Goal: Task Accomplishment & Management: Manage account settings

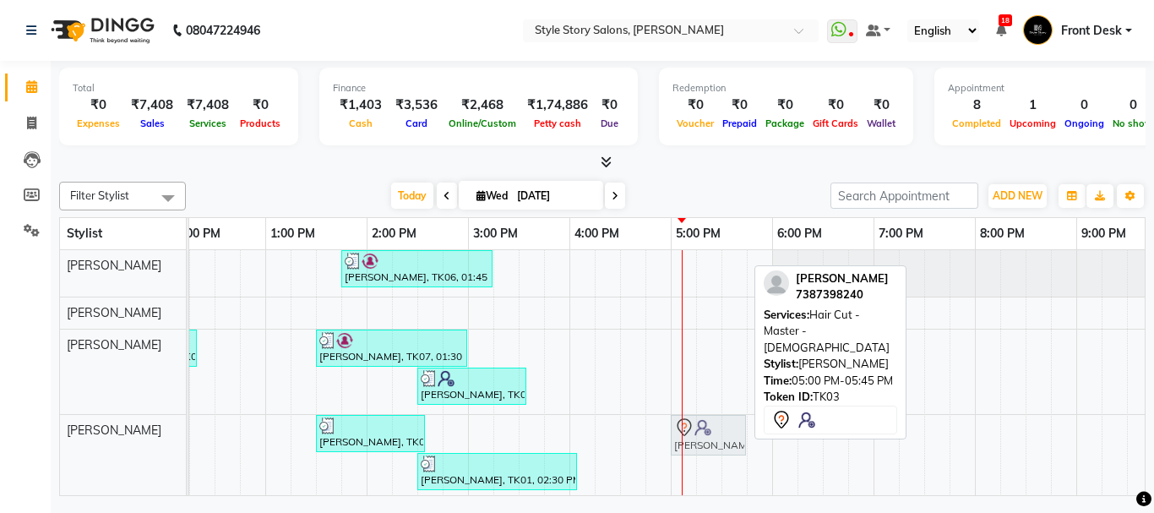
drag, startPoint x: 692, startPoint y: 434, endPoint x: 702, endPoint y: 437, distance: 10.5
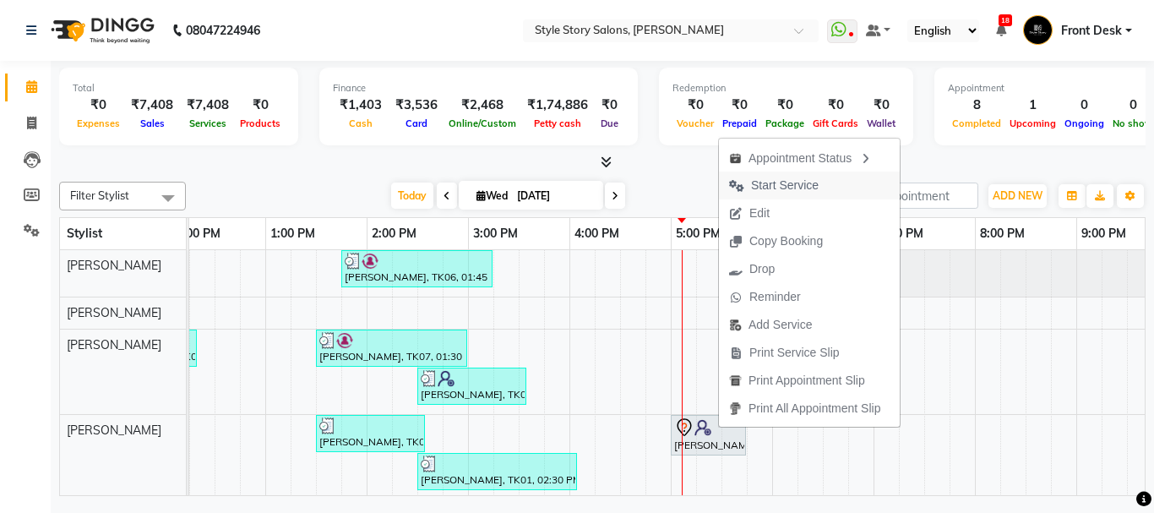
click at [797, 188] on span "Start Service" at bounding box center [785, 186] width 68 height 18
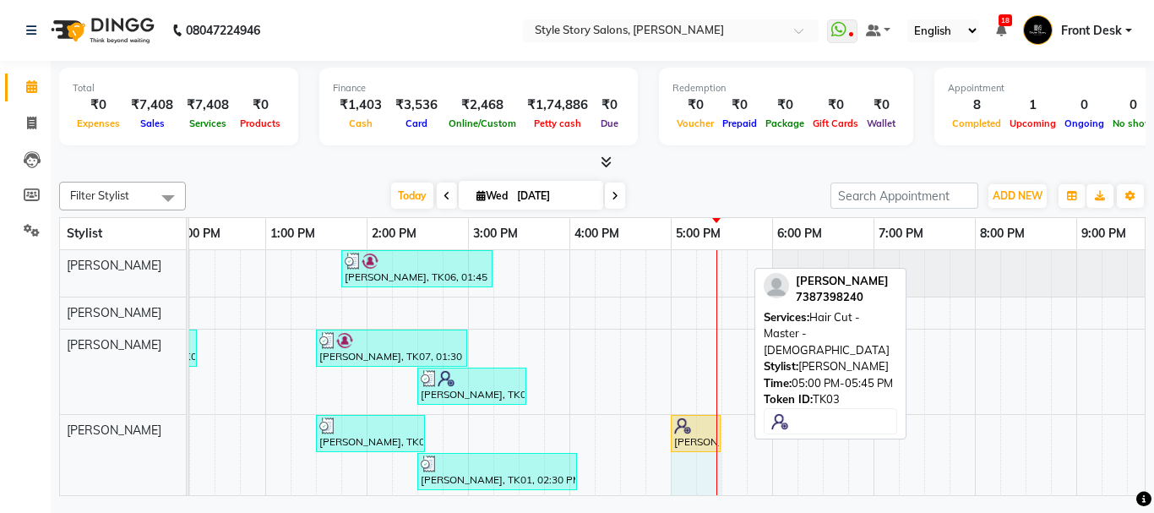
drag, startPoint x: 743, startPoint y: 428, endPoint x: 716, endPoint y: 423, distance: 27.7
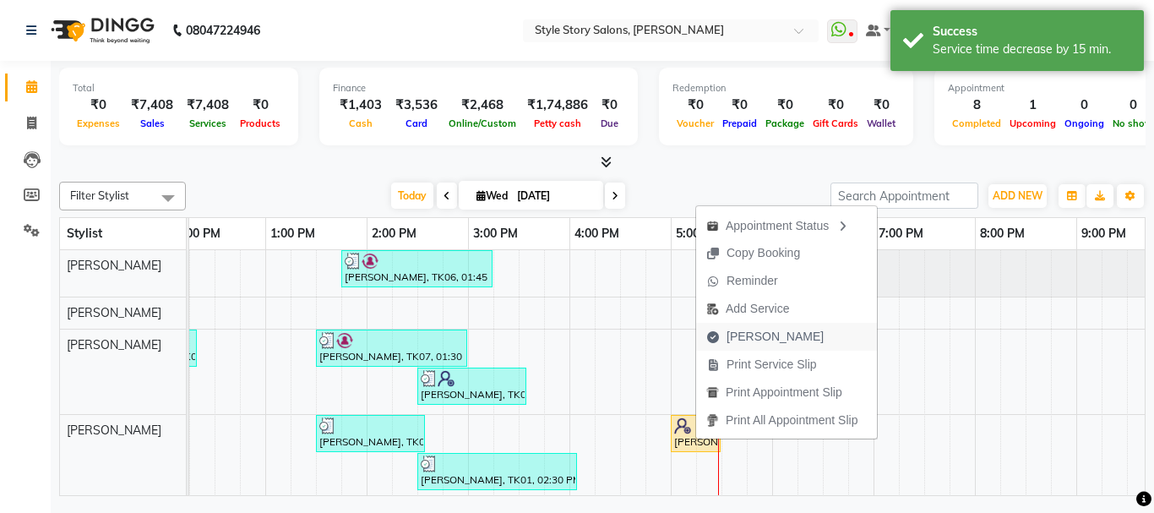
click at [750, 333] on span "[PERSON_NAME]" at bounding box center [775, 337] width 97 height 18
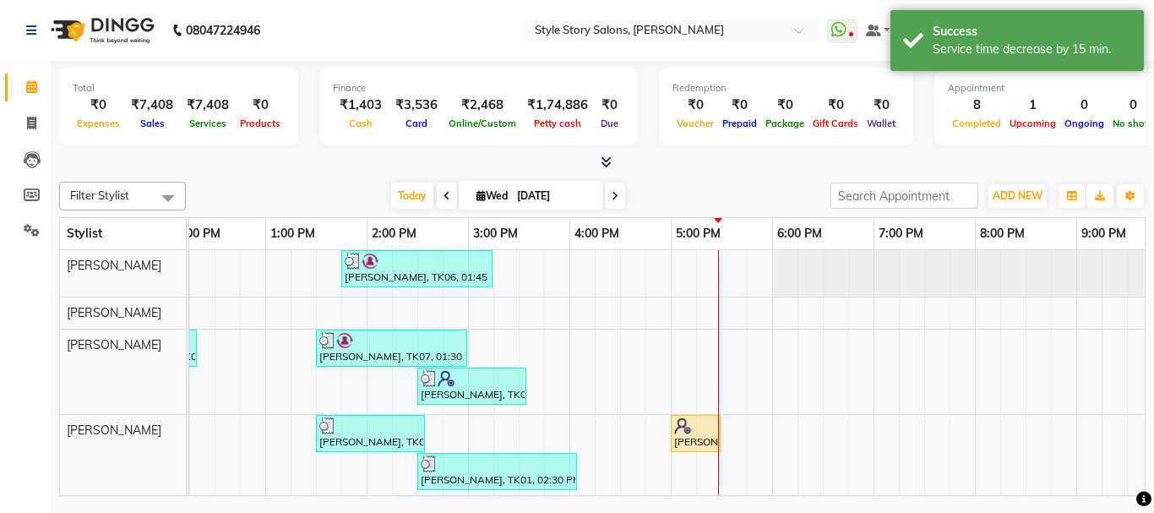
select select "service"
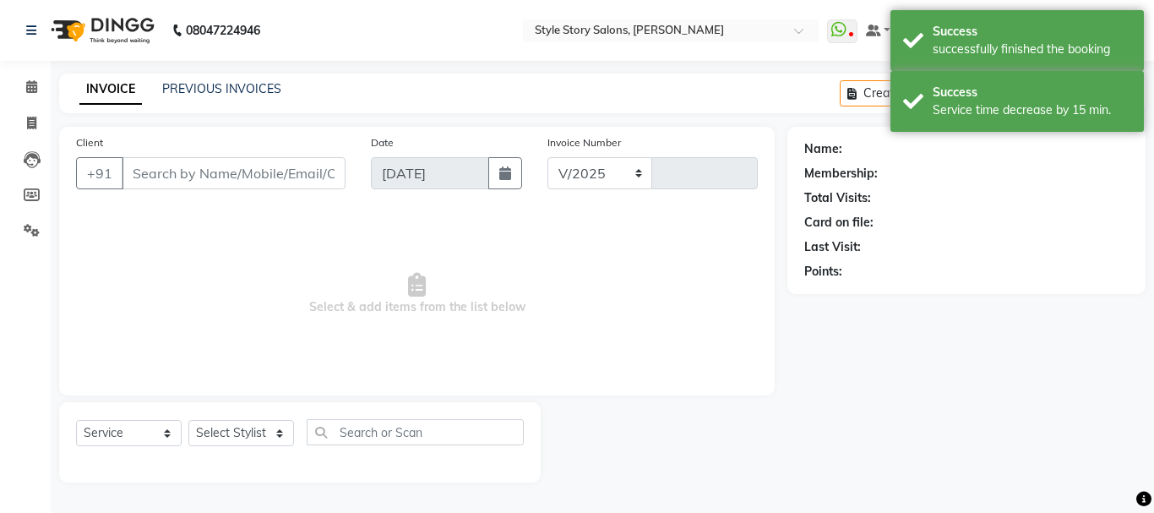
select select "6249"
type input "1515"
type input "7387398240"
select select "62114"
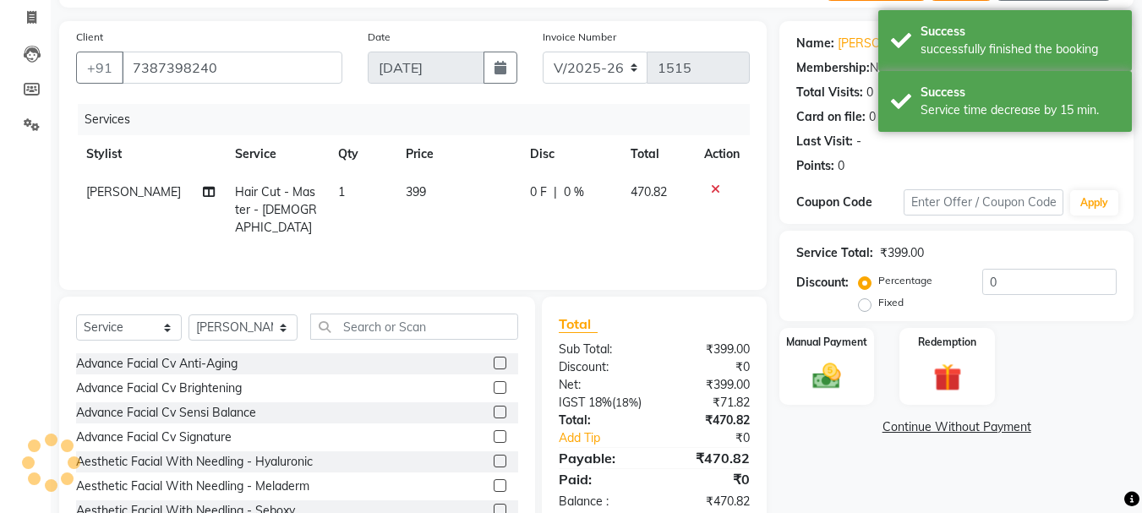
scroll to position [164, 0]
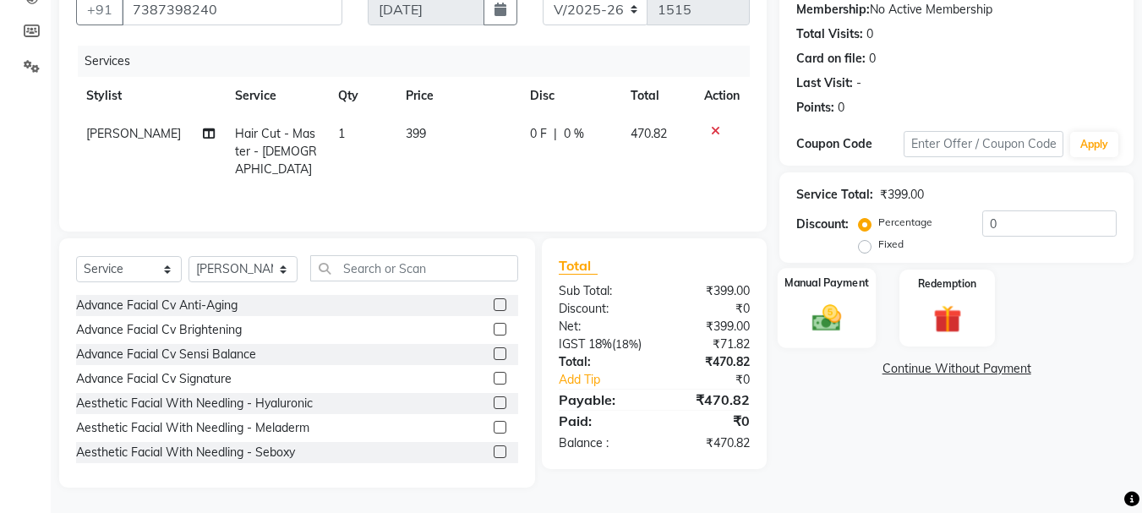
click at [823, 325] on img at bounding box center [826, 318] width 47 height 34
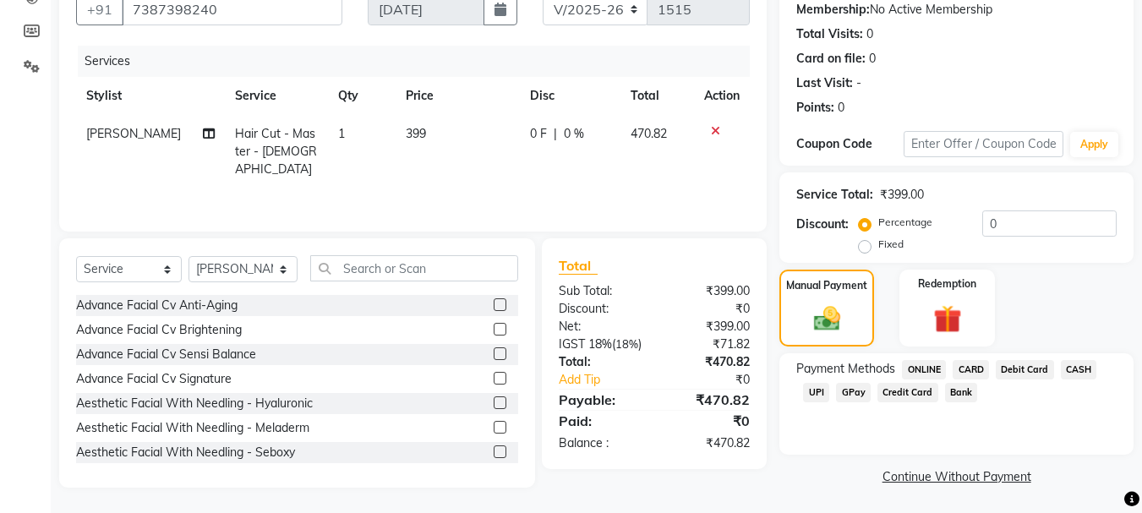
click at [1081, 373] on span "CASH" at bounding box center [1079, 369] width 36 height 19
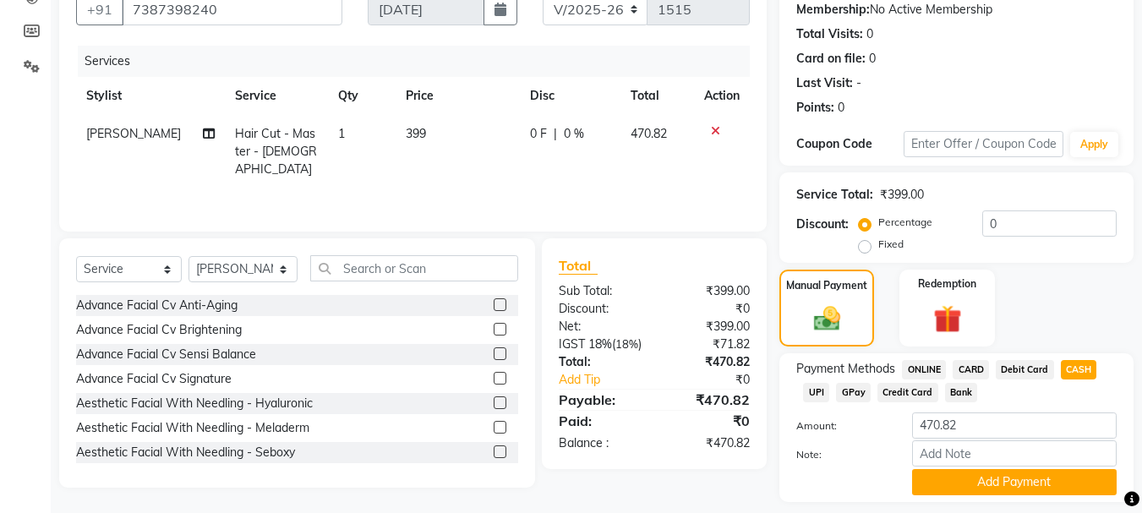
scroll to position [213, 0]
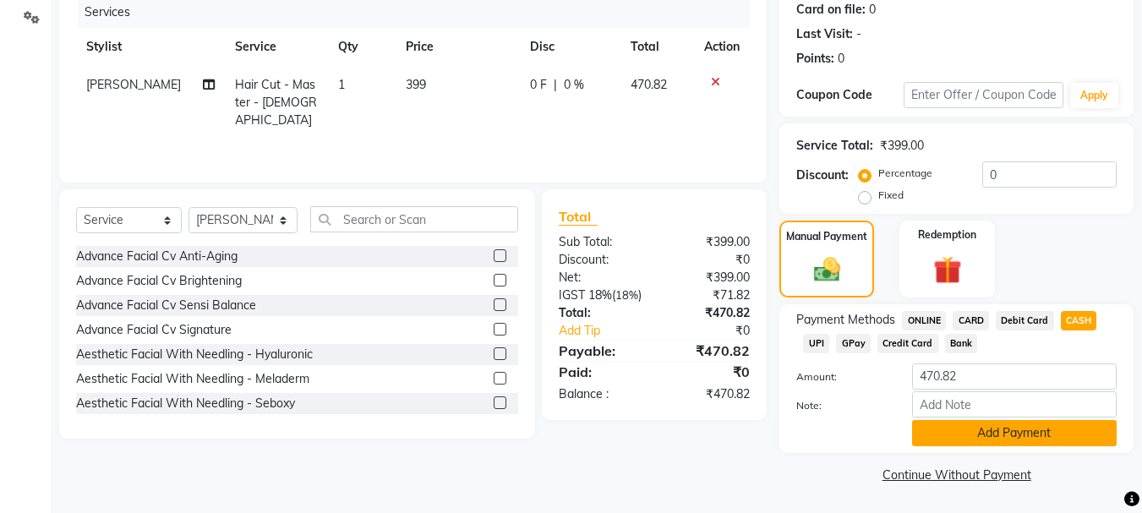
click at [986, 434] on button "Add Payment" at bounding box center [1014, 433] width 205 height 26
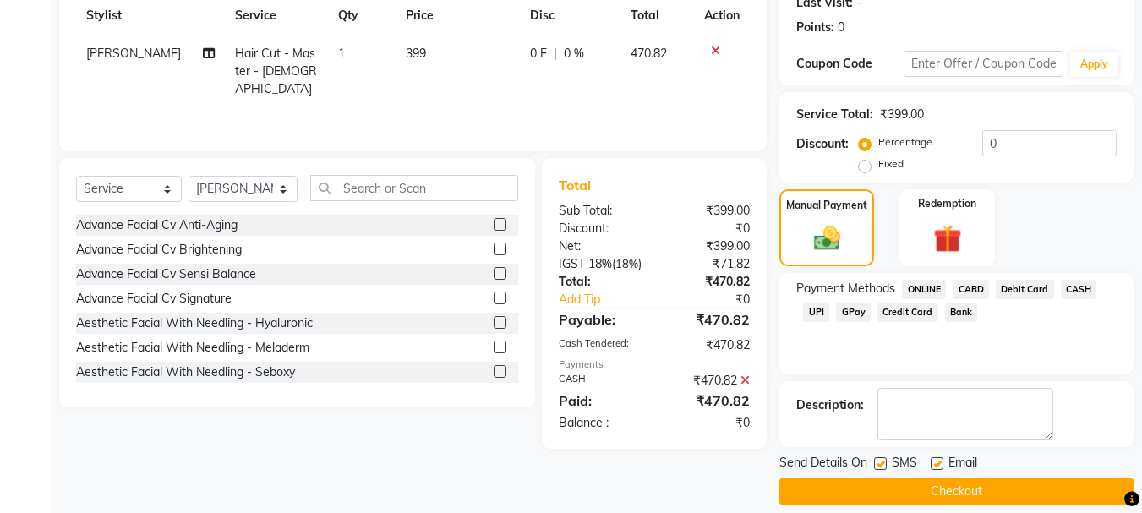
scroll to position [261, 0]
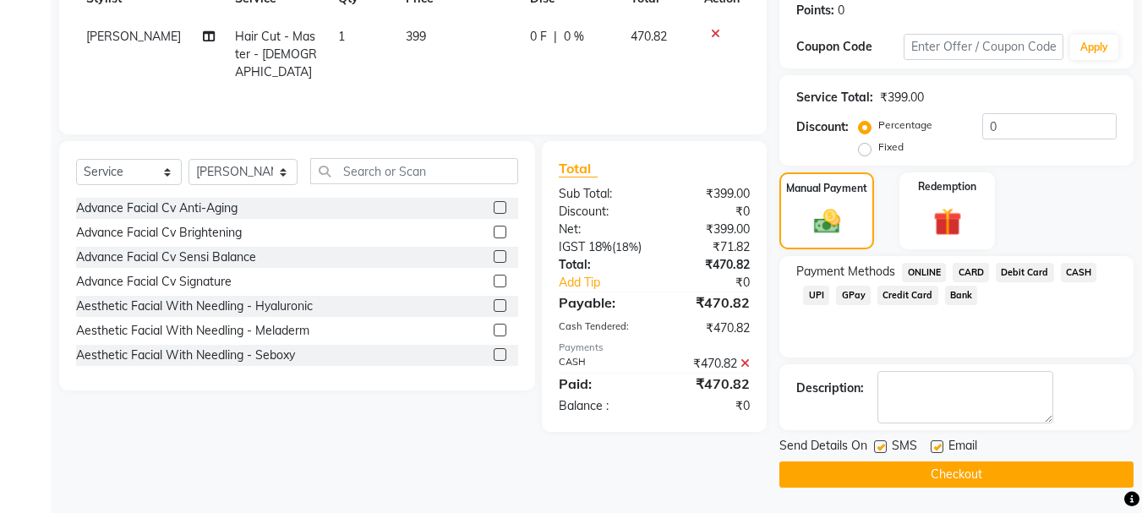
click at [983, 479] on button "Checkout" at bounding box center [956, 474] width 354 height 26
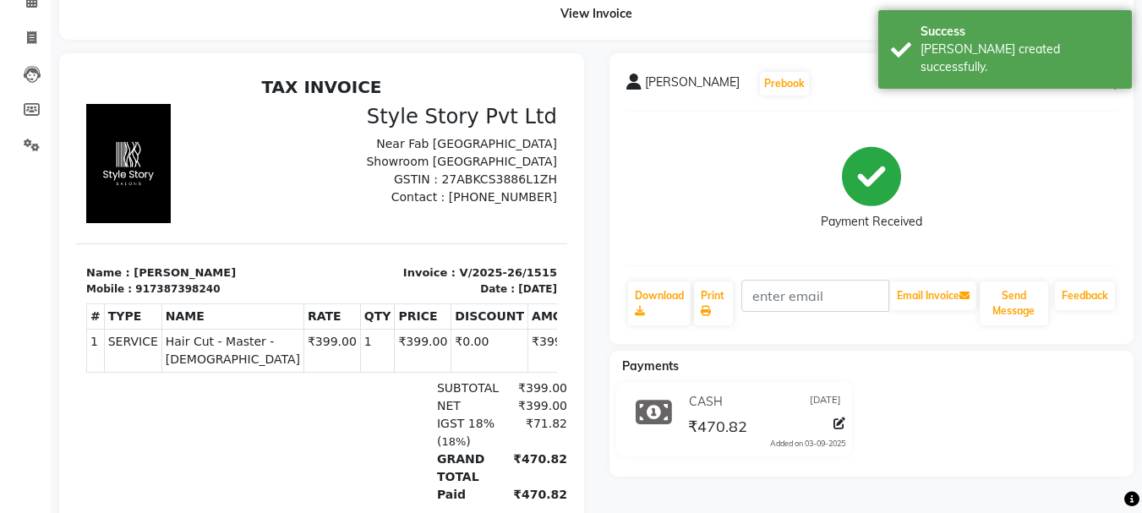
scroll to position [85, 0]
click at [711, 308] on icon at bounding box center [706, 312] width 10 height 10
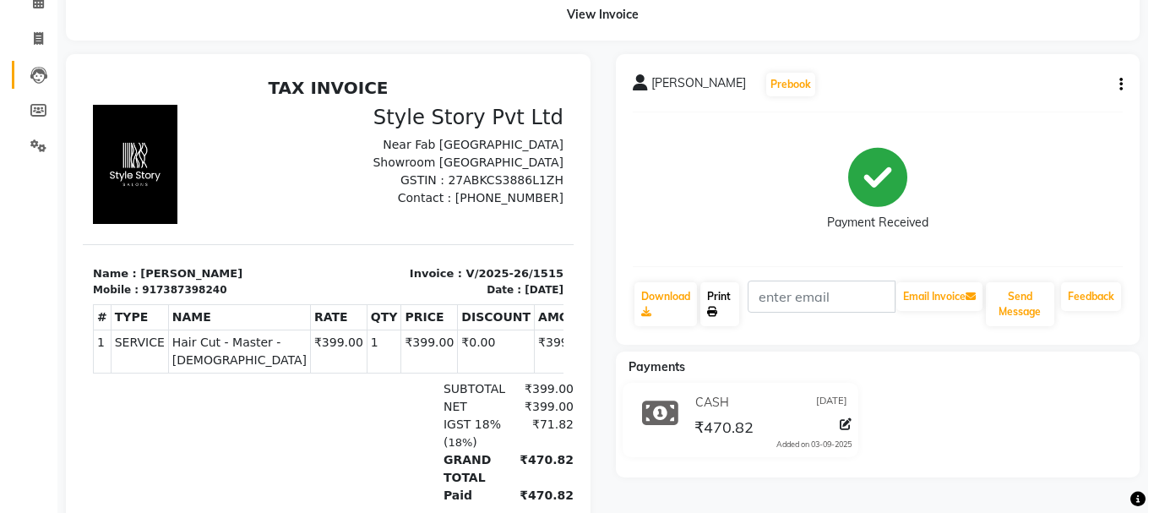
scroll to position [0, 0]
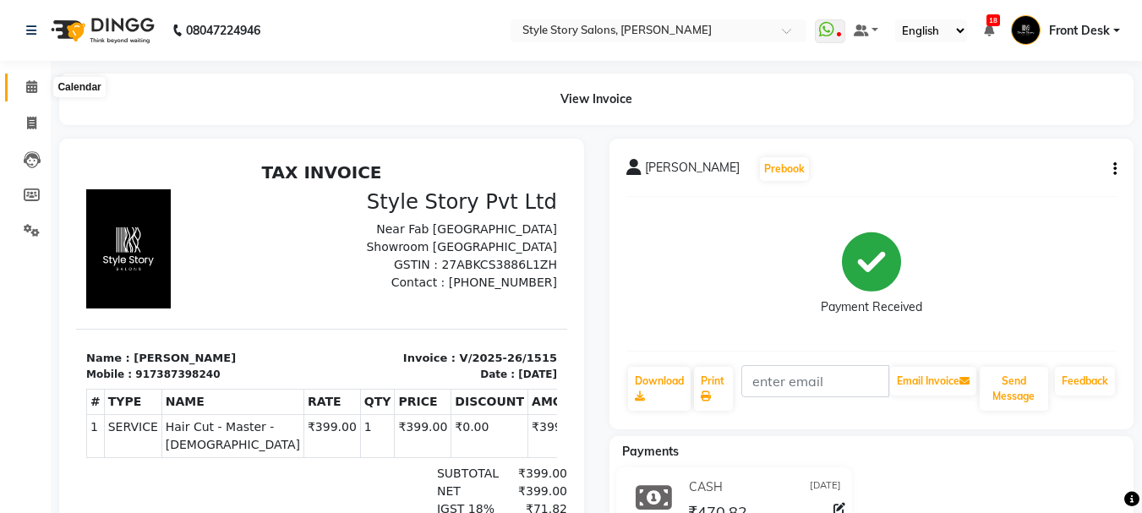
click at [33, 88] on icon at bounding box center [31, 86] width 11 height 13
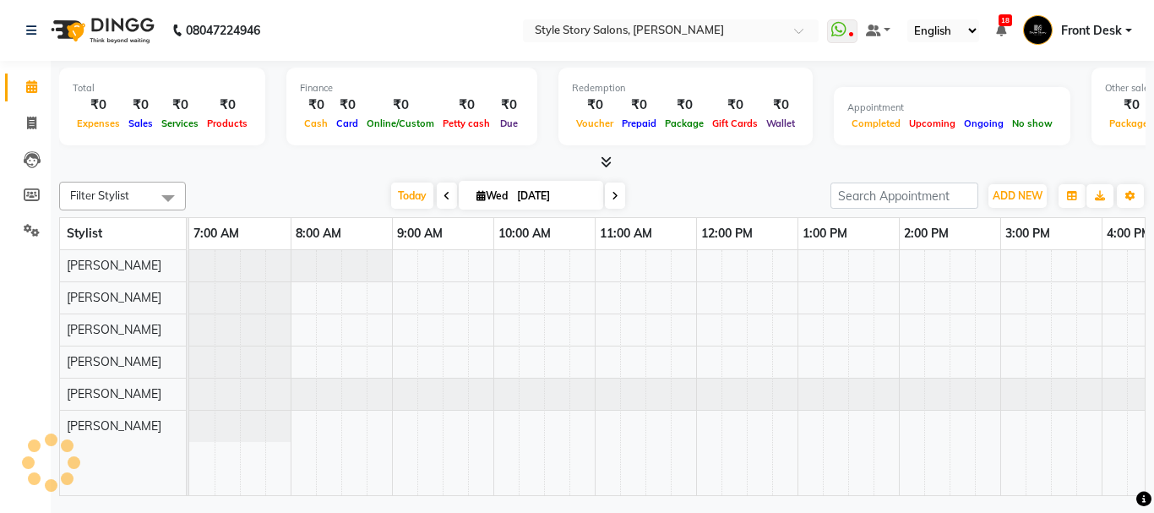
scroll to position [0, 667]
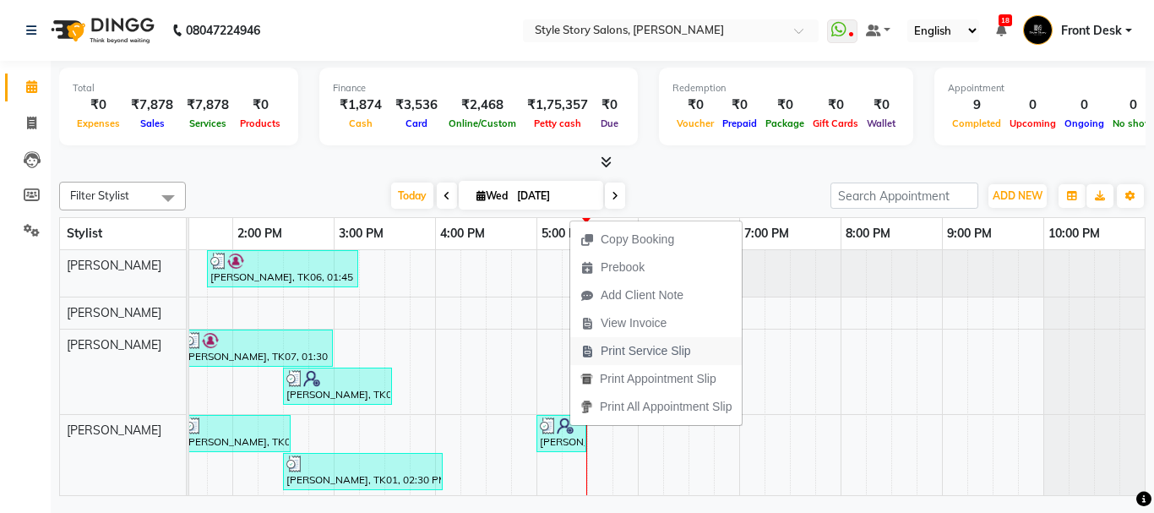
click at [656, 353] on span "Print Service Slip" at bounding box center [646, 351] width 90 height 18
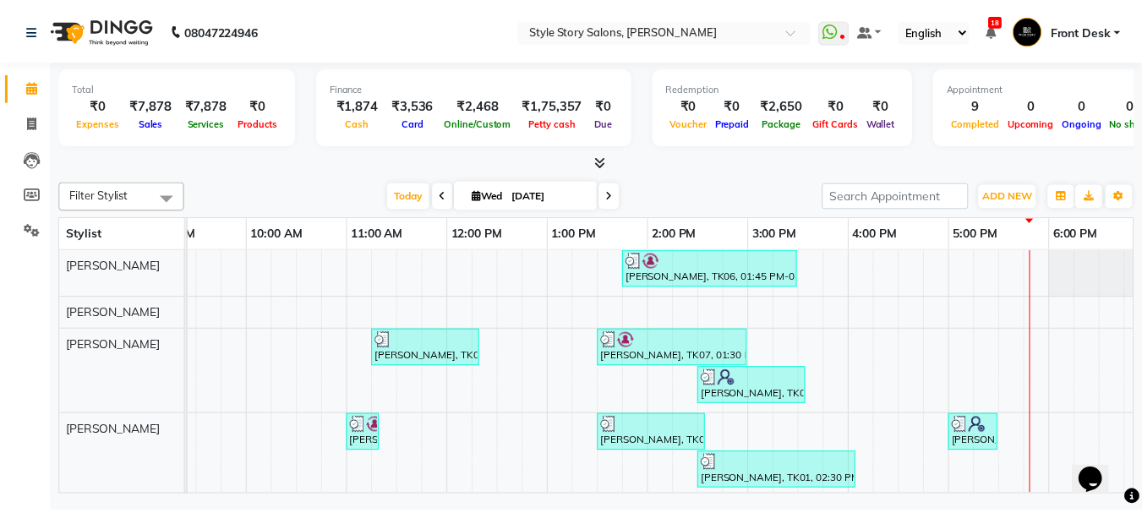
scroll to position [0, 264]
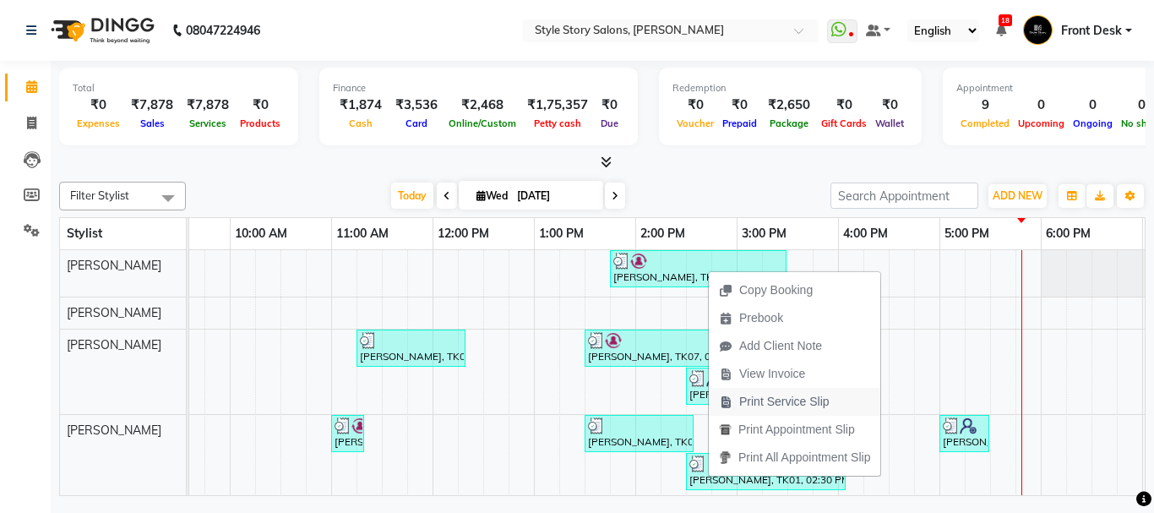
click at [758, 395] on span "Print Service Slip" at bounding box center [784, 402] width 90 height 18
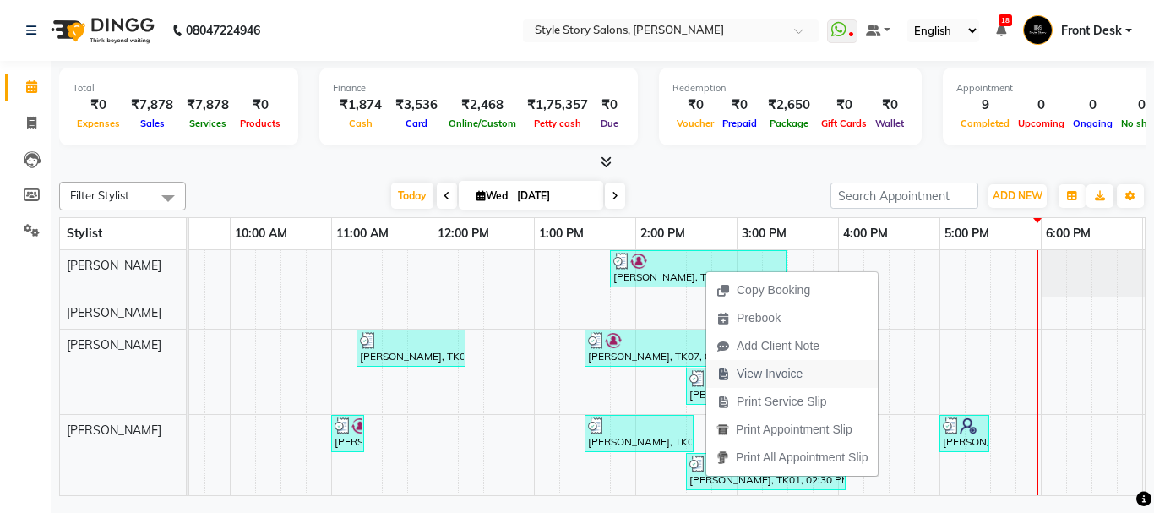
click at [758, 379] on span "View Invoice" at bounding box center [770, 374] width 66 height 18
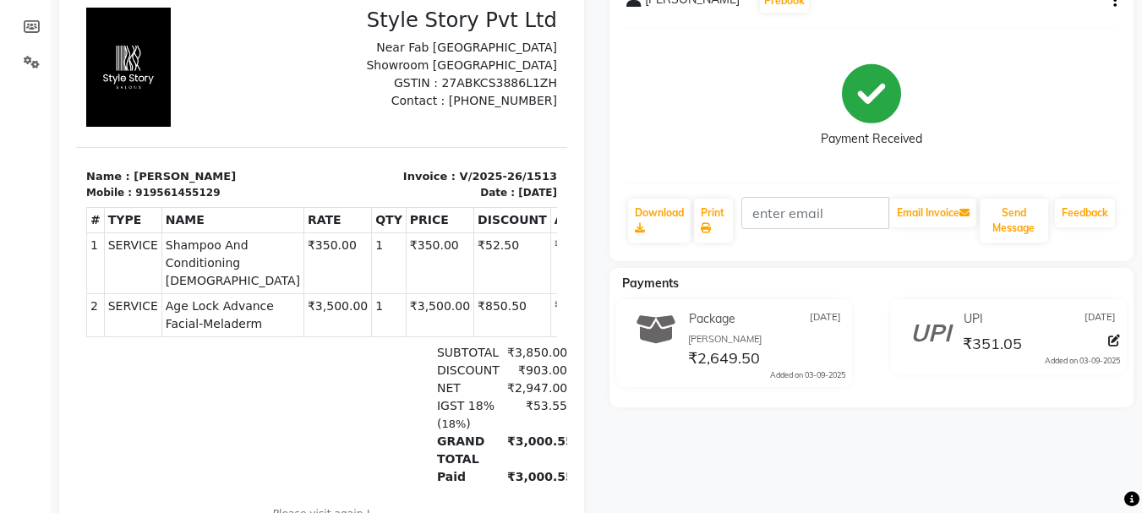
scroll to position [169, 0]
click at [711, 240] on link "Print" at bounding box center [713, 220] width 39 height 44
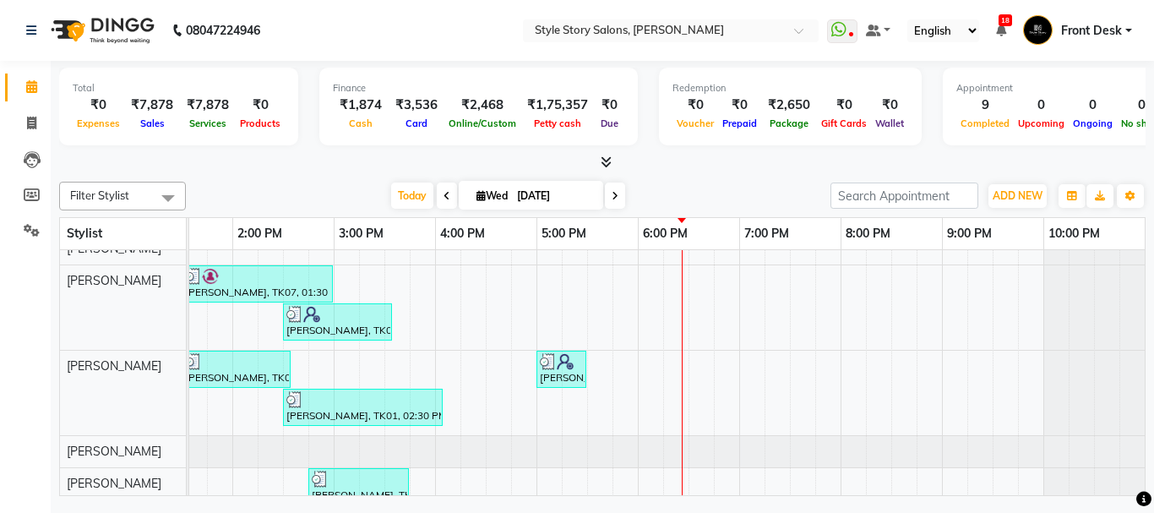
scroll to position [96, 0]
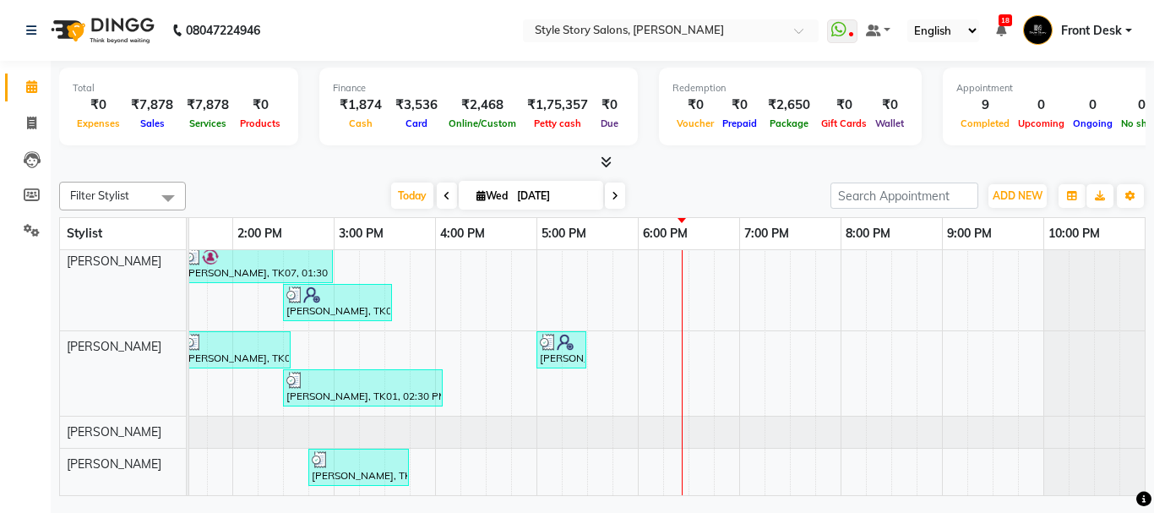
click at [734, 444] on div "[PERSON_NAME], TK06, 01:45 PM-03:30 PM, Shampoo And Conditioning [DEMOGRAPHIC_D…" at bounding box center [334, 330] width 1623 height 329
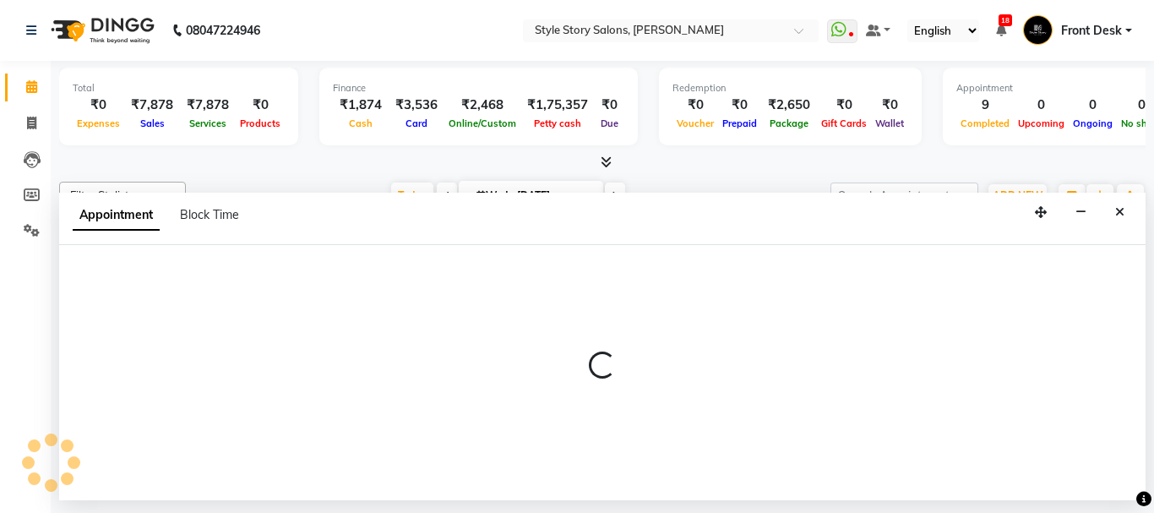
select select "89934"
select select "tentative"
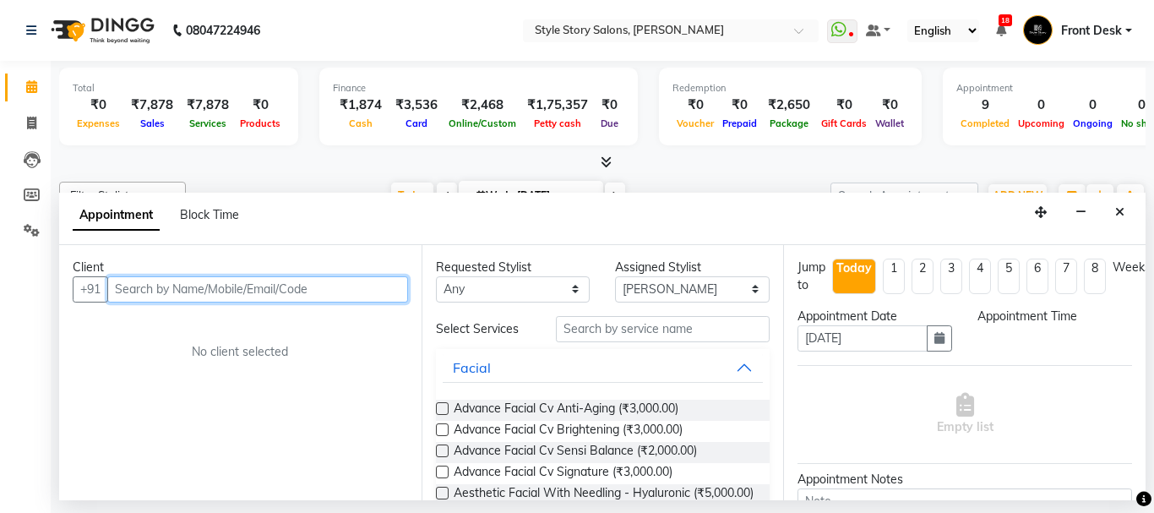
select select "1140"
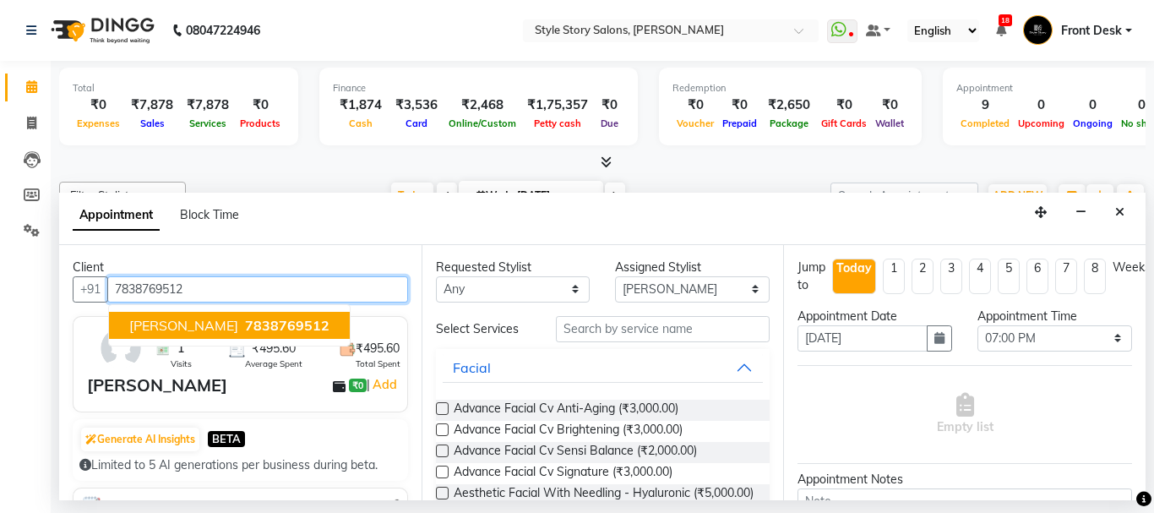
click at [263, 325] on span "7838769512" at bounding box center [287, 325] width 85 height 17
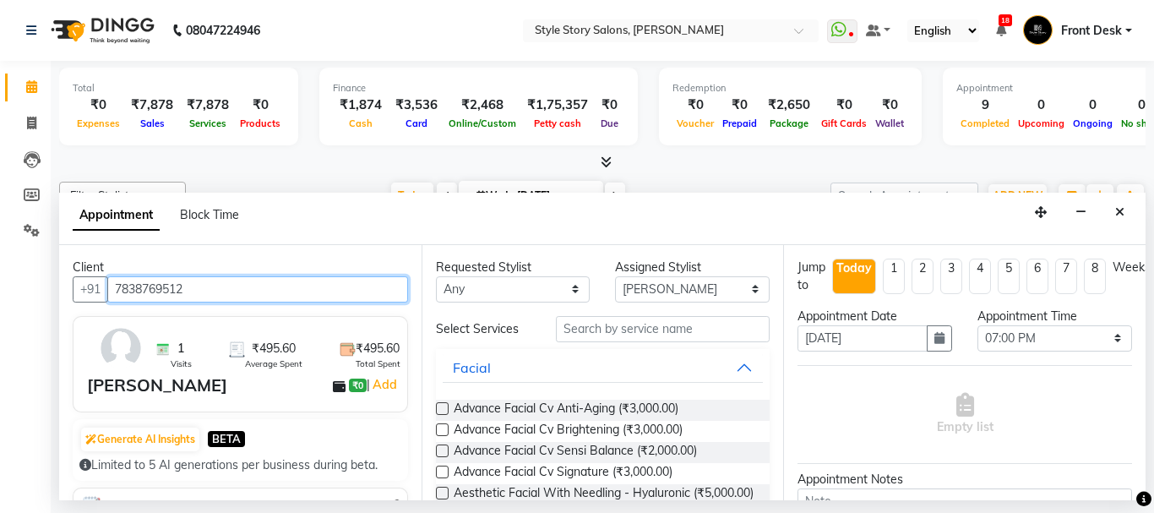
type input "7838769512"
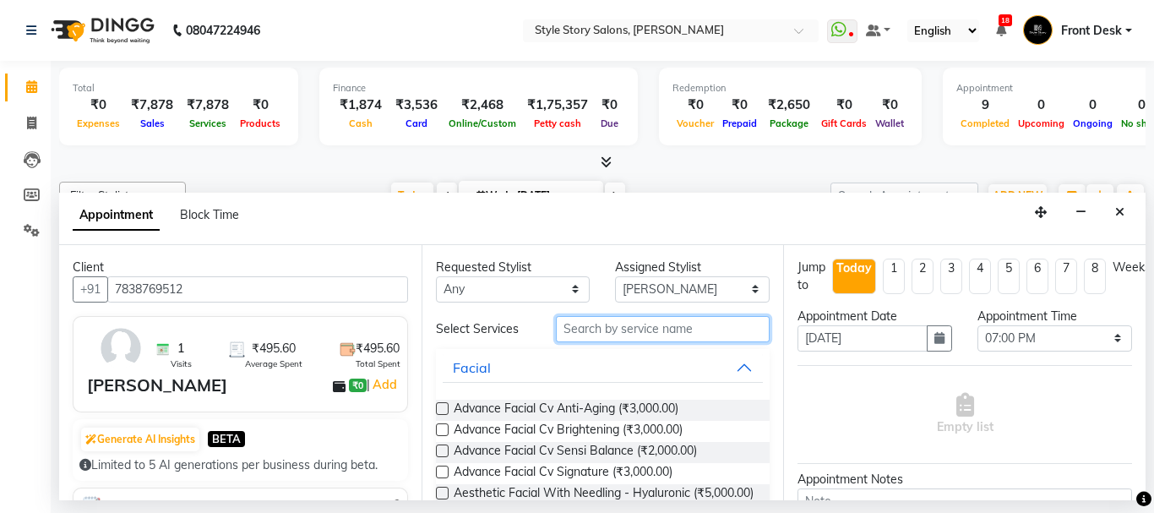
click at [683, 335] on input "text" at bounding box center [663, 329] width 215 height 26
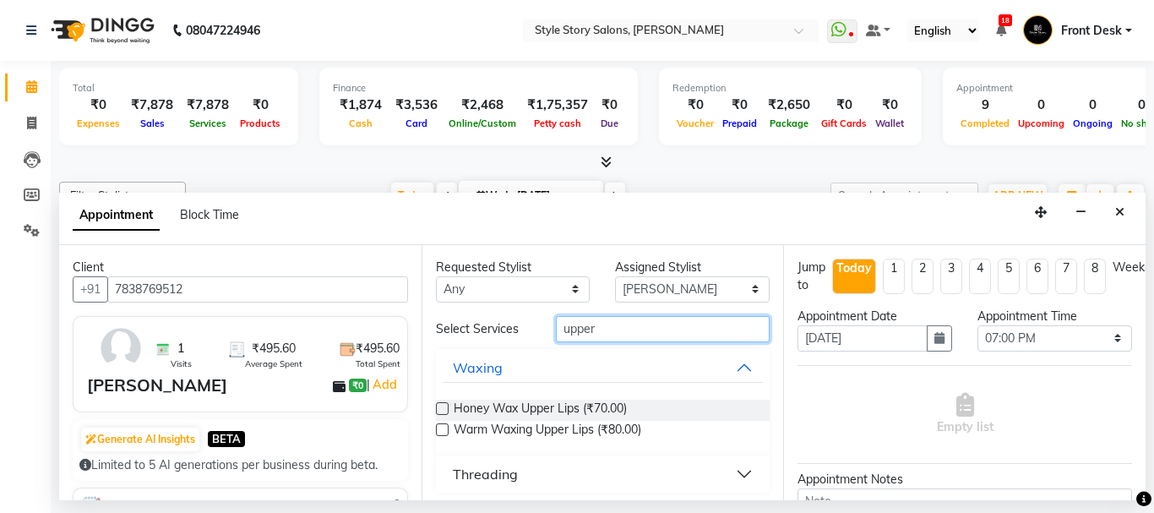
scroll to position [6, 0]
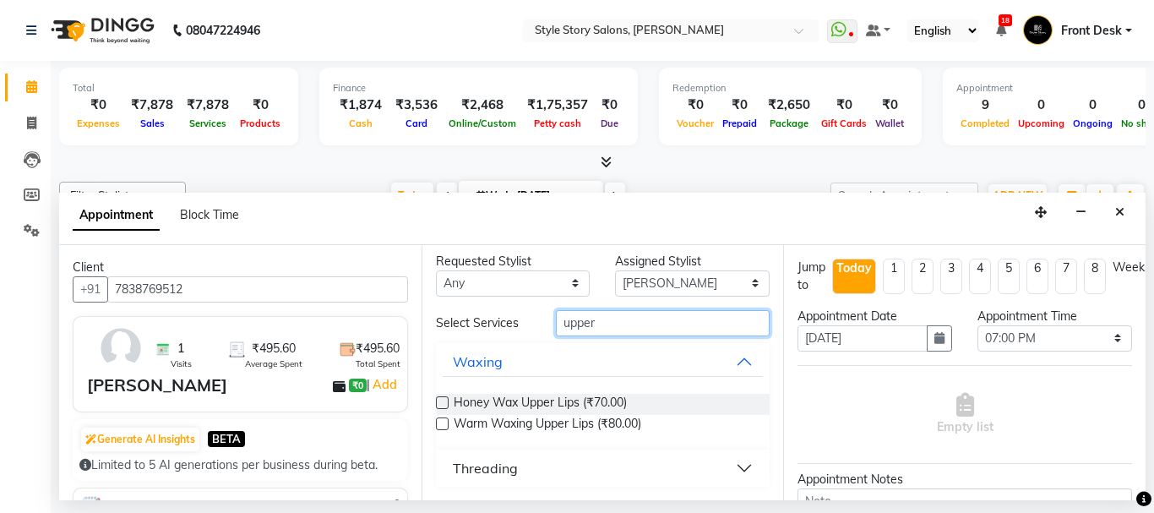
type input "upper"
click at [732, 462] on button "Threading" at bounding box center [603, 468] width 321 height 30
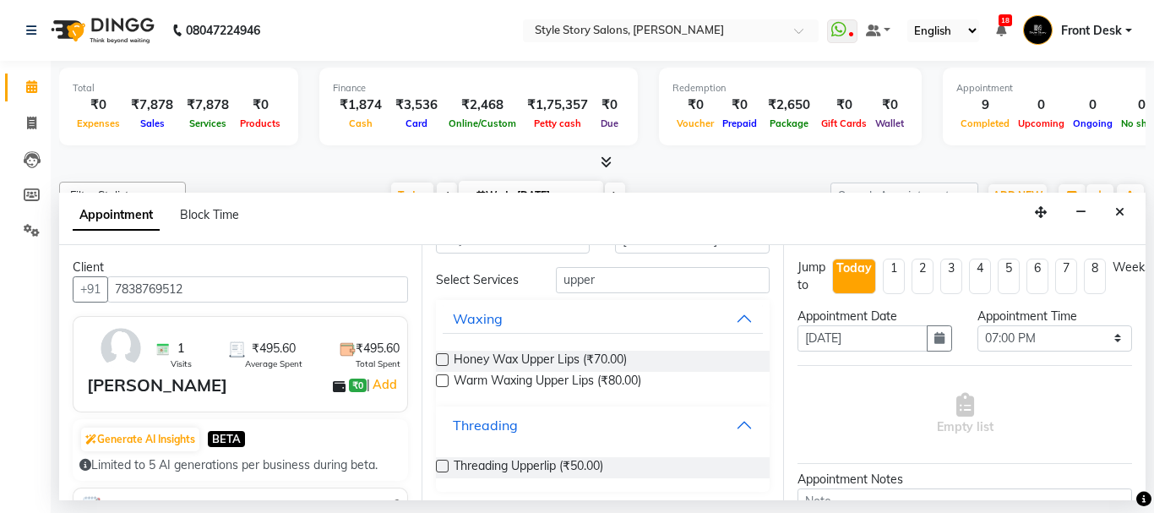
scroll to position [54, 0]
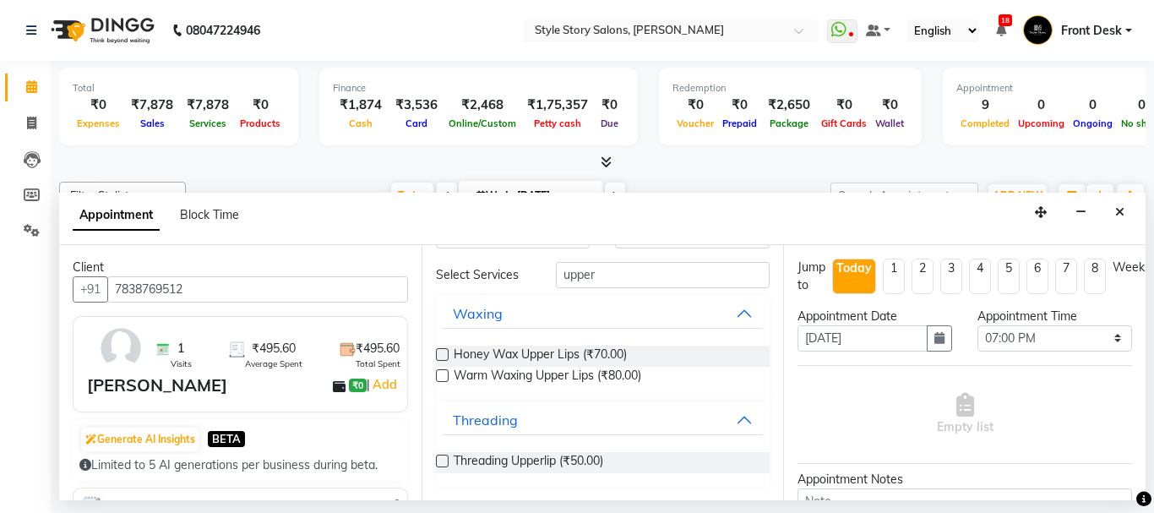
click at [444, 456] on label at bounding box center [442, 461] width 13 height 13
click at [444, 457] on input "checkbox" at bounding box center [441, 462] width 11 height 11
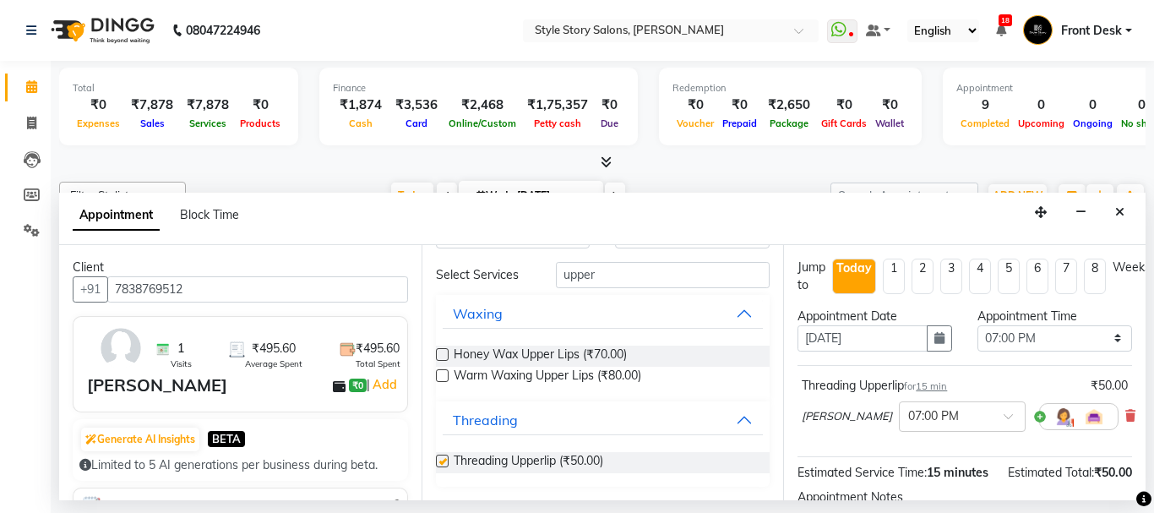
checkbox input "false"
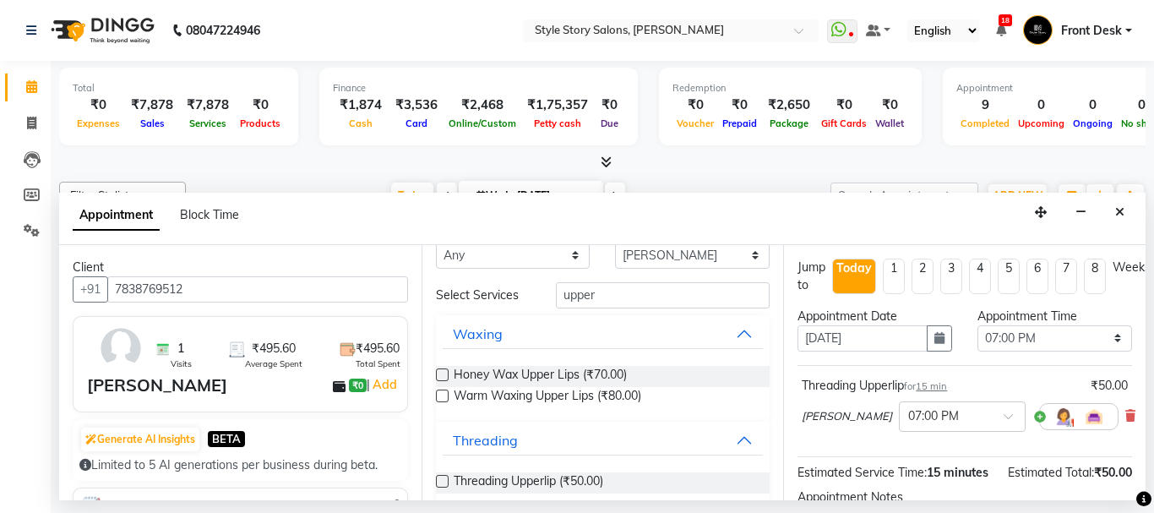
scroll to position [0, 0]
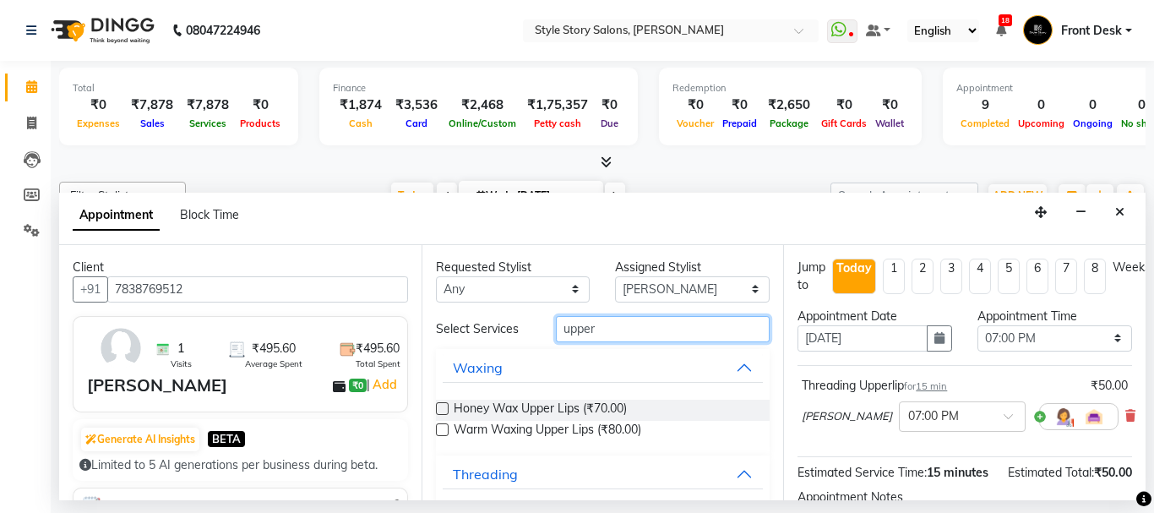
click at [663, 333] on input "upper" at bounding box center [663, 329] width 215 height 26
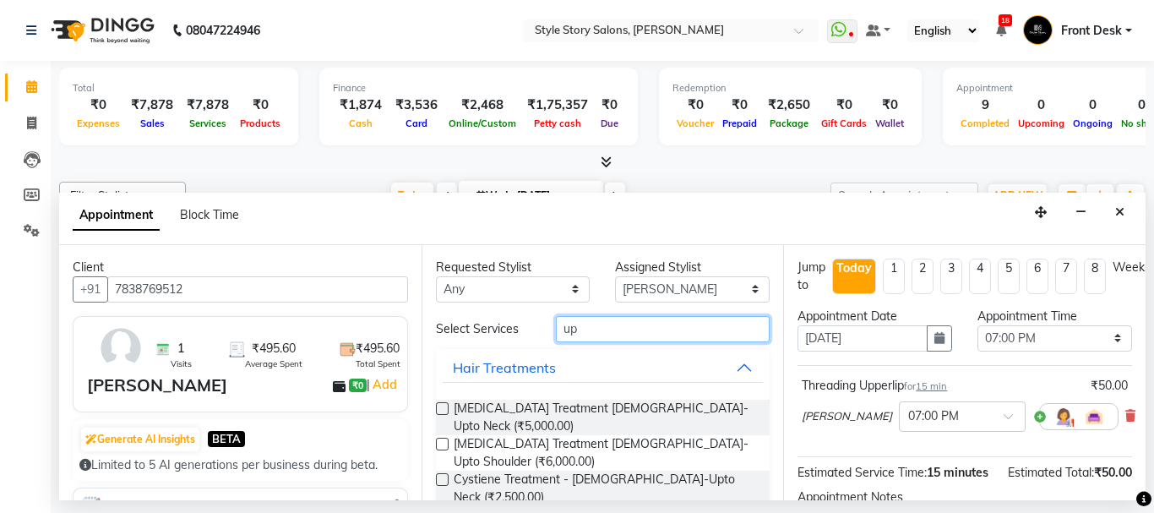
type input "u"
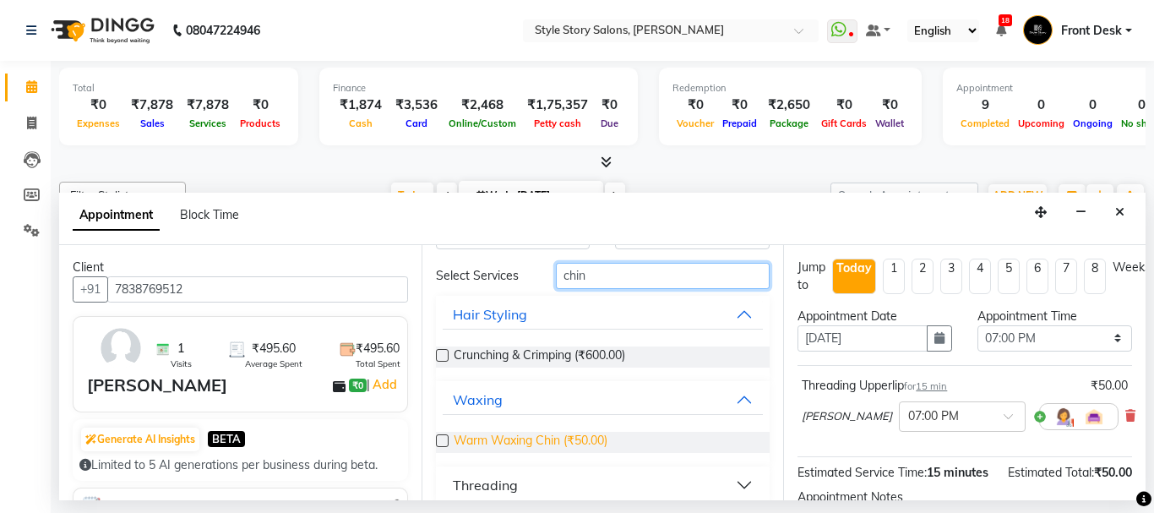
scroll to position [70, 0]
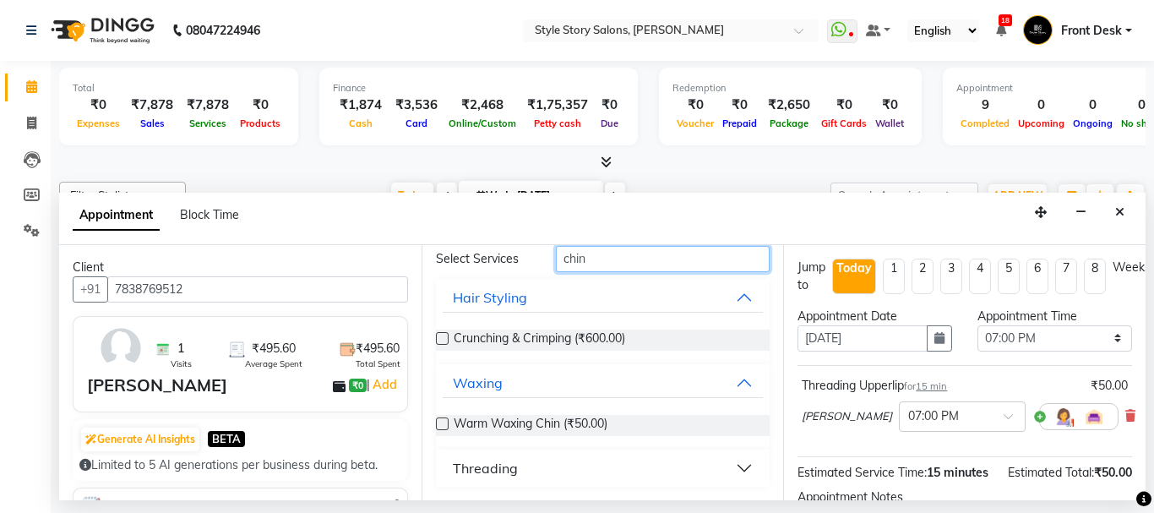
type input "chin"
click at [728, 465] on button "Threading" at bounding box center [603, 468] width 321 height 30
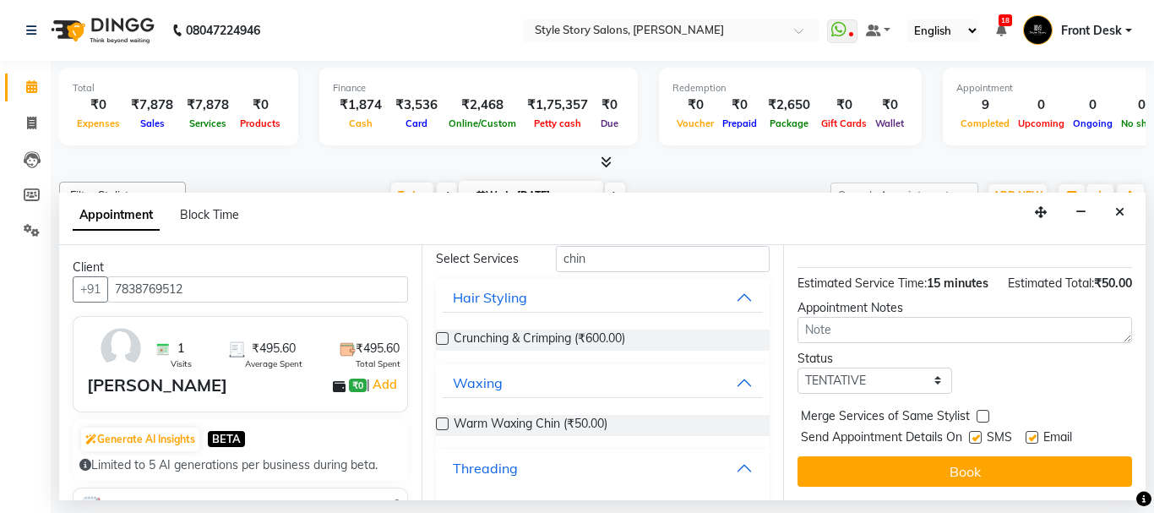
scroll to position [222, 0]
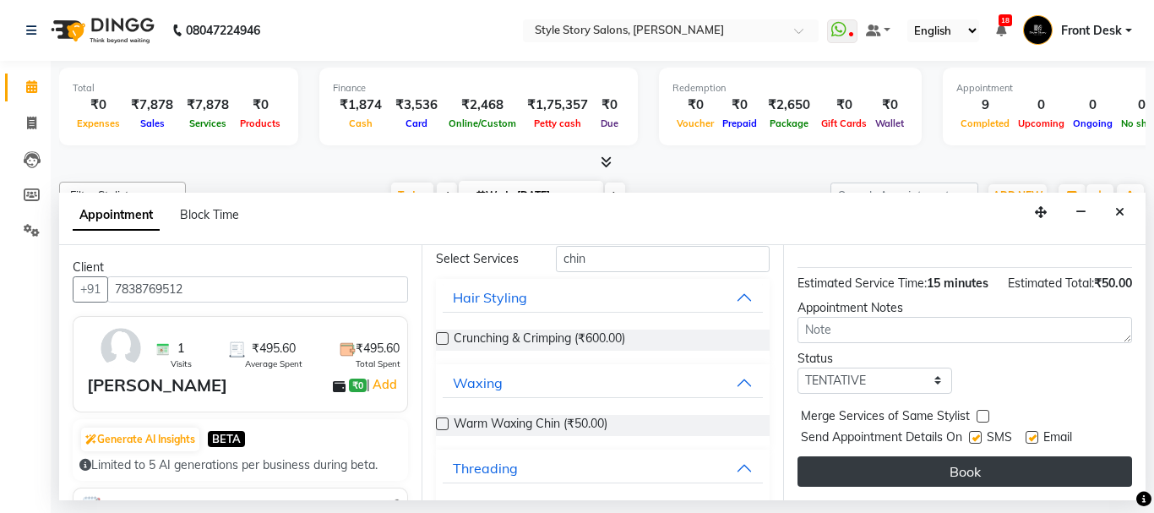
click at [1028, 458] on button "Book" at bounding box center [965, 471] width 335 height 30
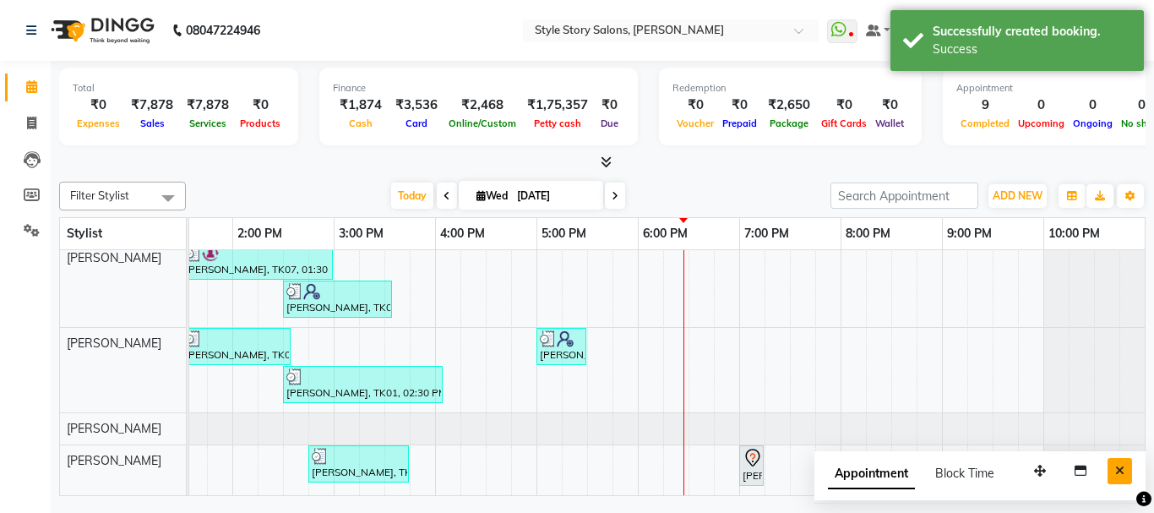
click at [1126, 470] on button "Close" at bounding box center [1120, 471] width 25 height 26
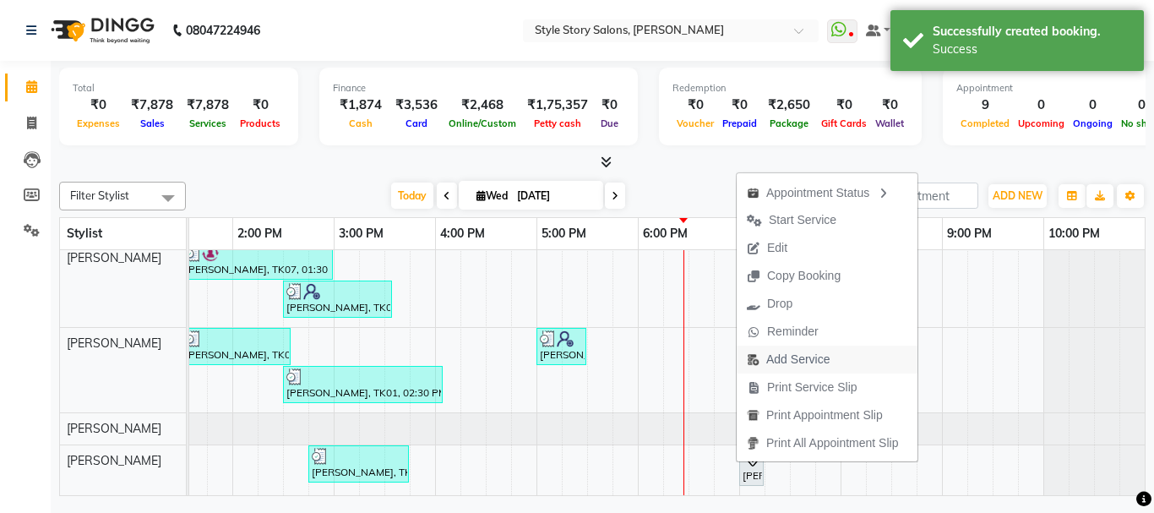
click at [826, 361] on span "Add Service" at bounding box center [797, 360] width 63 height 18
select select "89934"
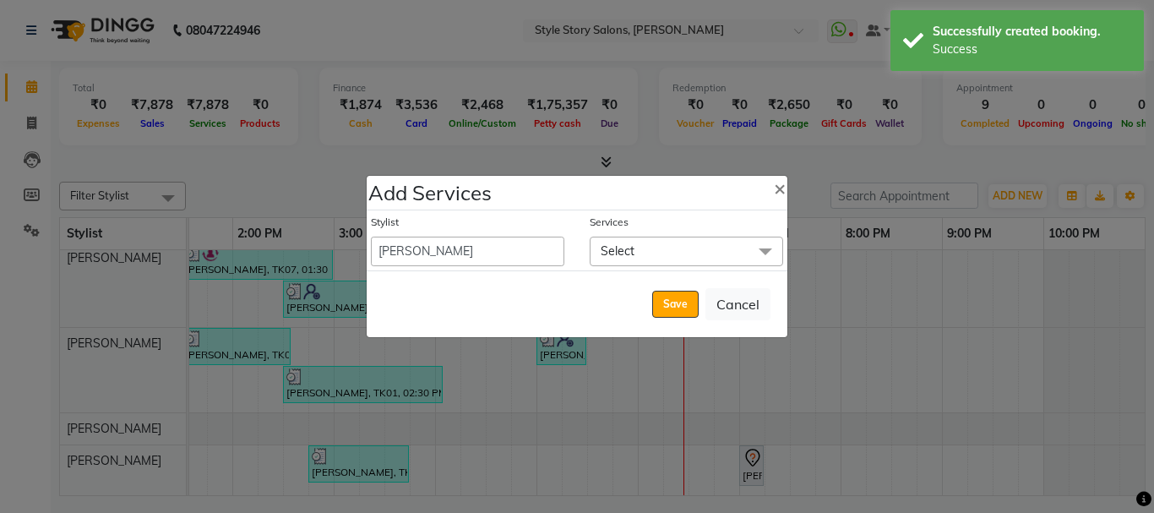
click at [684, 251] on span "Select" at bounding box center [687, 252] width 194 height 30
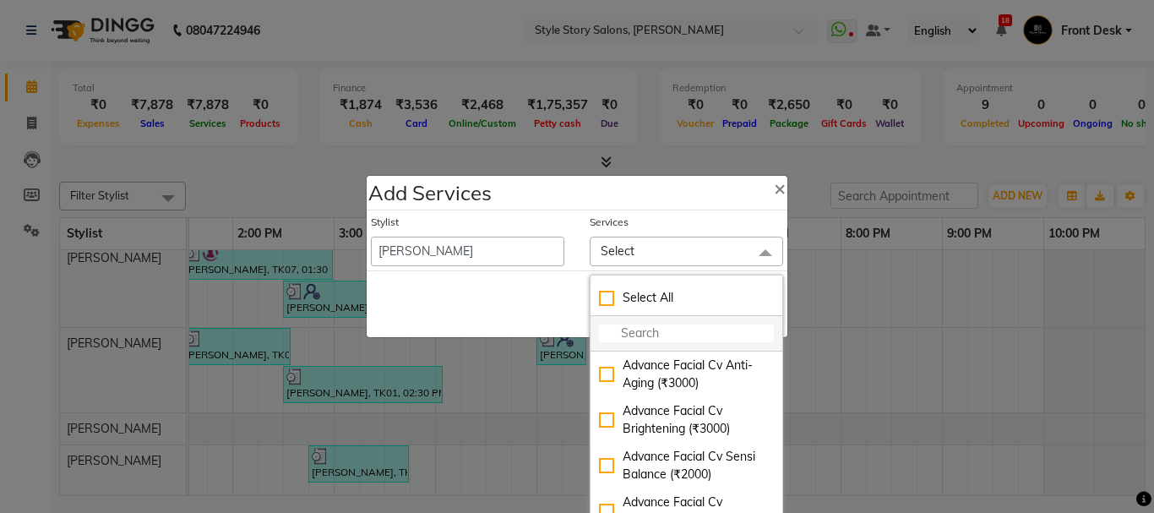
click at [682, 335] on input "multiselect-search" at bounding box center [686, 334] width 175 height 18
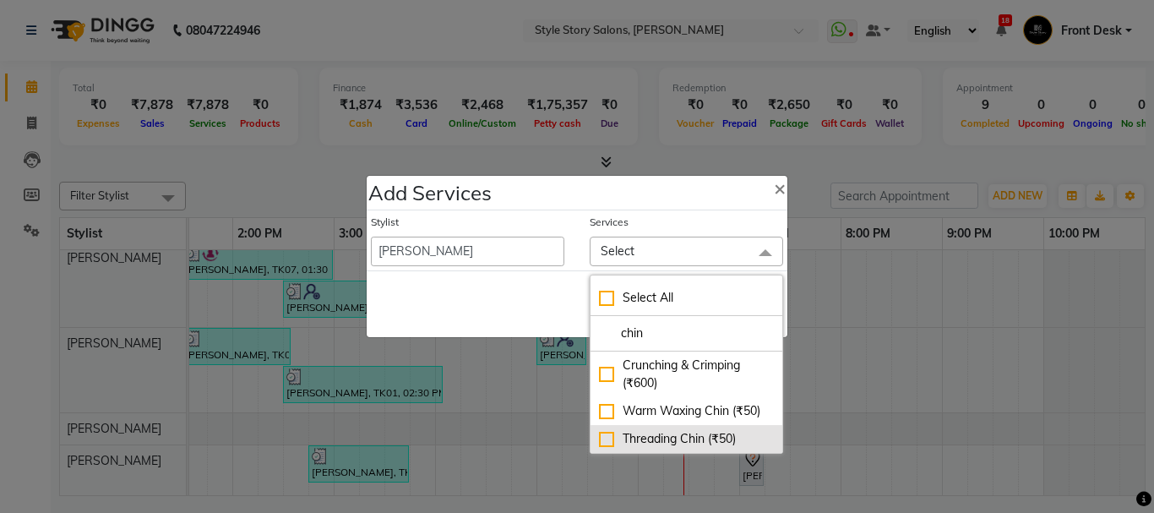
type input "chin"
click at [608, 443] on div "Threading Chin (₹50)" at bounding box center [686, 439] width 175 height 18
checkbox input "true"
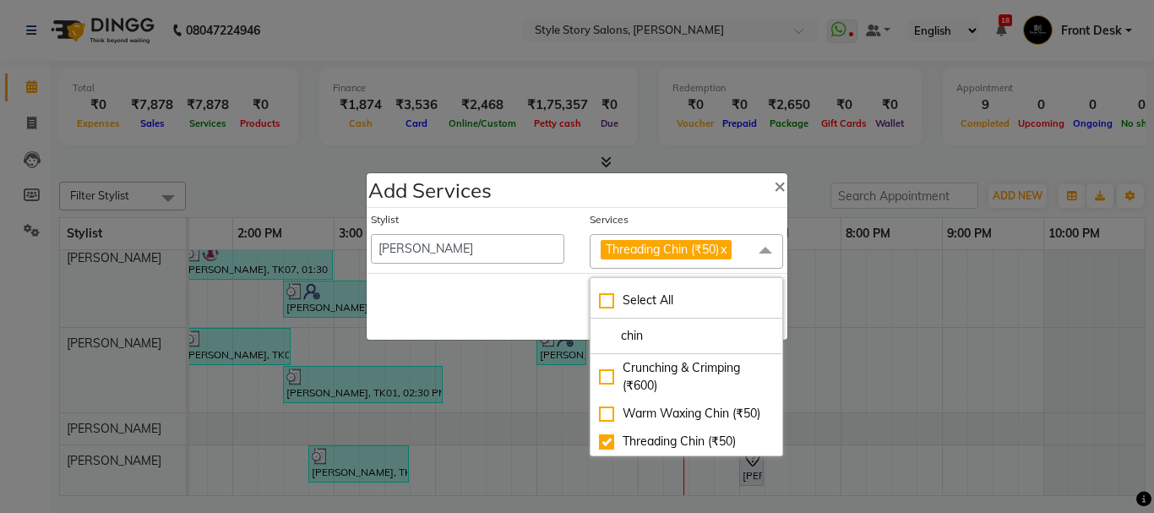
click at [486, 294] on div "Save Cancel" at bounding box center [577, 306] width 421 height 67
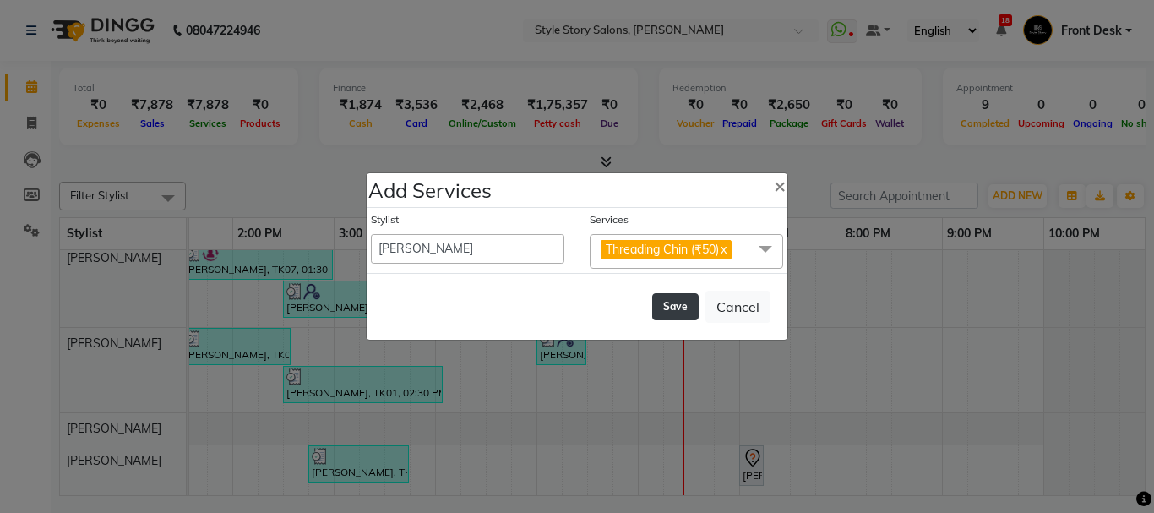
click at [668, 307] on button "Save" at bounding box center [675, 306] width 46 height 27
select select "82561"
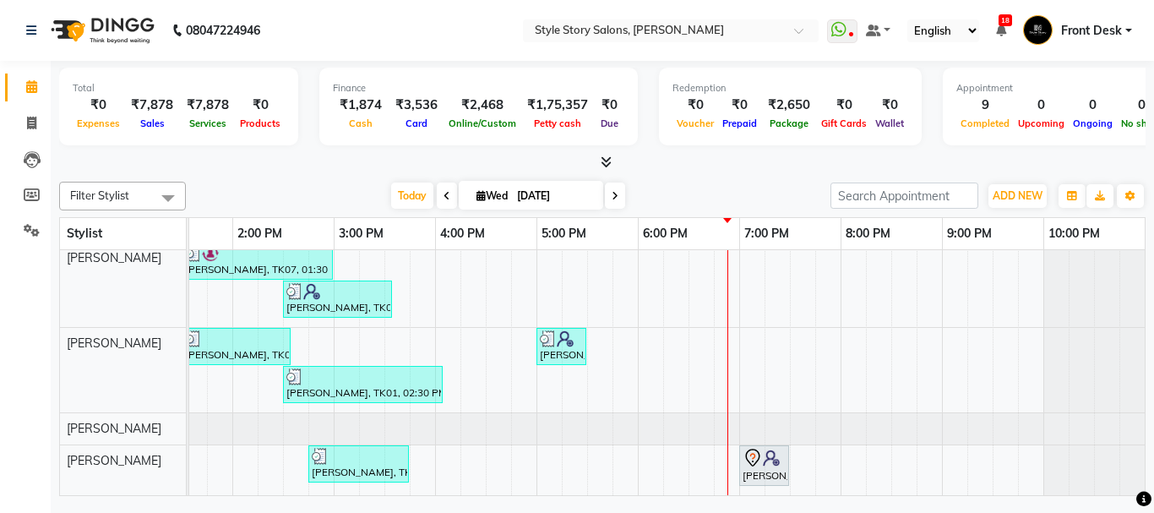
click at [744, 273] on div "Shamal Gomase, TK06, 01:45 PM-03:30 PM, Shampoo And Conditioning Female,Age Loc…" at bounding box center [334, 329] width 1623 height 332
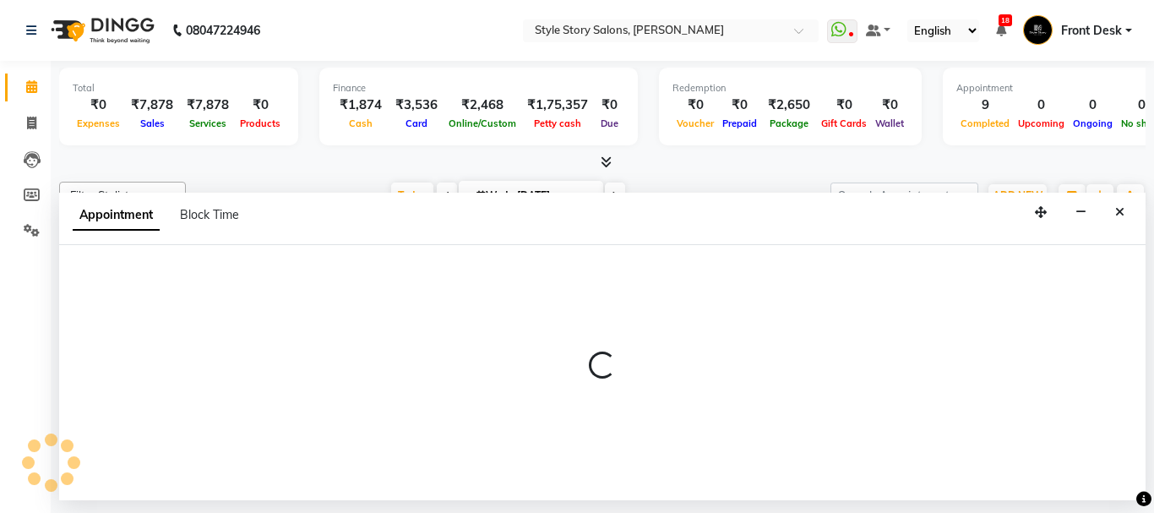
select select "62113"
select select "tentative"
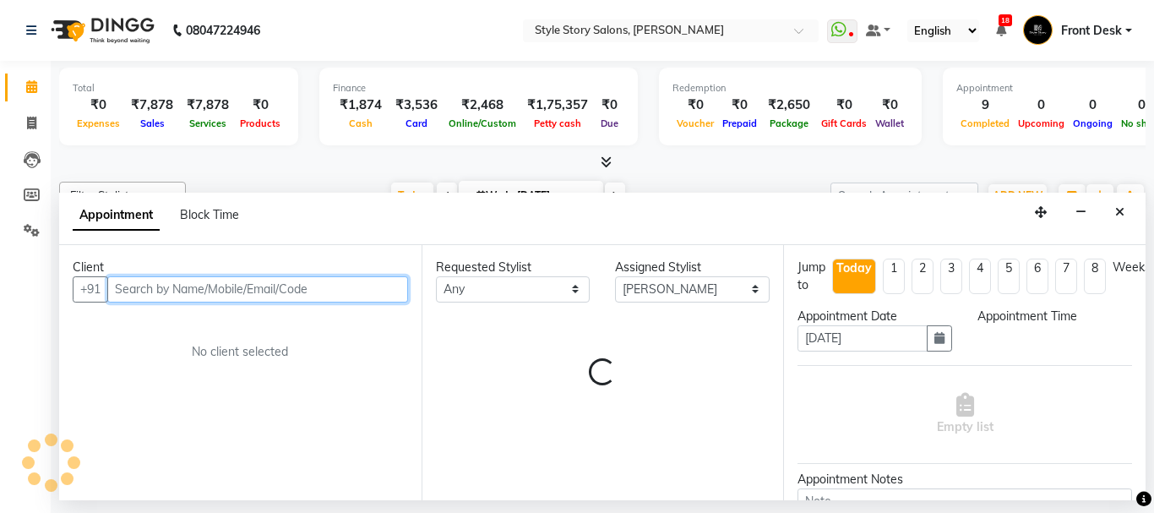
select select "1140"
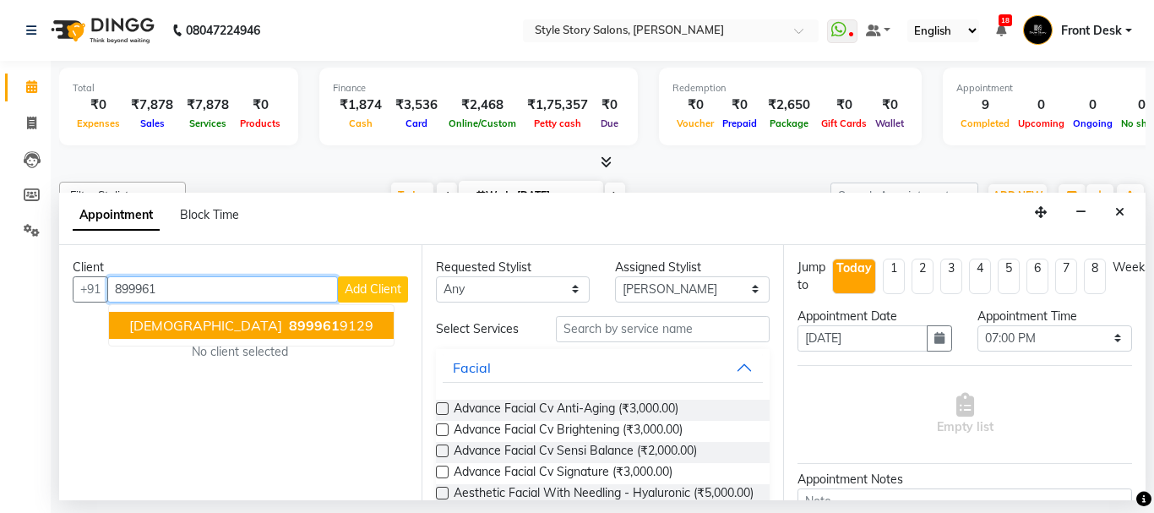
click at [289, 322] on span "899961" at bounding box center [314, 325] width 51 height 17
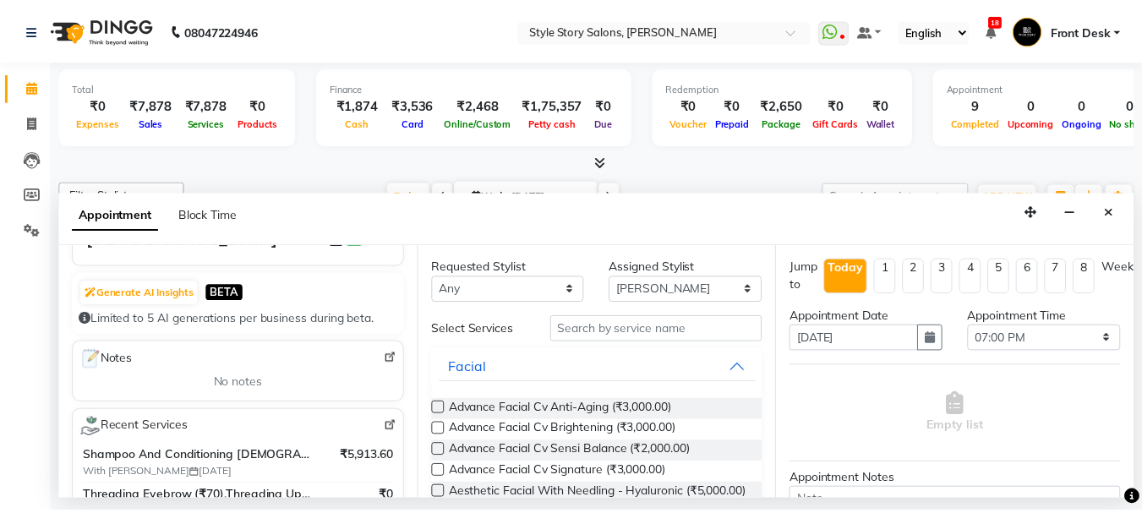
scroll to position [85, 0]
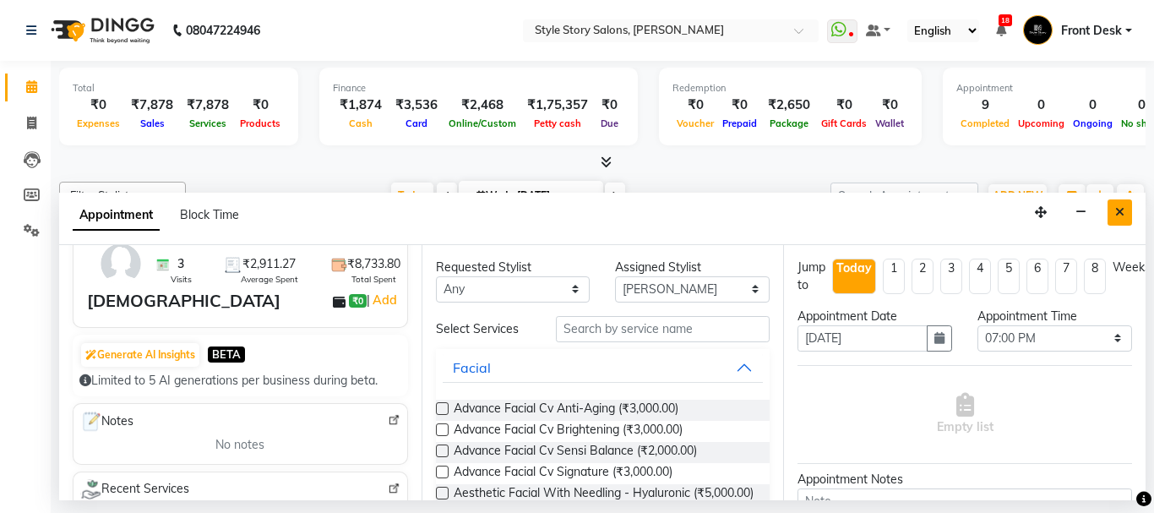
type input "8999619129"
click at [1126, 220] on button "Close" at bounding box center [1120, 212] width 25 height 26
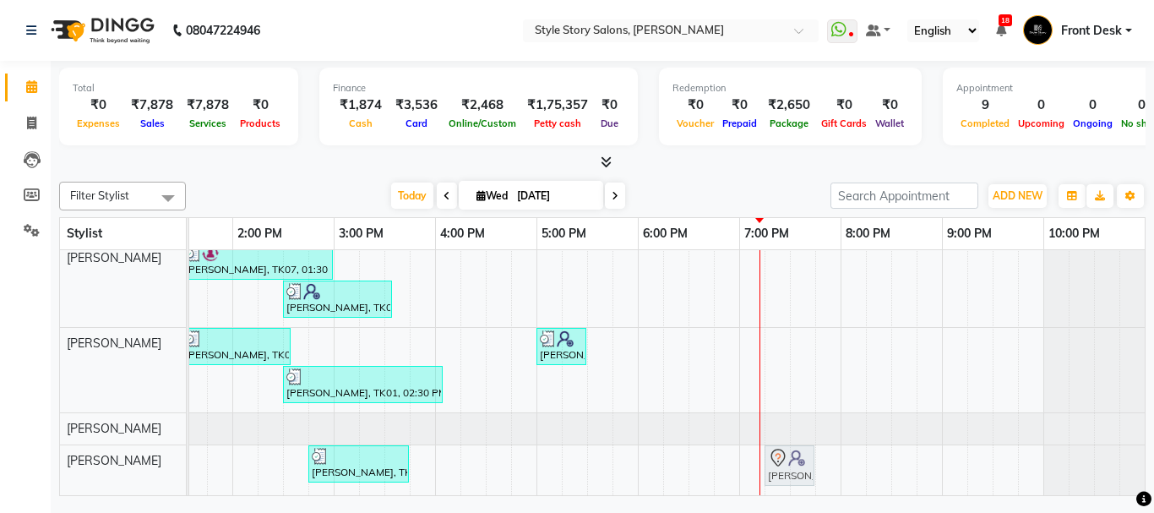
drag, startPoint x: 755, startPoint y: 452, endPoint x: 784, endPoint y: 449, distance: 29.8
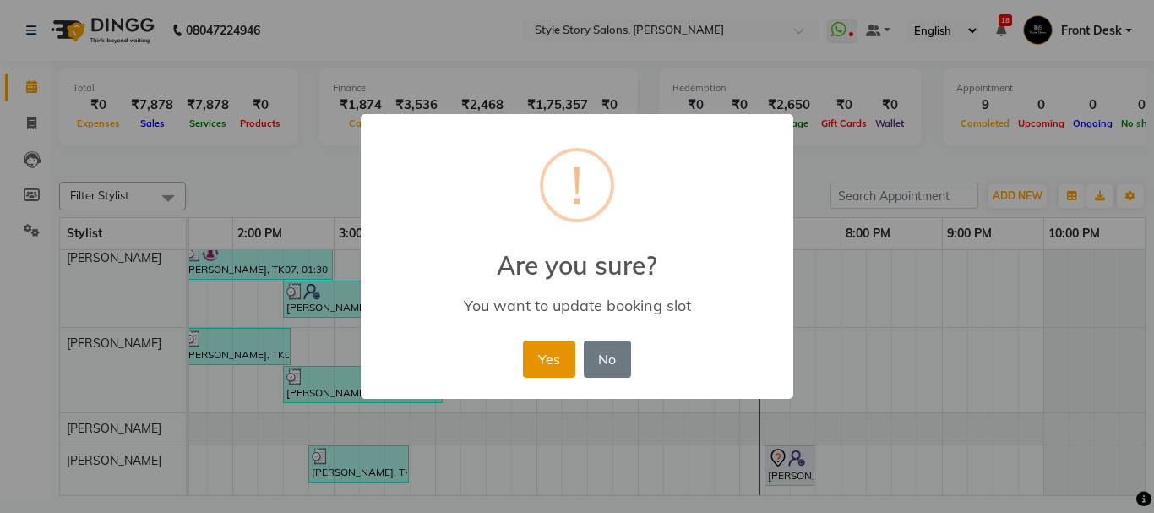
click at [544, 354] on button "Yes" at bounding box center [549, 359] width 52 height 37
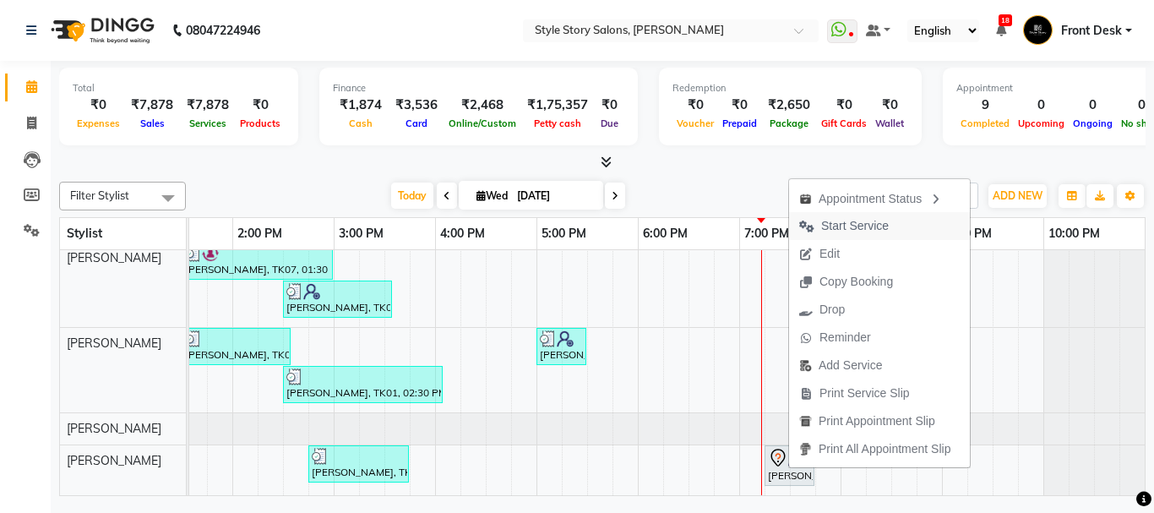
click at [853, 226] on span "Start Service" at bounding box center [855, 226] width 68 height 18
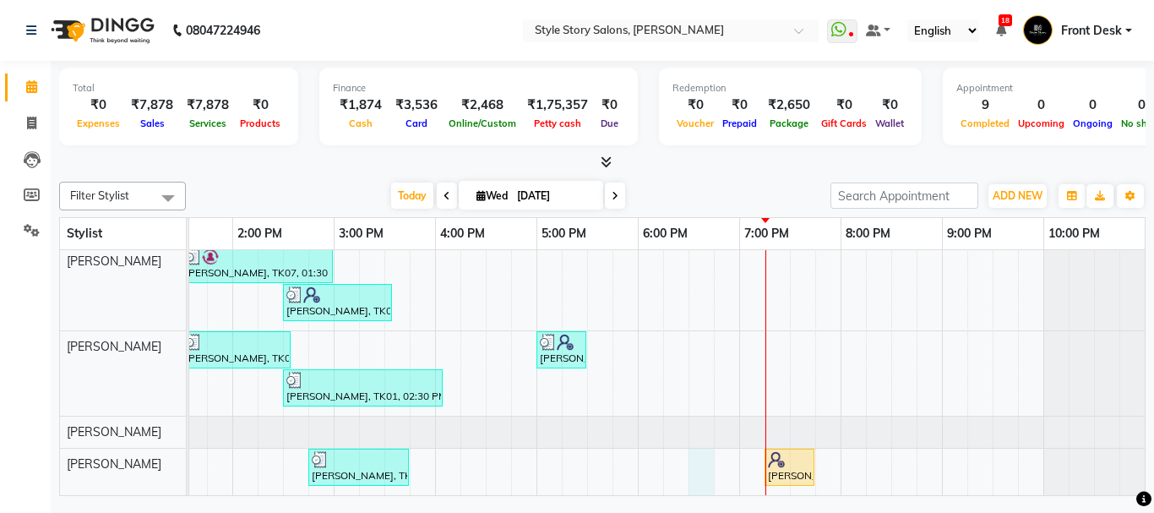
drag, startPoint x: 694, startPoint y: 437, endPoint x: 700, endPoint y: 453, distance: 17.1
click at [700, 453] on div "Shamal Gomase, TK06, 01:45 PM-03:30 PM, Shampoo And Conditioning Female,Age Loc…" at bounding box center [334, 330] width 1623 height 329
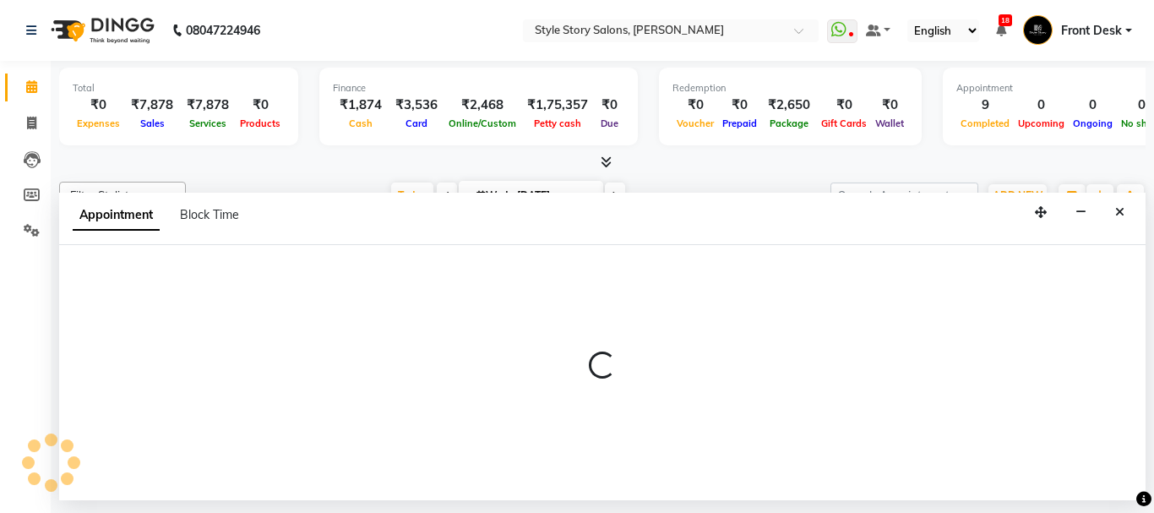
select select "89934"
select select "1110"
select select "tentative"
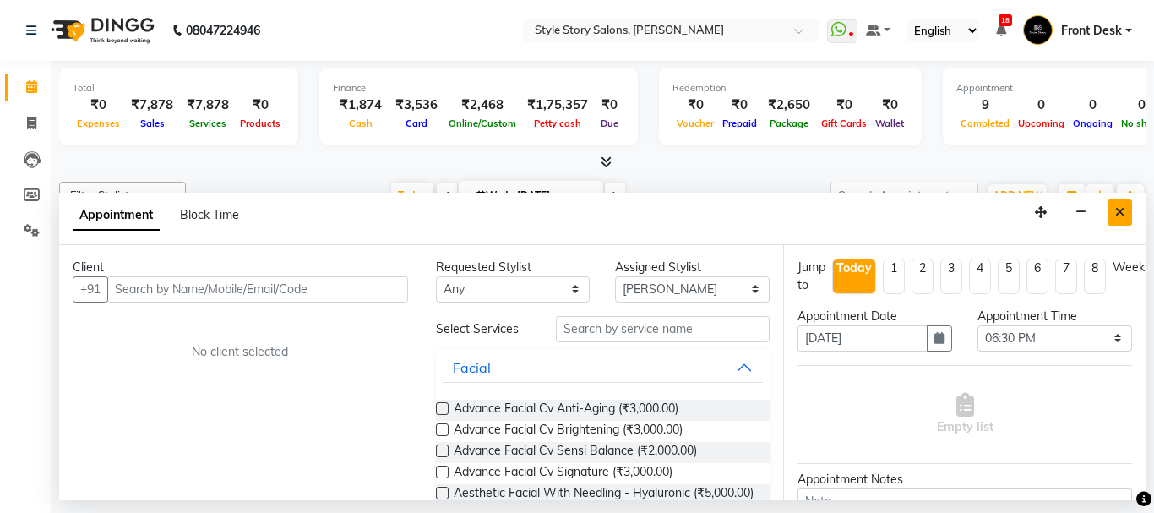
click at [1110, 214] on button "Close" at bounding box center [1120, 212] width 25 height 26
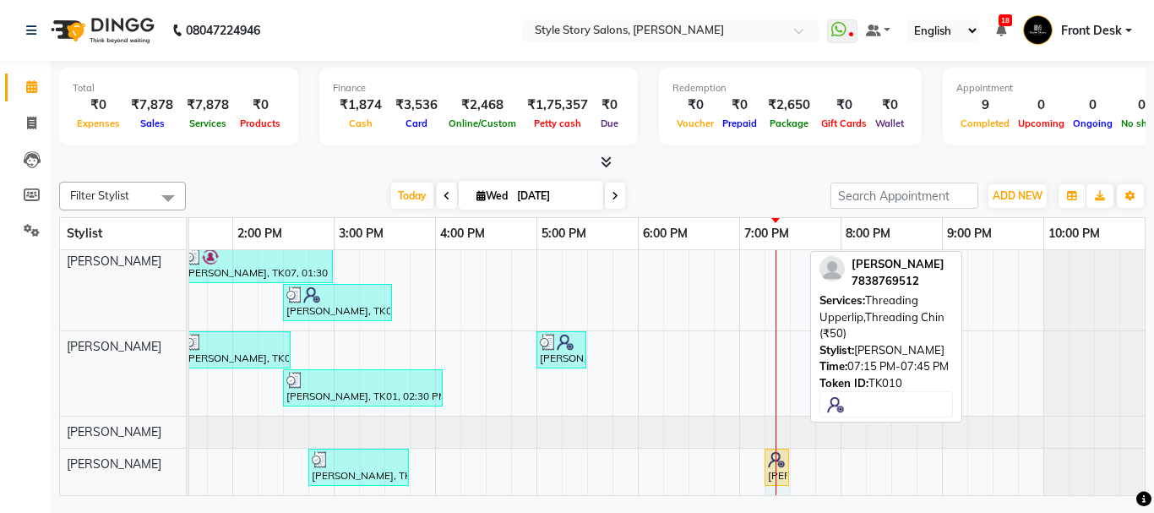
drag, startPoint x: 798, startPoint y: 455, endPoint x: 769, endPoint y: 450, distance: 29.2
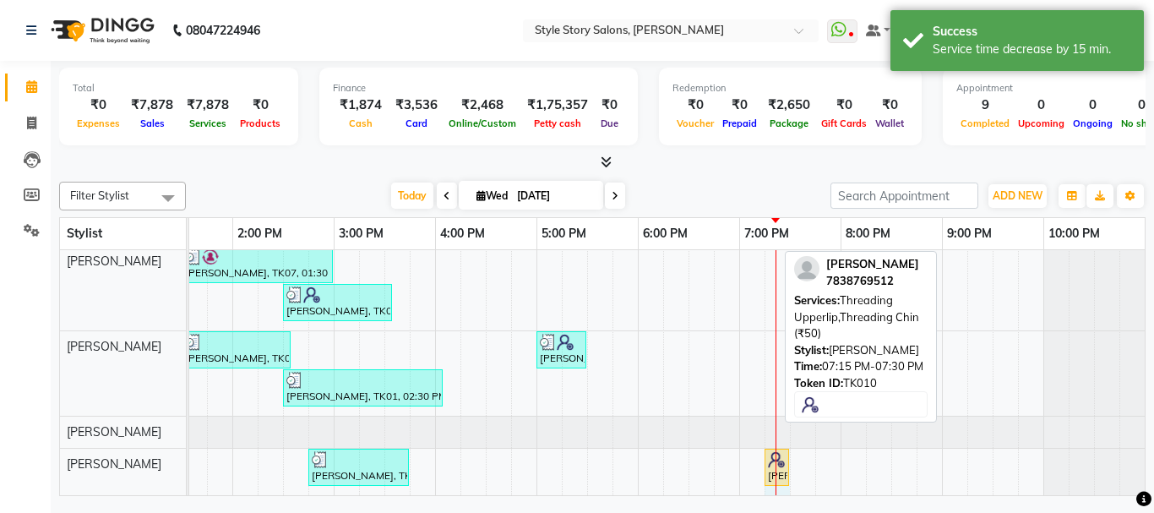
drag, startPoint x: 776, startPoint y: 451, endPoint x: 762, endPoint y: 451, distance: 13.5
click at [762, 451] on div "Shamal Gomase, TK06, 01:45 PM-03:30 PM, Shampoo And Conditioning Female,Age Loc…" at bounding box center [334, 330] width 1623 height 329
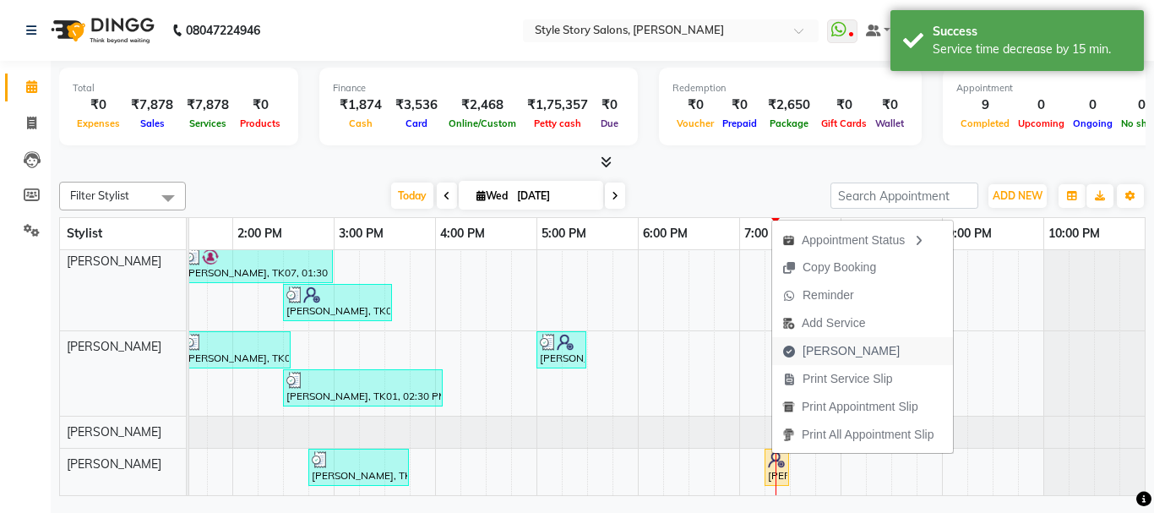
click at [885, 352] on button "Mark Done" at bounding box center [862, 351] width 181 height 28
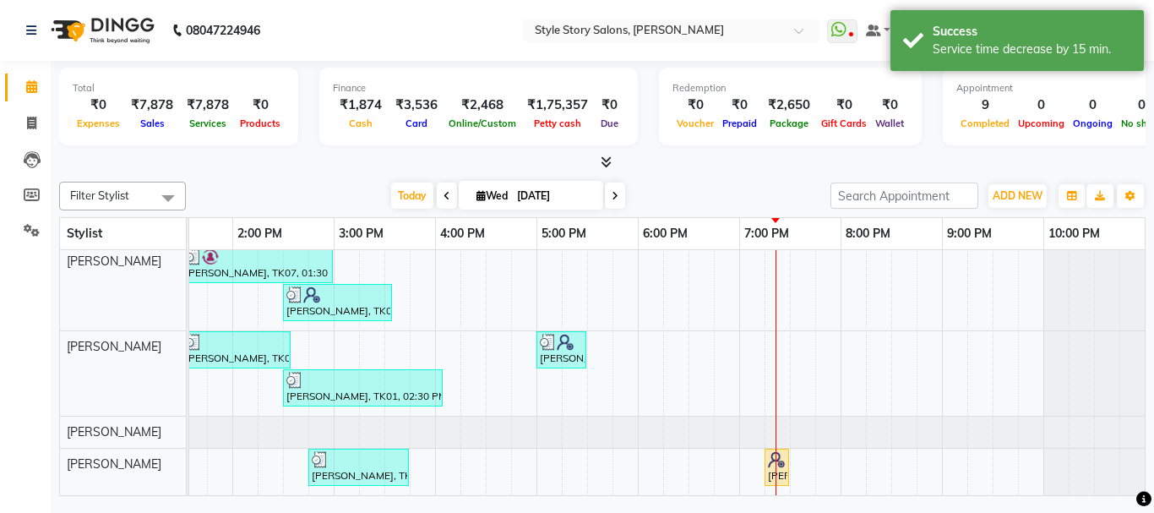
select select "service"
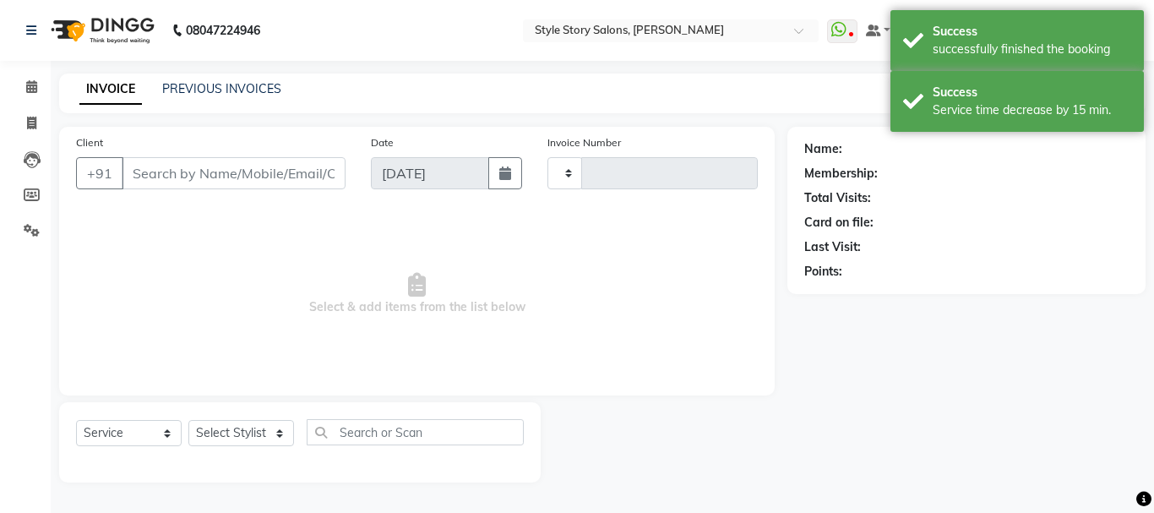
type input "1516"
select select "6249"
type input "7838769512"
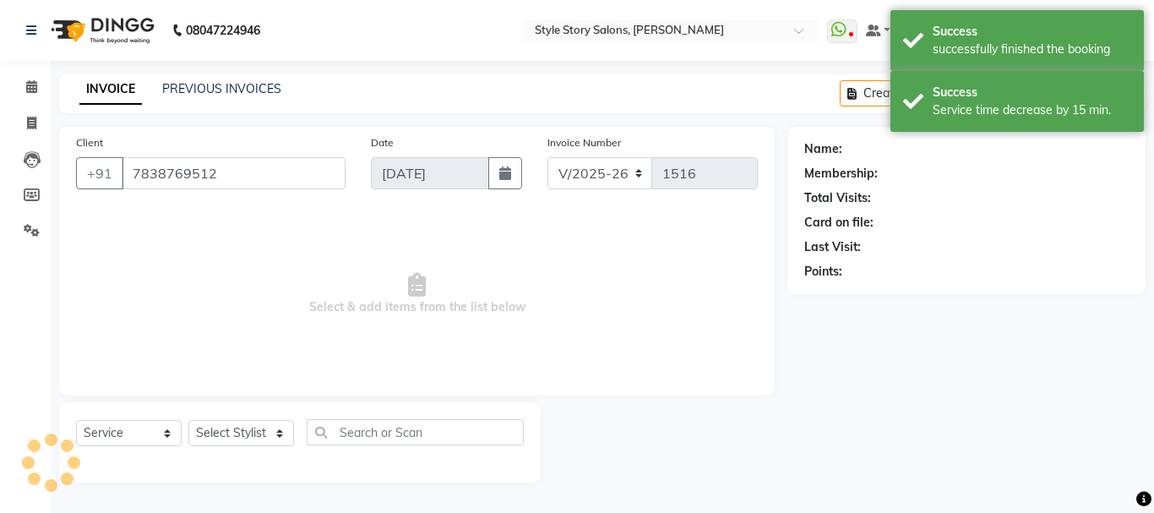
select select "89934"
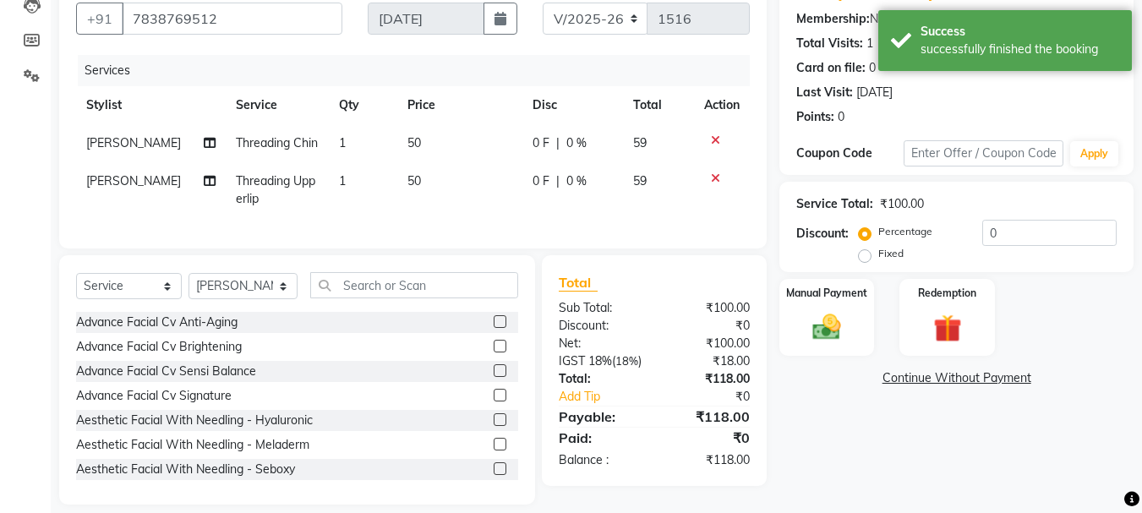
scroll to position [184, 0]
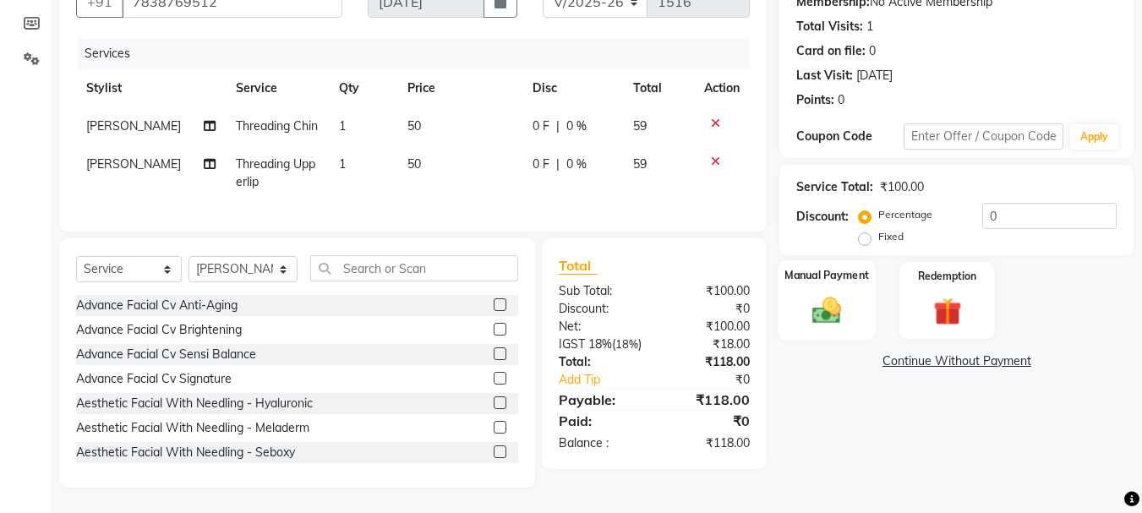
click at [837, 273] on div "Manual Payment" at bounding box center [826, 300] width 99 height 80
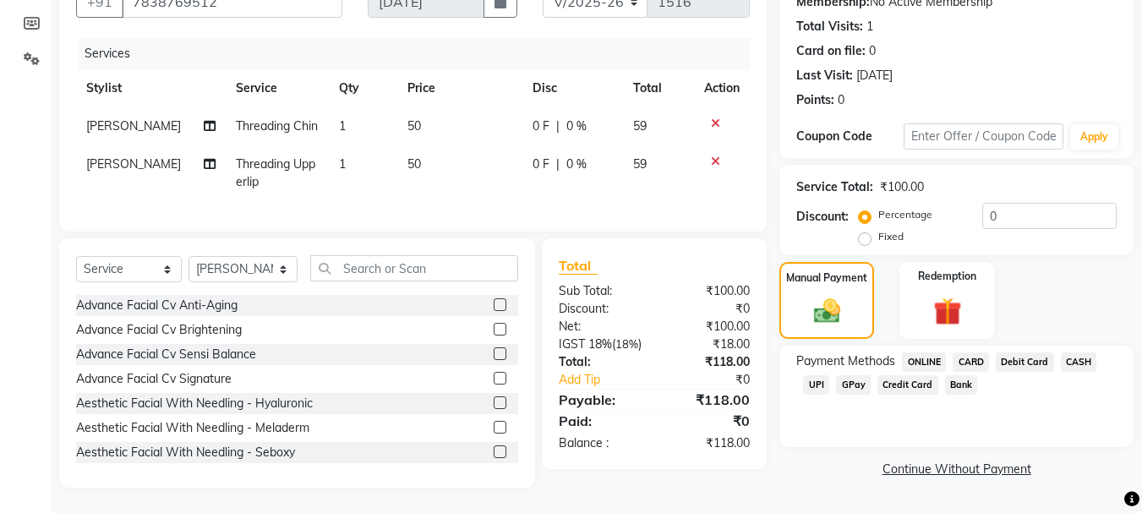
click at [810, 376] on span "UPI" at bounding box center [816, 384] width 26 height 19
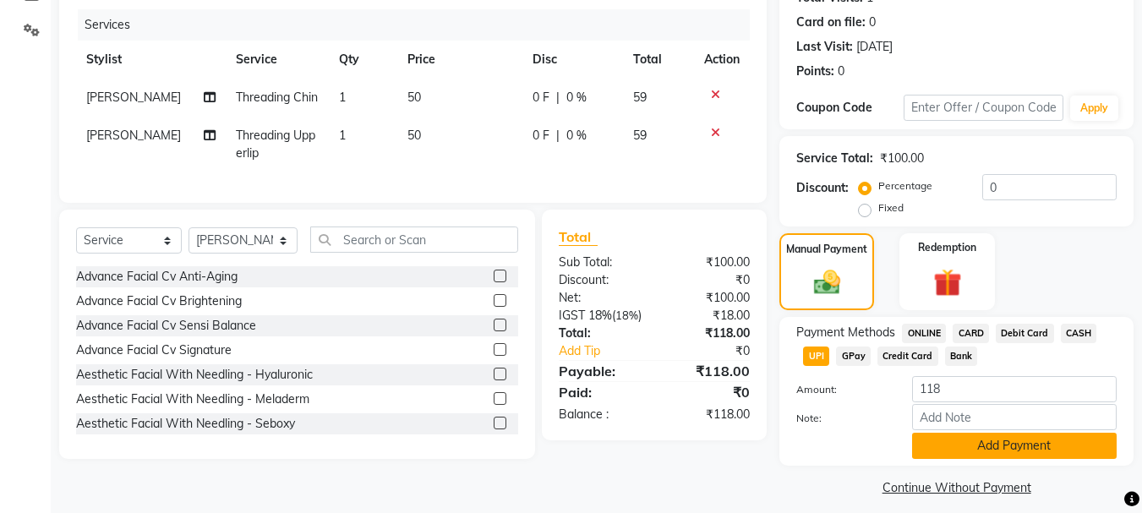
scroll to position [213, 0]
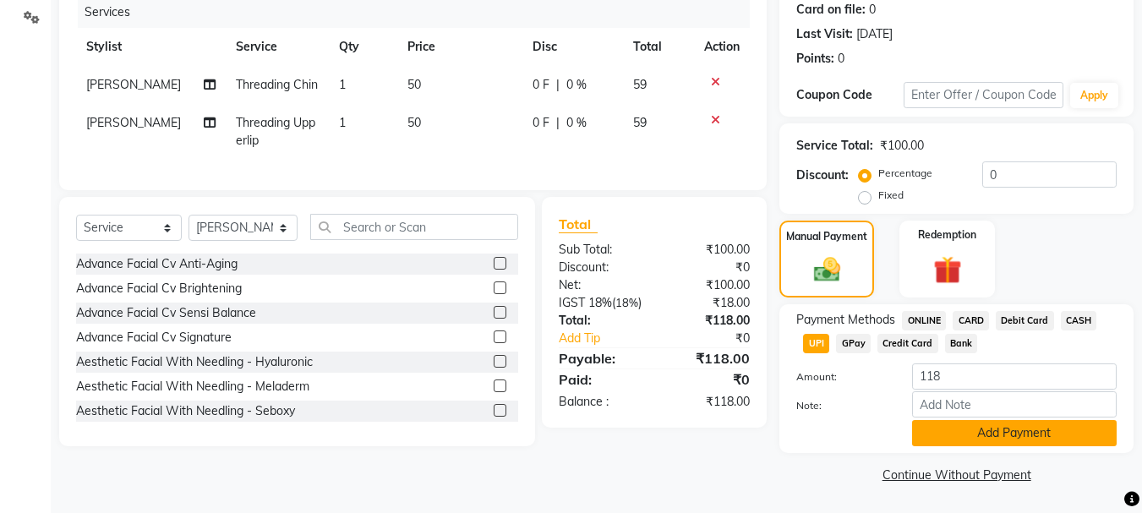
click at [979, 433] on button "Add Payment" at bounding box center [1014, 433] width 205 height 26
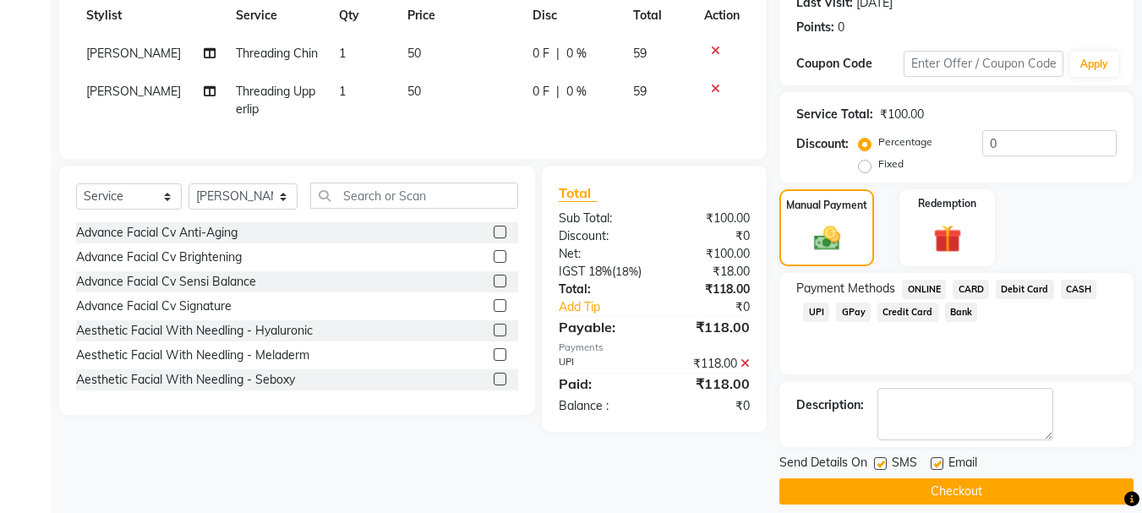
scroll to position [261, 0]
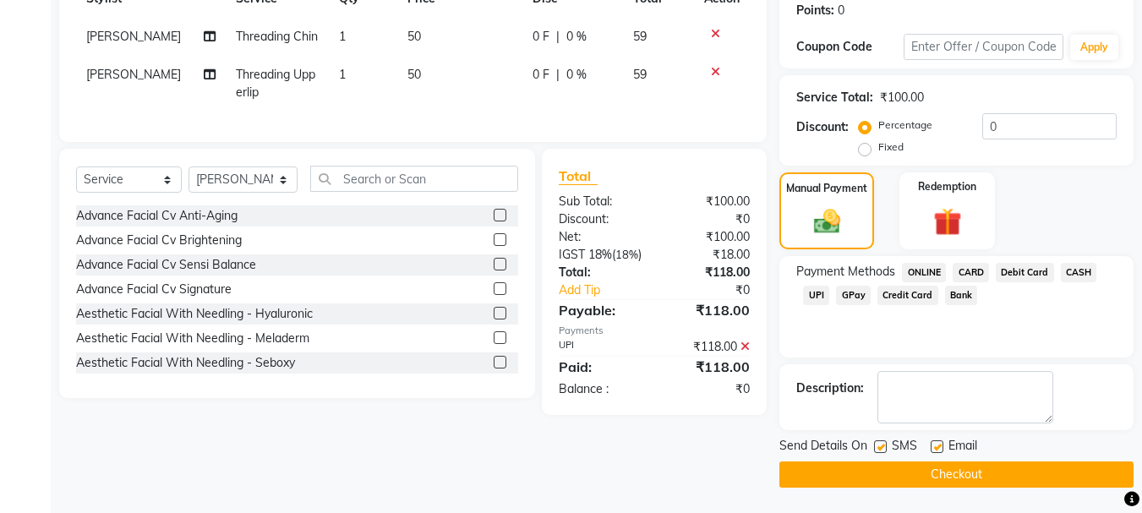
click at [1034, 474] on button "Checkout" at bounding box center [956, 474] width 354 height 26
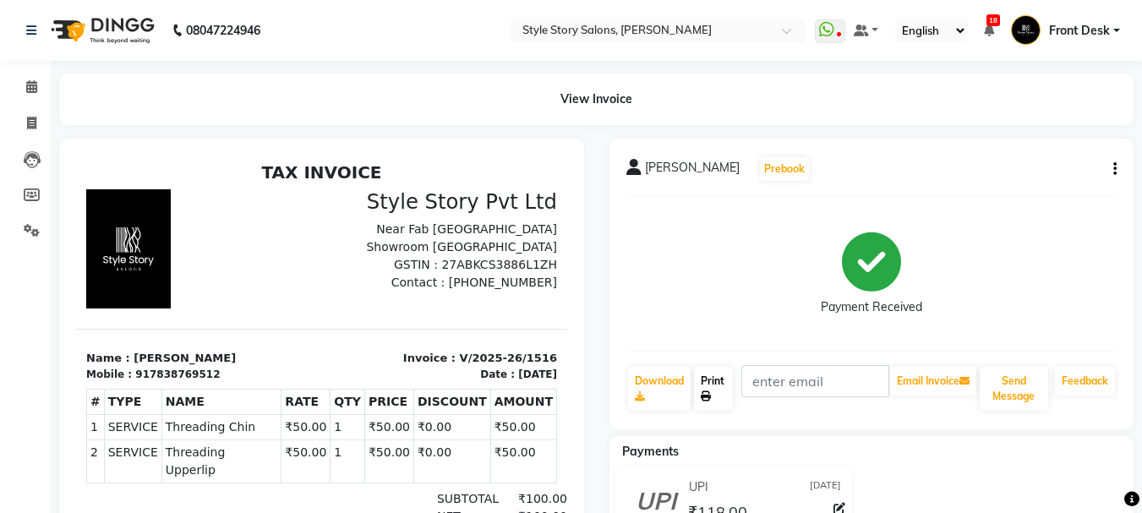
click at [717, 384] on link "Print" at bounding box center [713, 389] width 39 height 44
click at [29, 90] on icon at bounding box center [31, 86] width 11 height 13
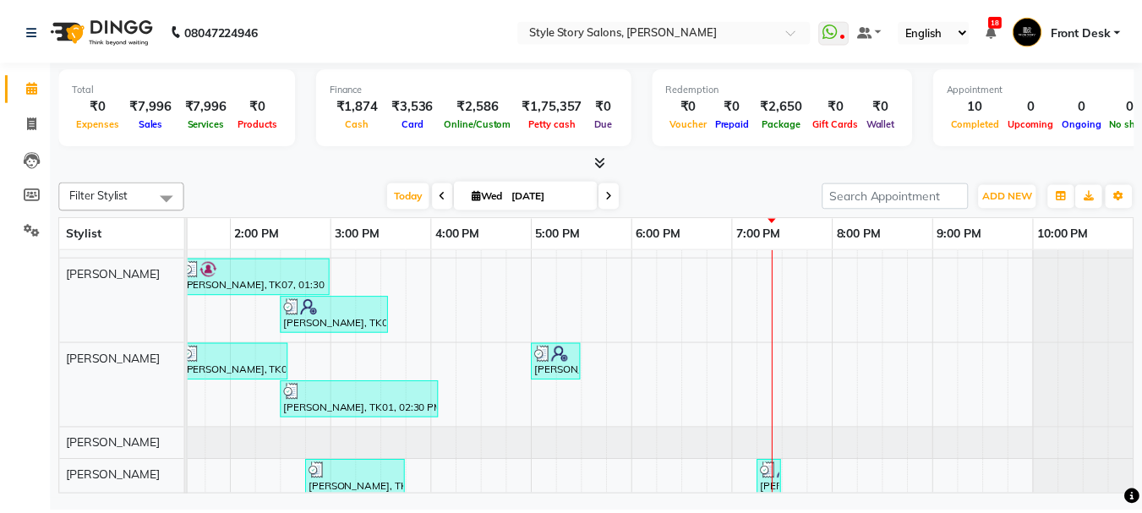
scroll to position [96, 0]
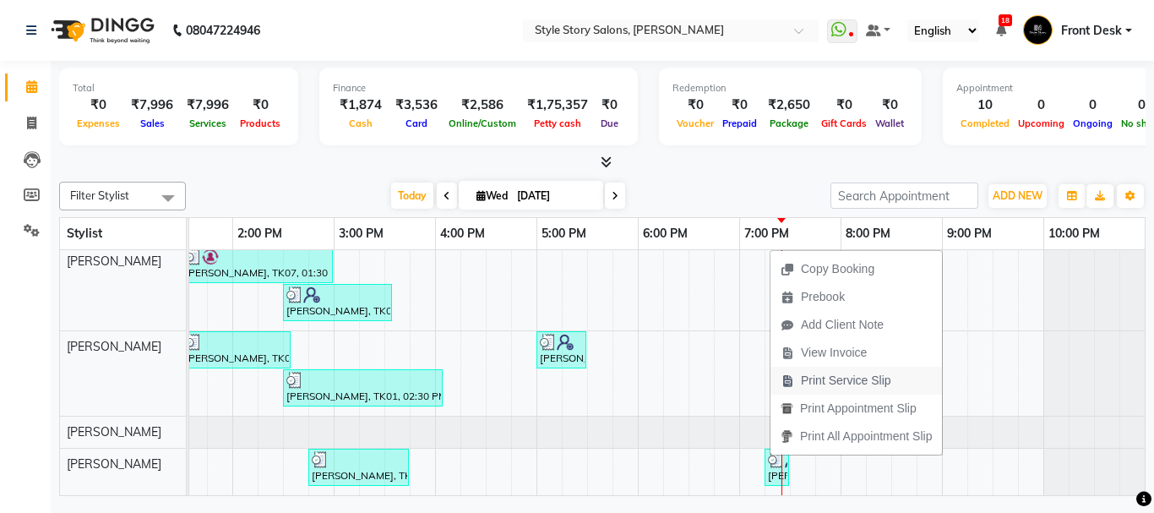
click at [854, 375] on span "Print Service Slip" at bounding box center [846, 381] width 90 height 18
click at [842, 377] on span "Print Service Slip" at bounding box center [844, 383] width 90 height 18
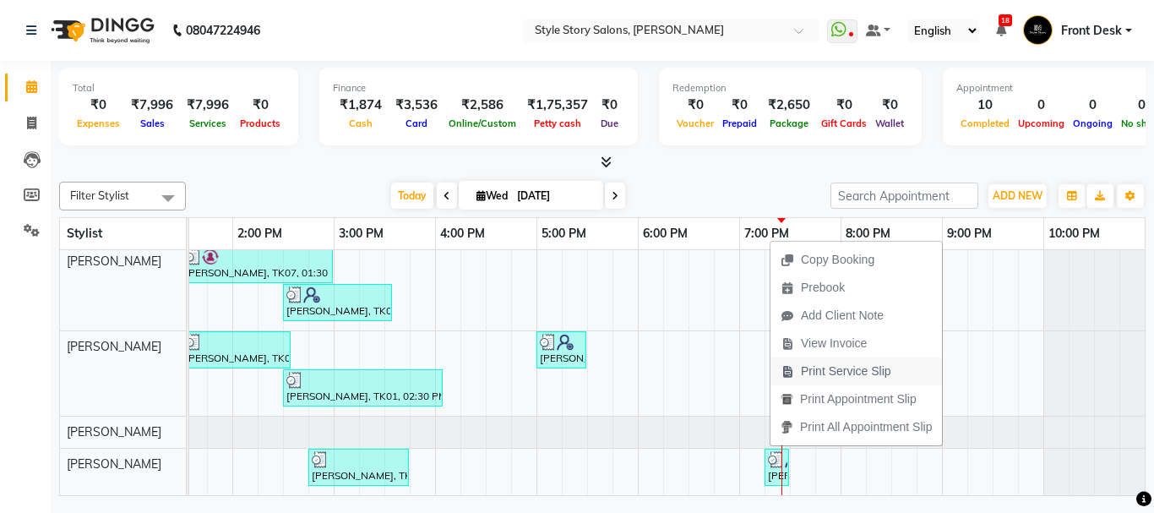
click at [837, 368] on span "Print Service Slip" at bounding box center [846, 372] width 90 height 18
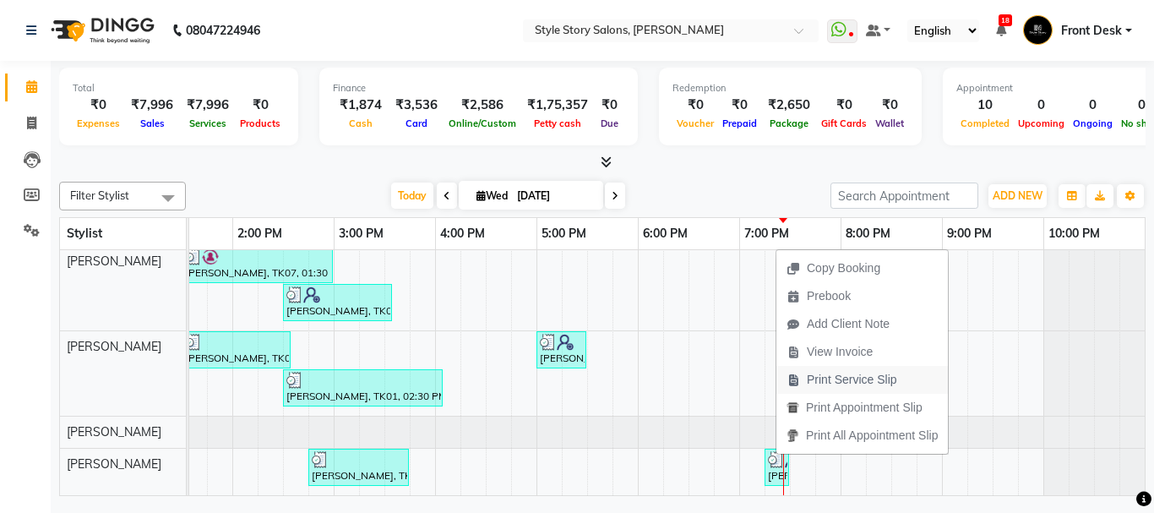
click at [859, 382] on span "Print Service Slip" at bounding box center [852, 380] width 90 height 18
click at [849, 378] on span "Print Service Slip" at bounding box center [849, 380] width 90 height 18
click at [891, 381] on span "Print Service Slip" at bounding box center [848, 380] width 90 height 18
click at [868, 381] on span "Print Service Slip" at bounding box center [844, 378] width 90 height 18
click at [878, 384] on span "Print Service Slip" at bounding box center [850, 383] width 90 height 18
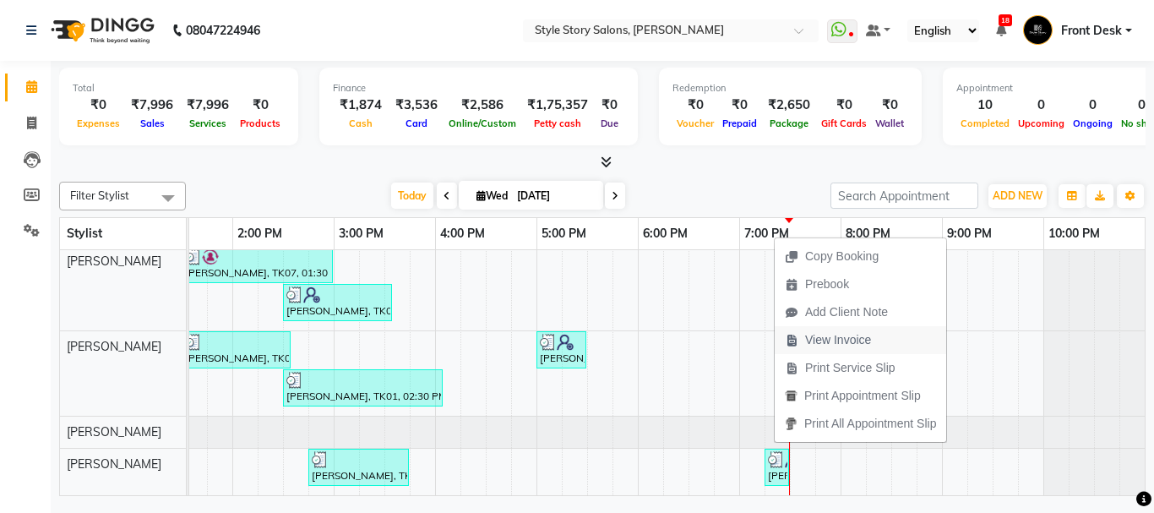
click at [899, 337] on button "View Invoice" at bounding box center [861, 340] width 172 height 28
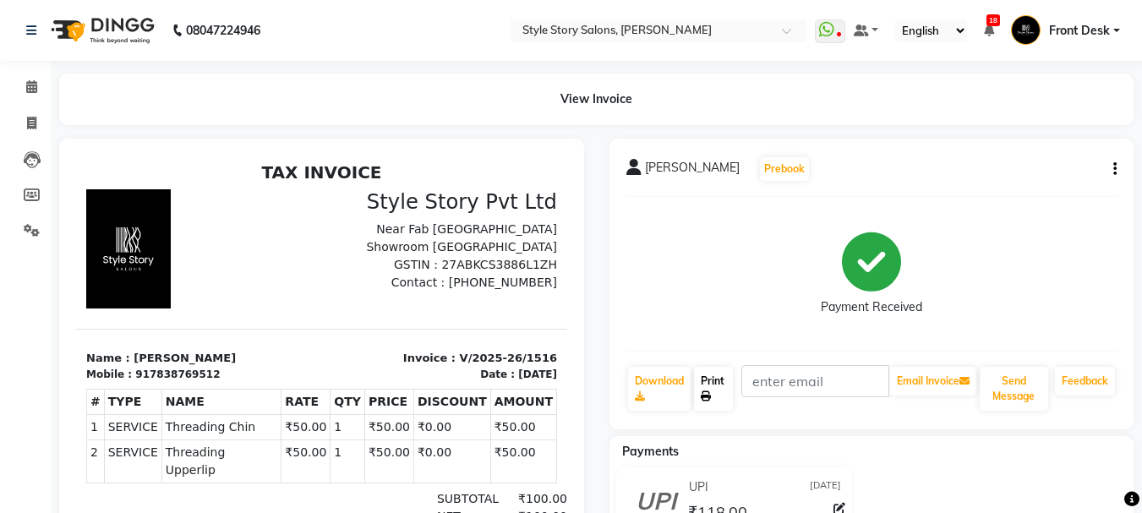
click at [722, 391] on link "Print" at bounding box center [713, 389] width 39 height 44
click at [35, 90] on icon at bounding box center [31, 86] width 11 height 13
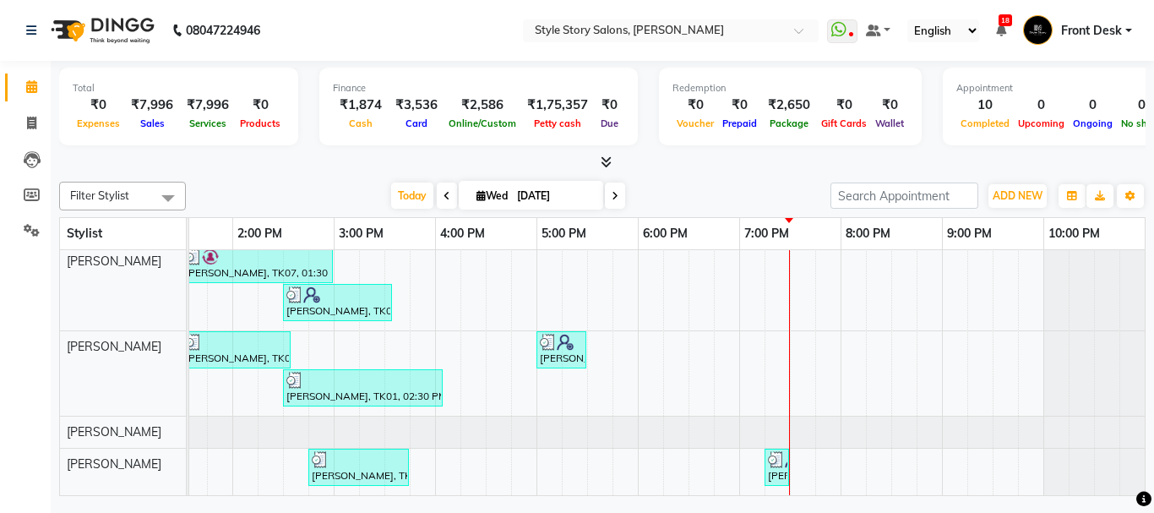
scroll to position [96, 0]
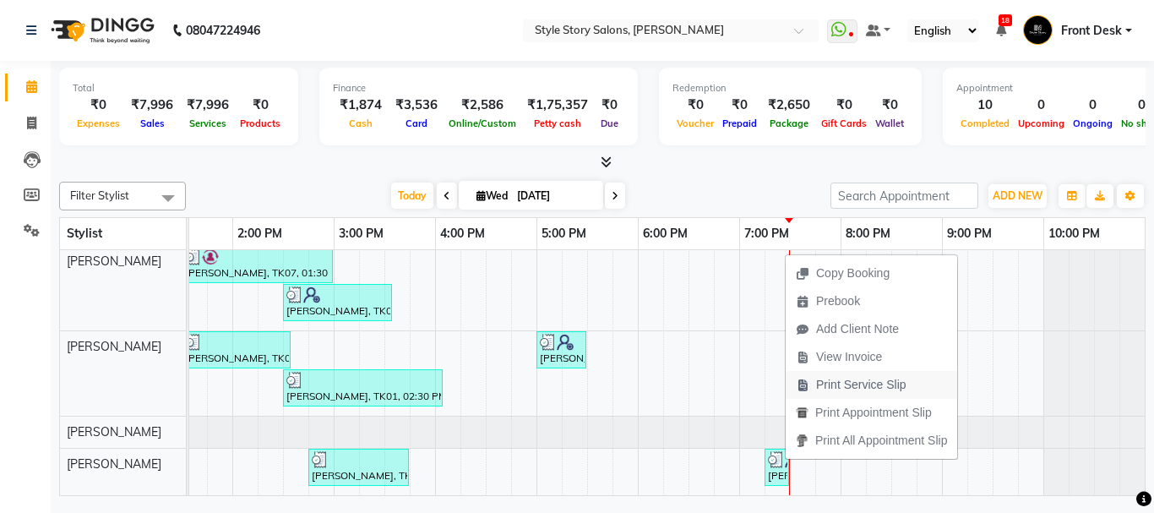
click at [851, 382] on span "Print Service Slip" at bounding box center [861, 385] width 90 height 18
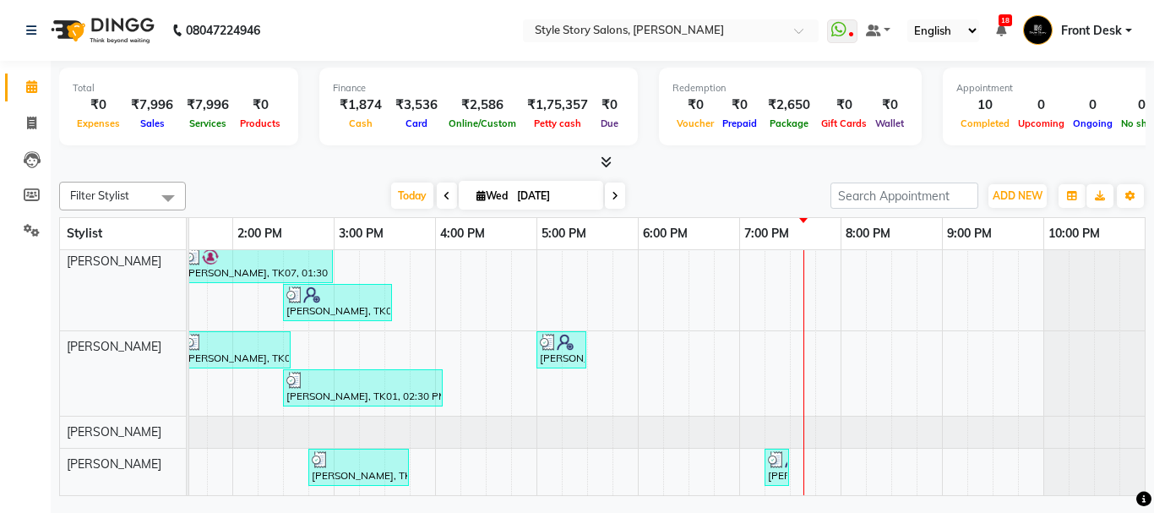
click at [813, 275] on div "Shamal Gomase, TK06, 01:45 PM-03:30 PM, Shampoo And Conditioning Female,Age Loc…" at bounding box center [334, 330] width 1623 height 329
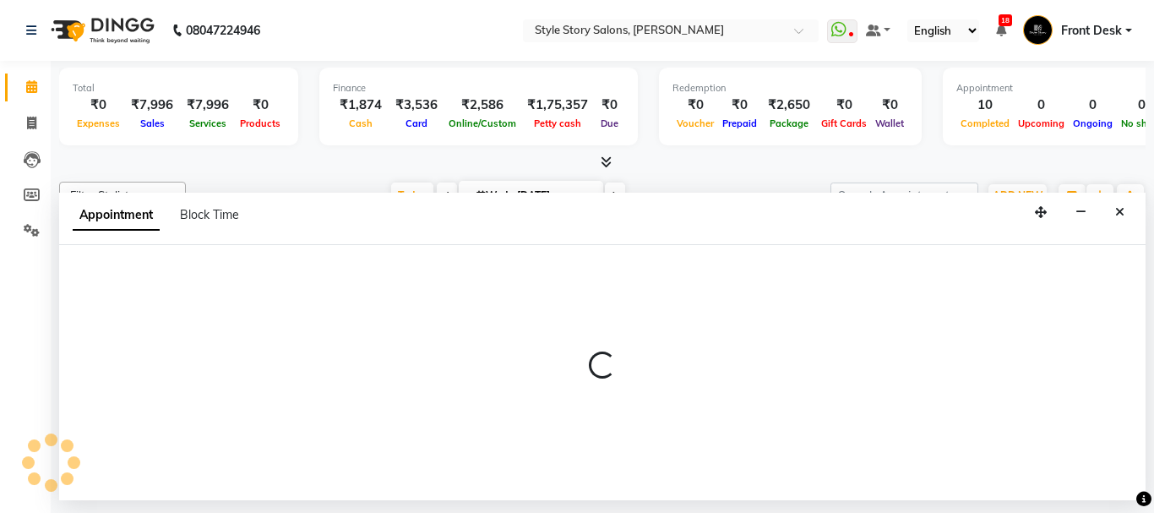
select select "62113"
select select "tentative"
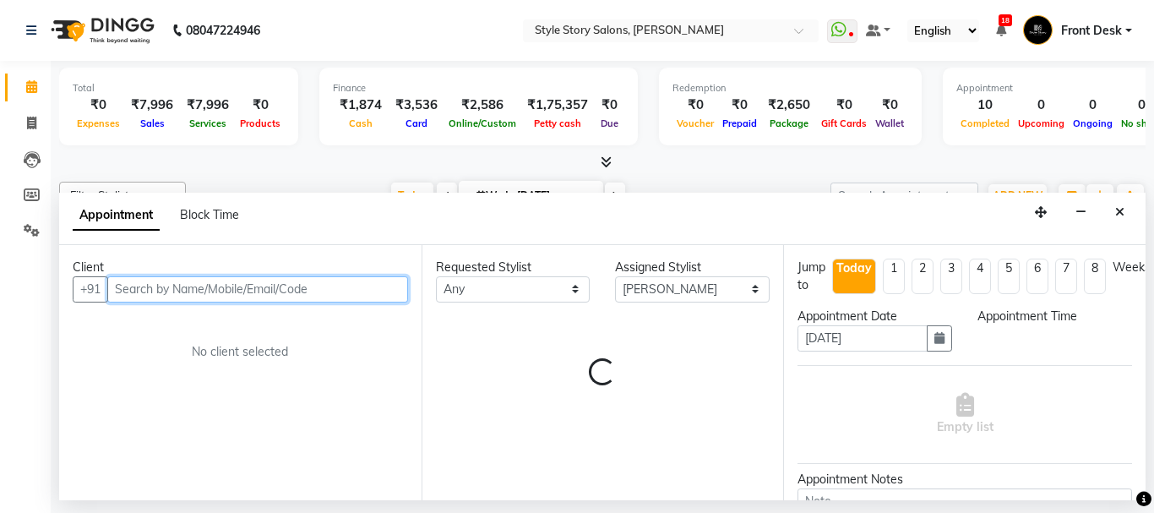
select select "1170"
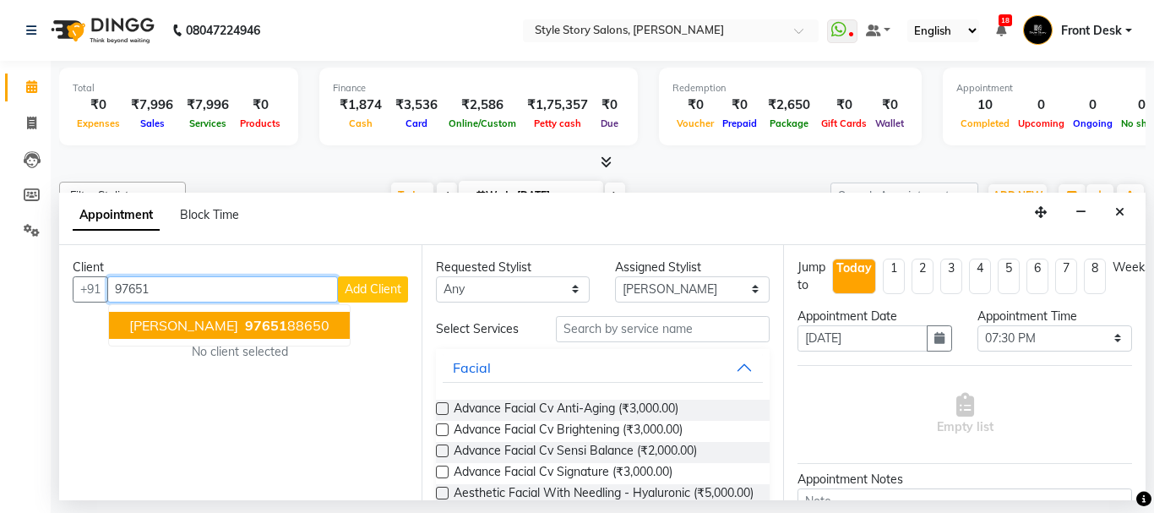
click at [233, 327] on button "Rajasi Sengupta 97651 88650" at bounding box center [229, 325] width 241 height 27
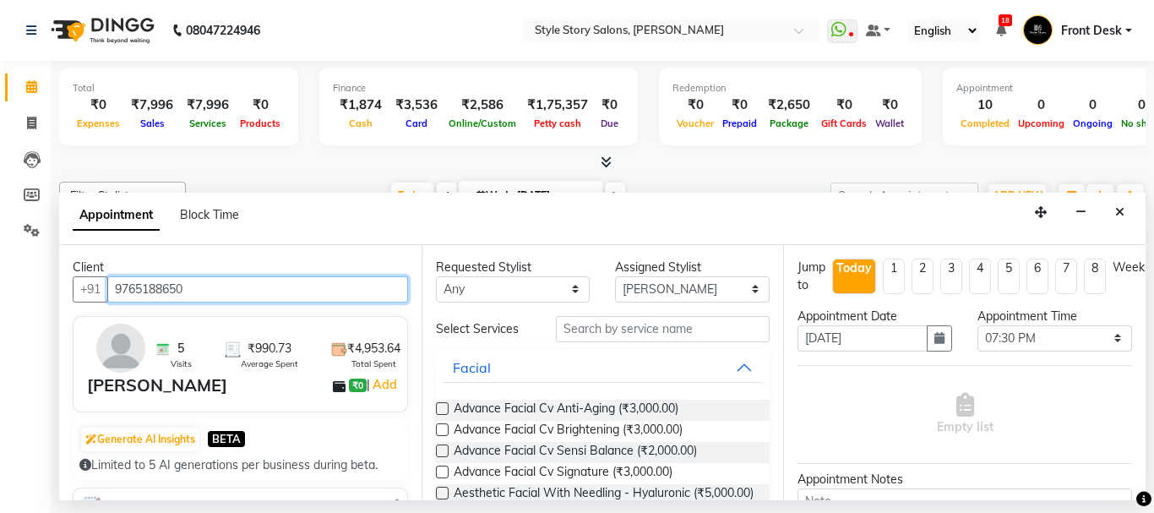
type input "9765188650"
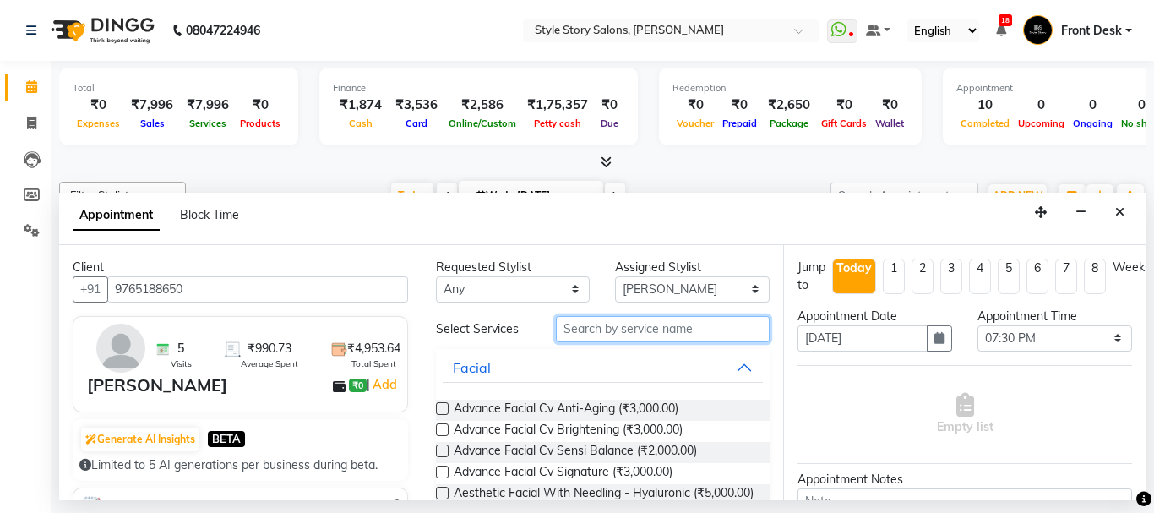
click at [676, 330] on input "text" at bounding box center [663, 329] width 215 height 26
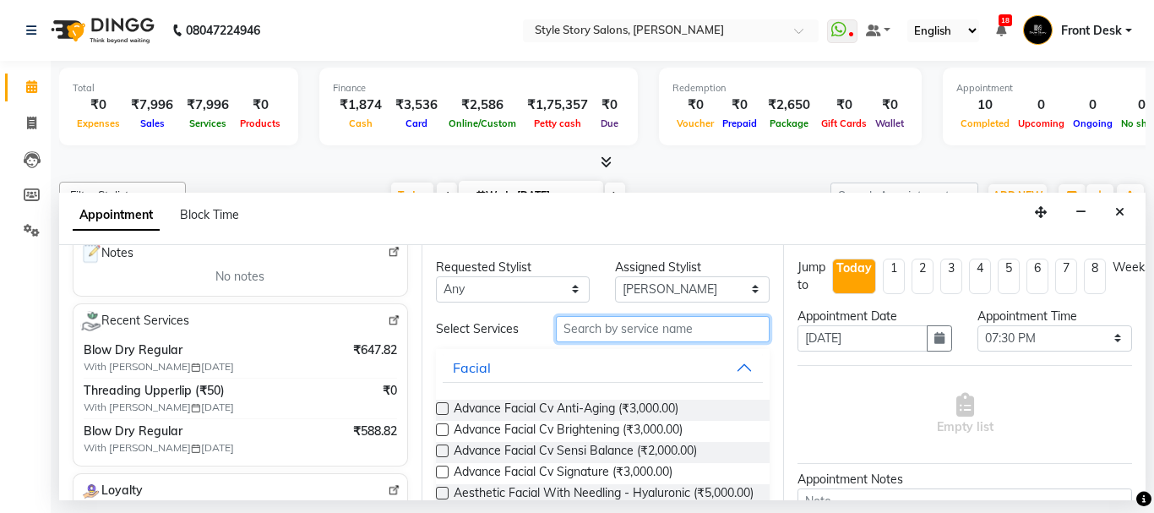
scroll to position [254, 0]
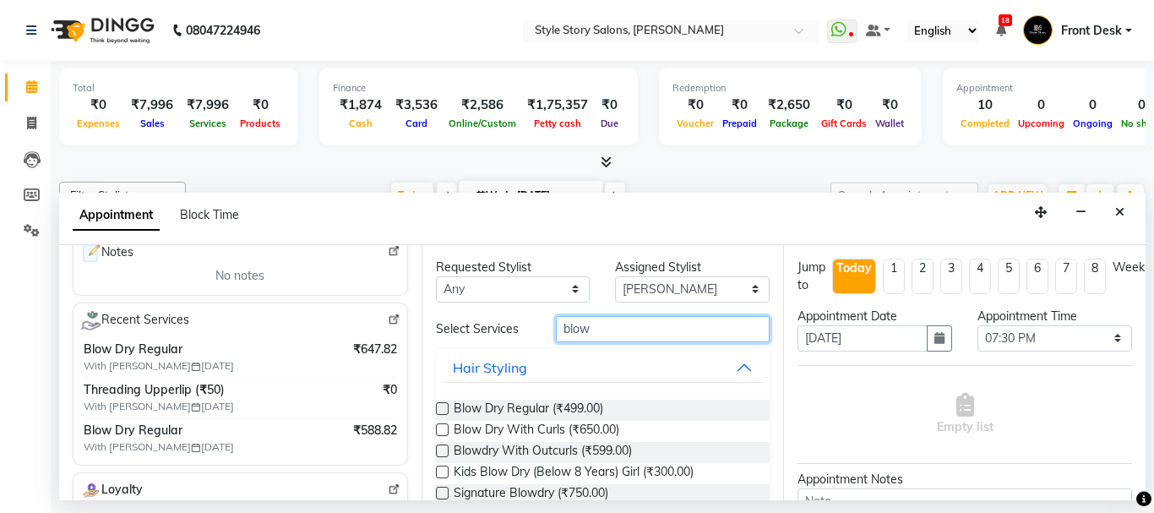
type input "blow"
click at [441, 410] on label at bounding box center [442, 408] width 13 height 13
click at [441, 410] on input "checkbox" at bounding box center [441, 410] width 11 height 11
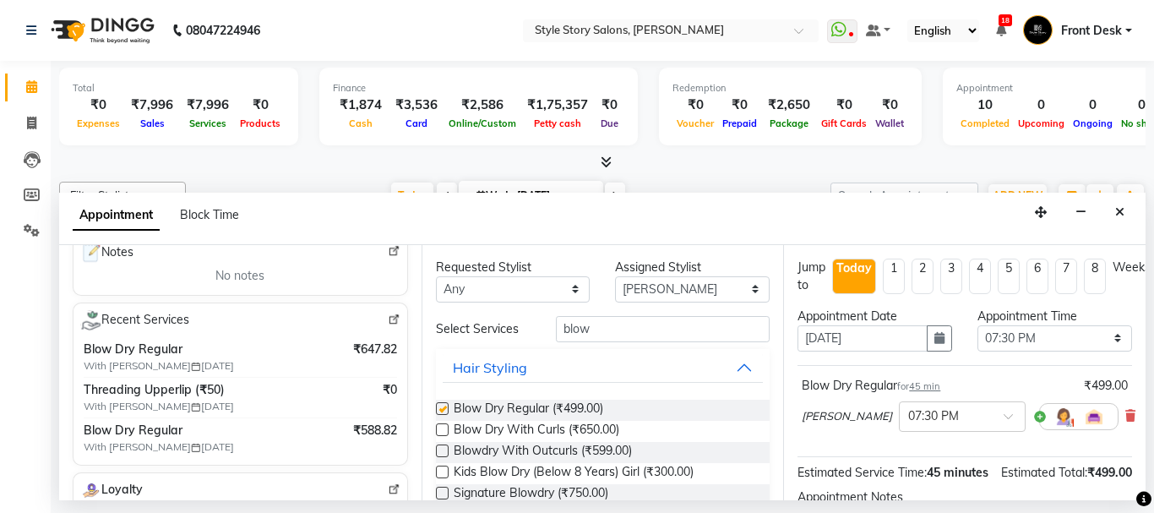
checkbox input "false"
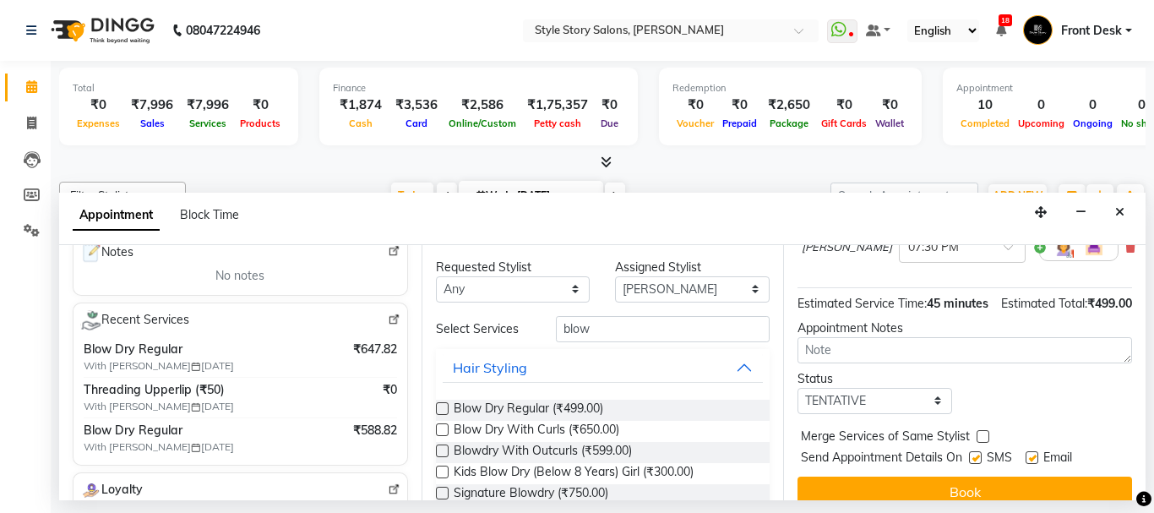
scroll to position [222, 0]
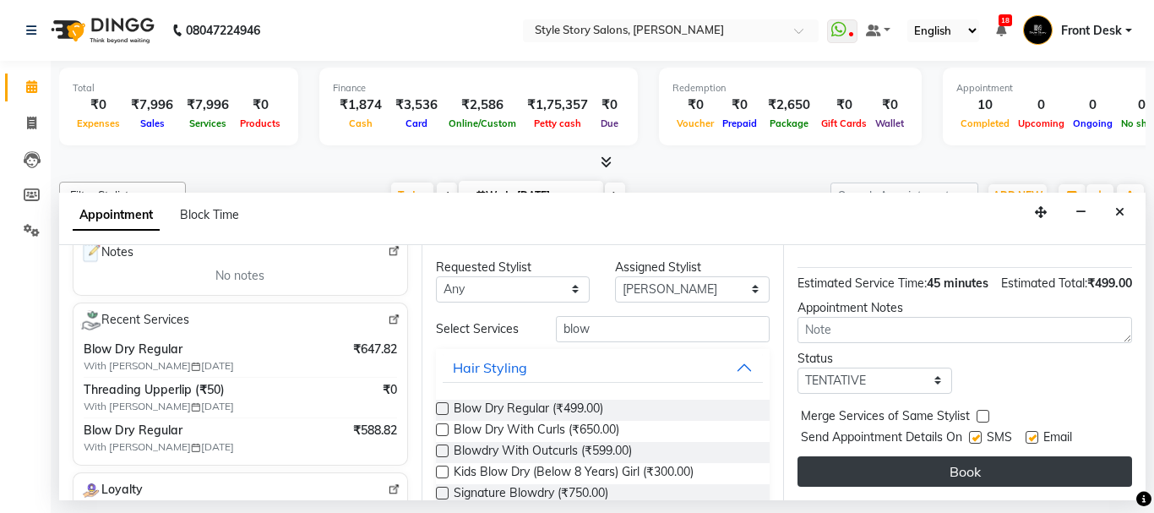
click at [1022, 457] on button "Book" at bounding box center [965, 471] width 335 height 30
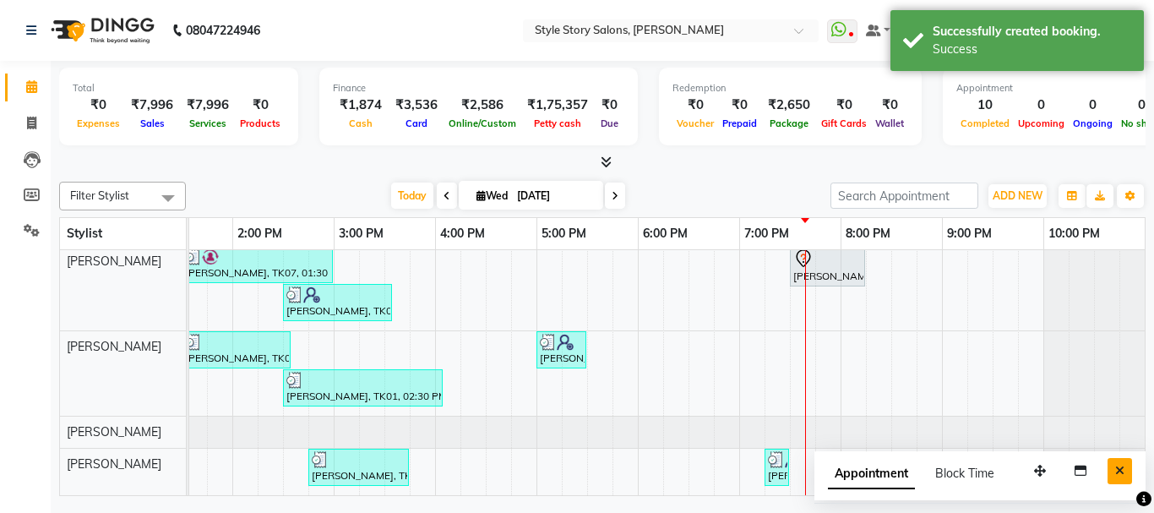
click at [1120, 472] on icon "Close" at bounding box center [1119, 471] width 9 height 12
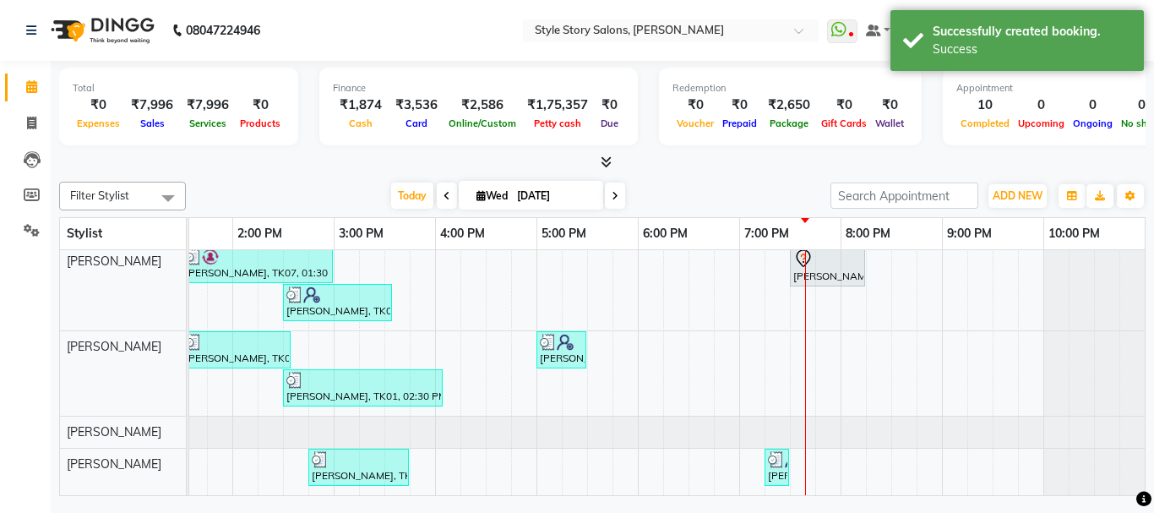
scroll to position [0, 0]
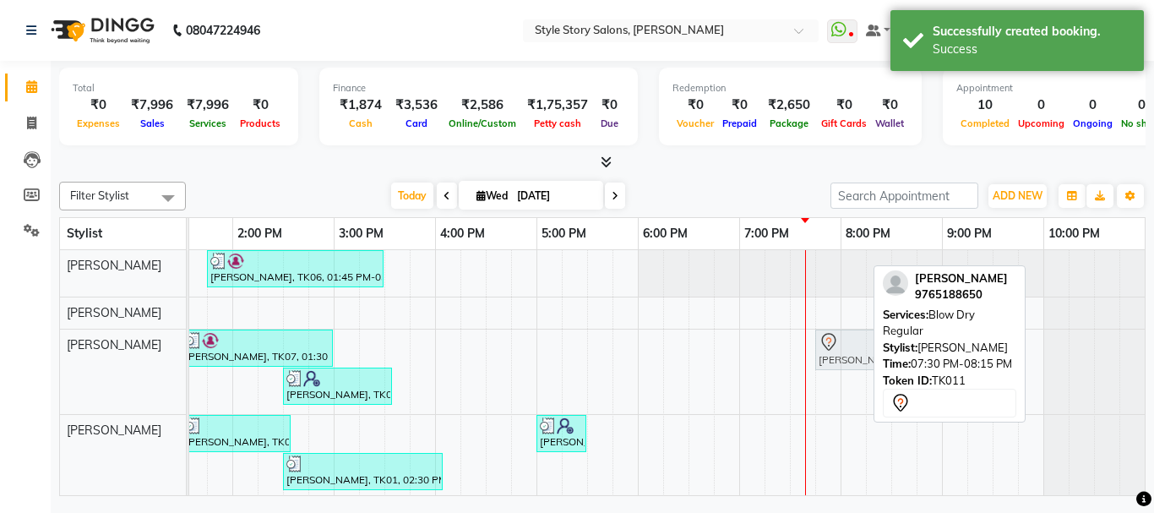
drag, startPoint x: 814, startPoint y: 352, endPoint x: 831, endPoint y: 350, distance: 17.0
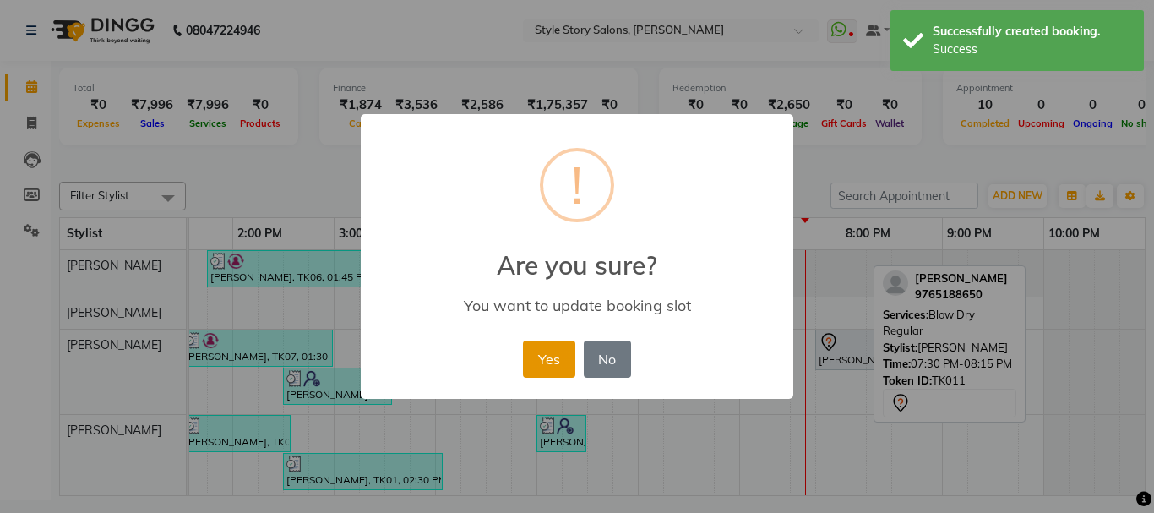
click at [552, 357] on button "Yes" at bounding box center [549, 359] width 52 height 37
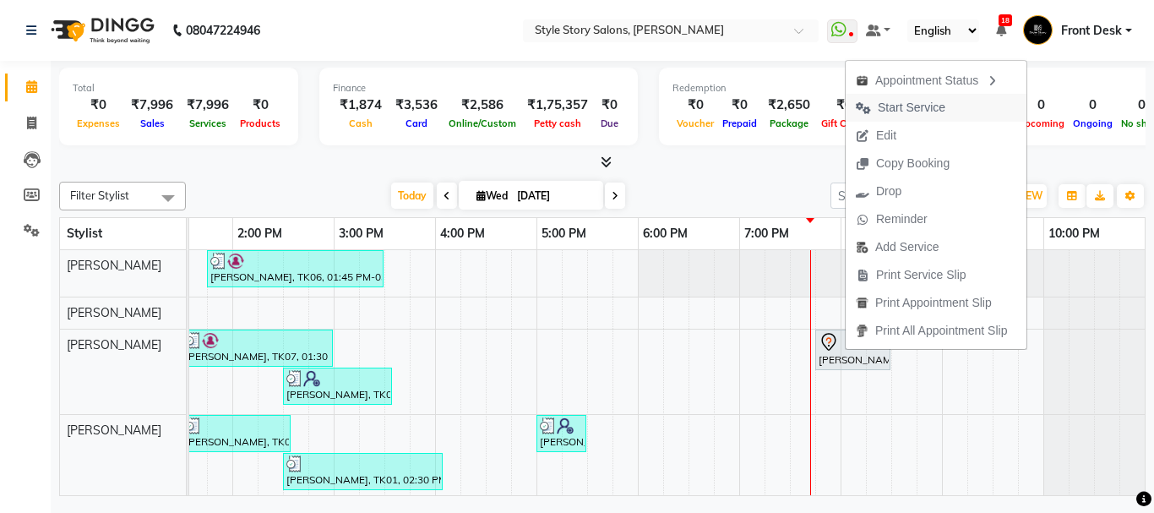
click at [898, 109] on span "Start Service" at bounding box center [912, 108] width 68 height 18
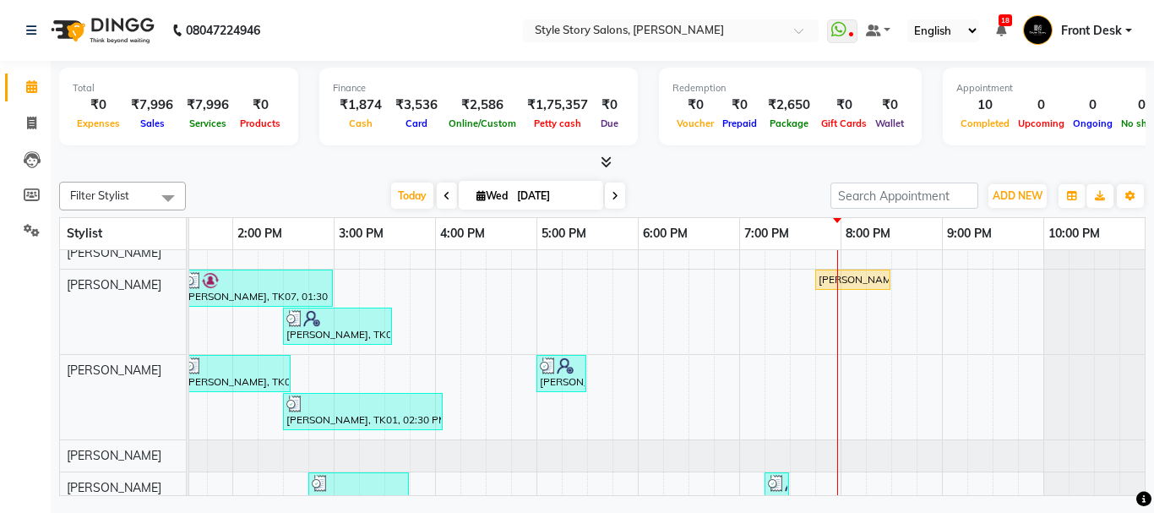
scroll to position [96, 0]
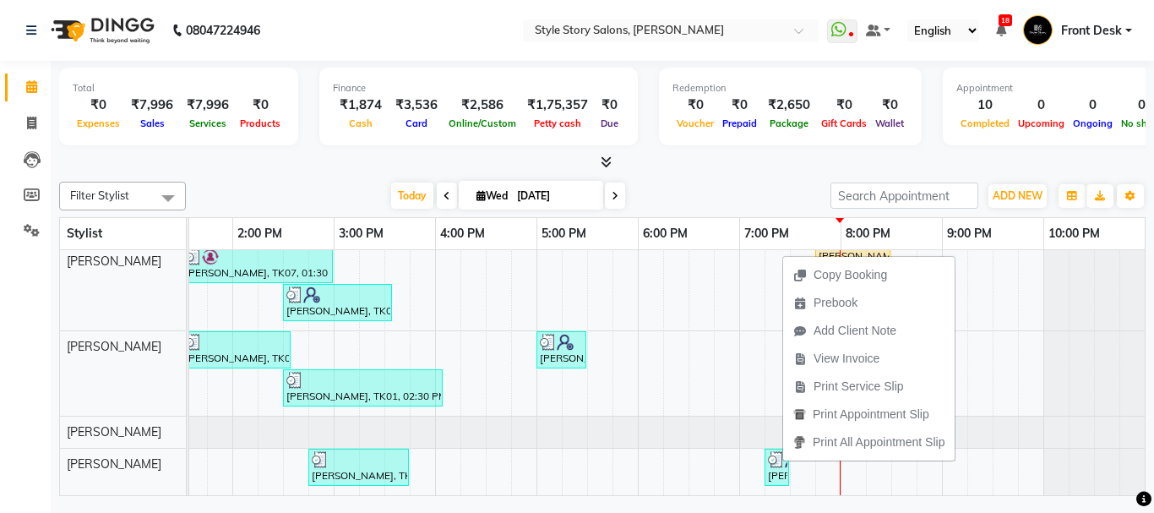
click at [857, 379] on span "Print Service Slip" at bounding box center [859, 387] width 90 height 18
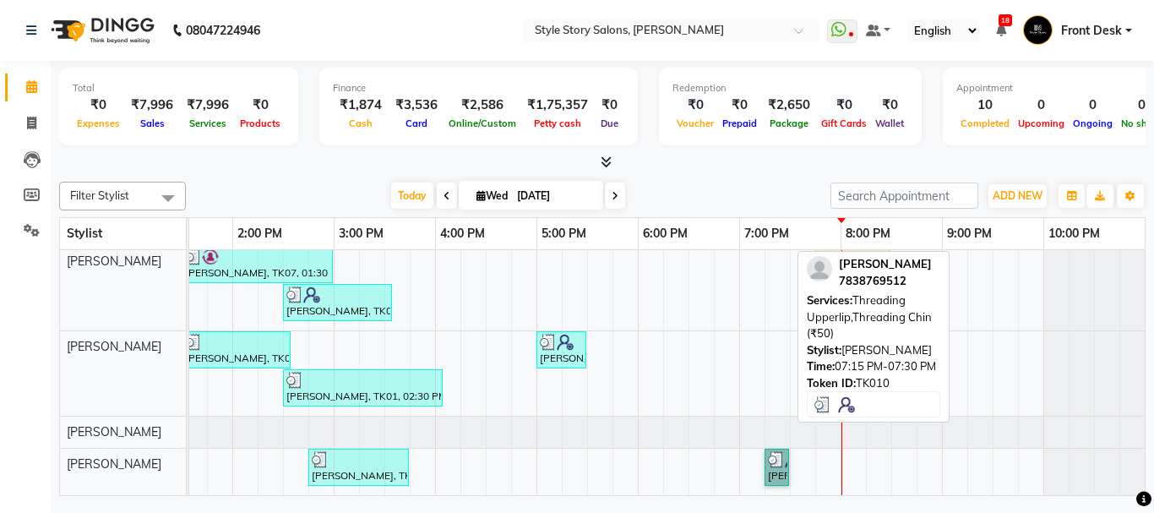
drag, startPoint x: 764, startPoint y: 457, endPoint x: 778, endPoint y: 466, distance: 17.1
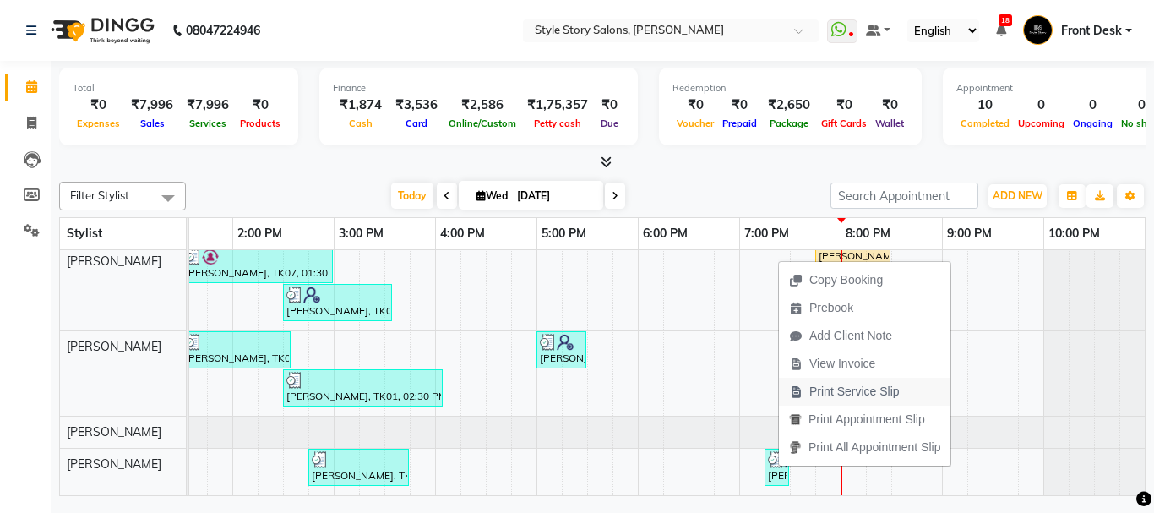
click at [845, 392] on span "Print Service Slip" at bounding box center [855, 392] width 90 height 18
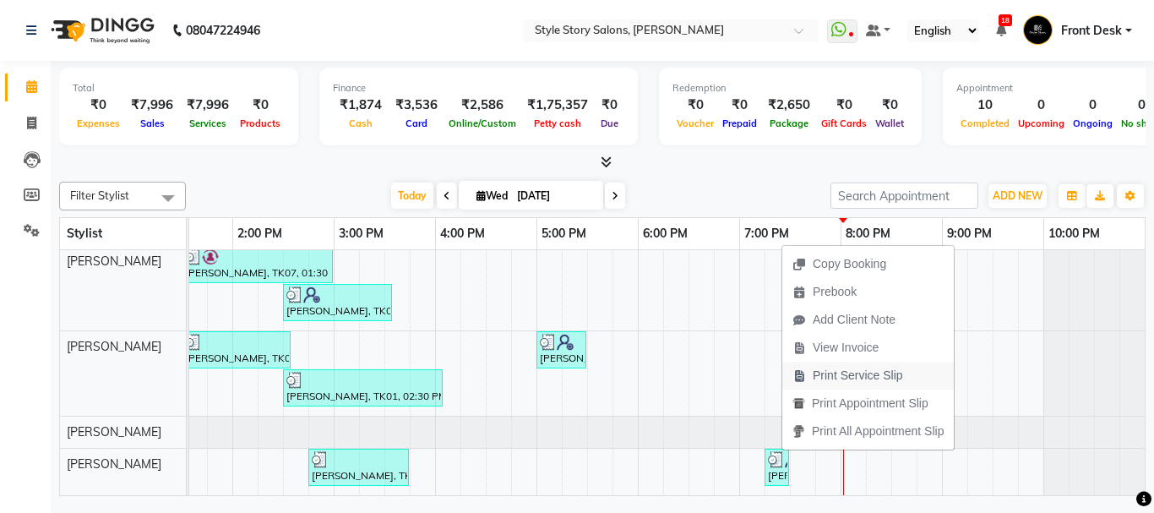
click at [843, 378] on span "Print Service Slip" at bounding box center [858, 376] width 90 height 18
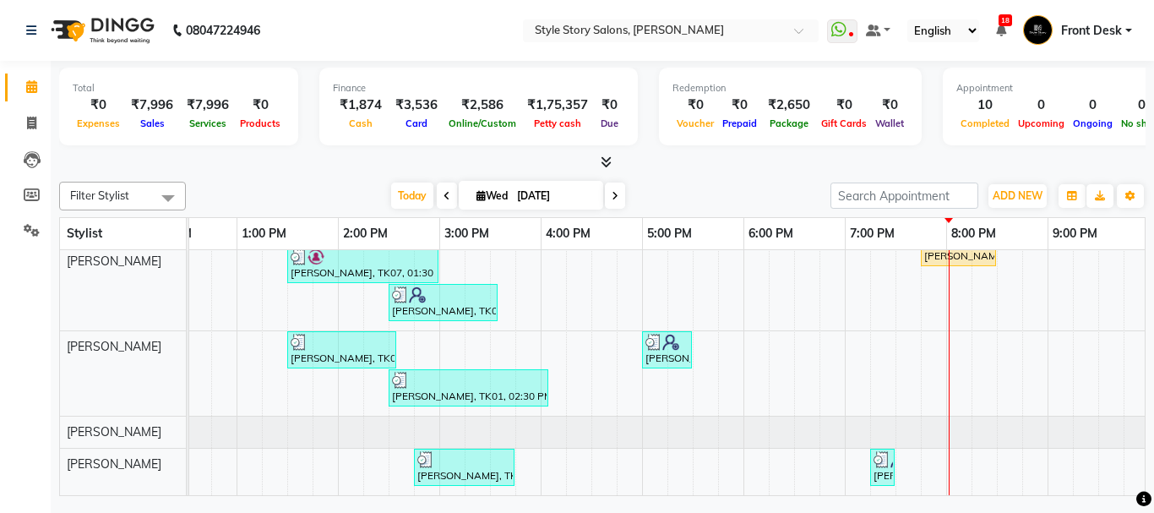
scroll to position [0, 550]
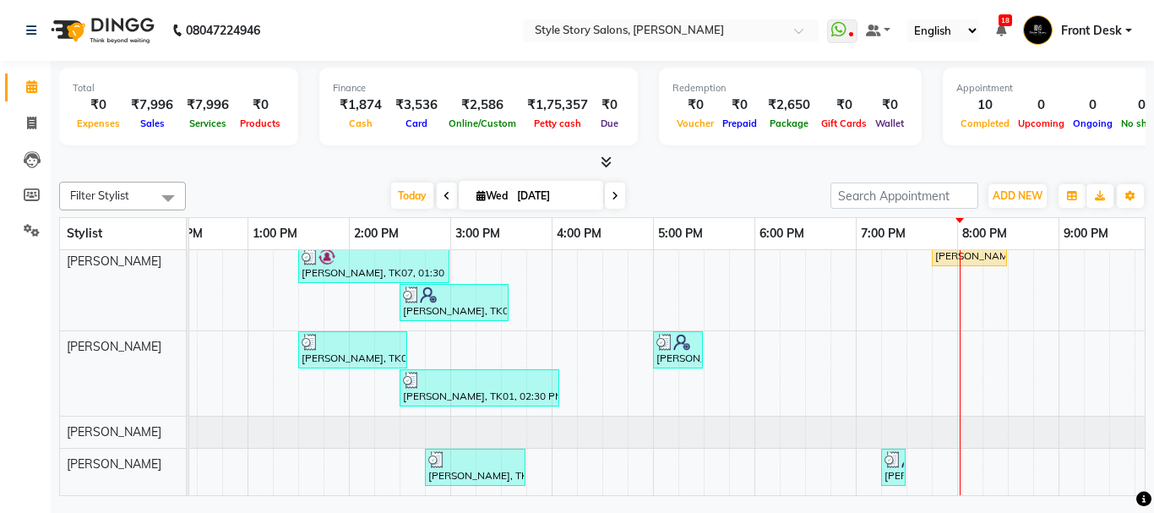
drag, startPoint x: 848, startPoint y: 510, endPoint x: 978, endPoint y: 503, distance: 129.5
click at [978, 503] on div "08047224946 Select Location × Style Story Salons, Ram Nagar WhatsApp Status ✕ S…" at bounding box center [577, 256] width 1154 height 513
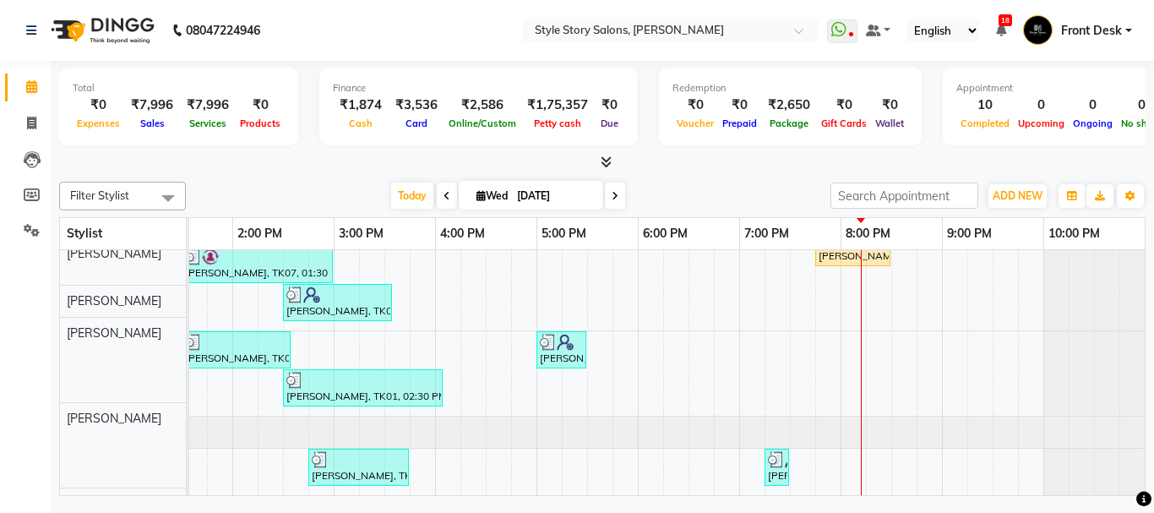
scroll to position [96, 0]
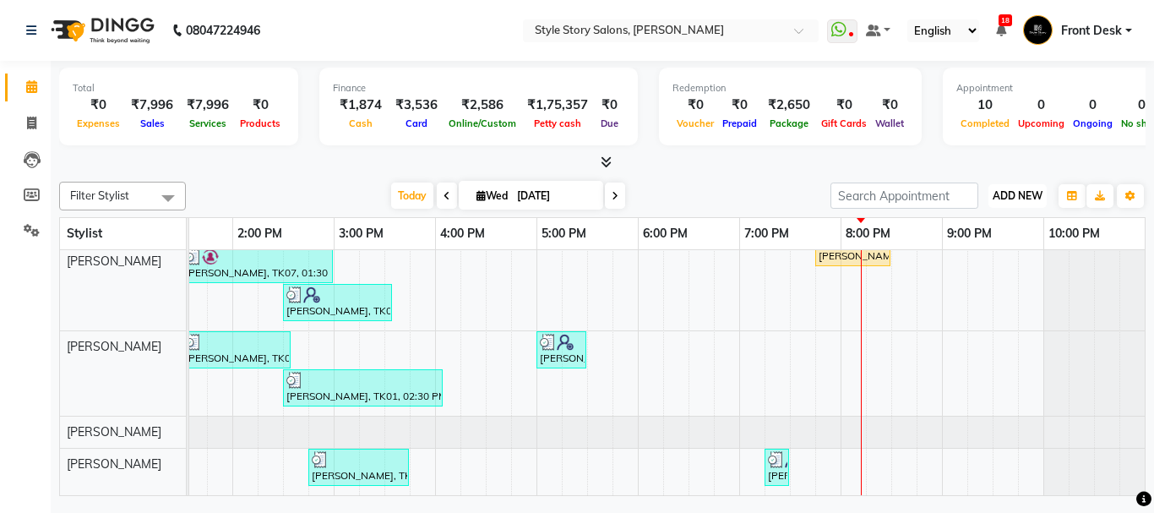
click at [1024, 192] on span "ADD NEW" at bounding box center [1018, 195] width 50 height 13
click at [990, 276] on link "Add Attendance" at bounding box center [980, 272] width 134 height 22
select select "W"
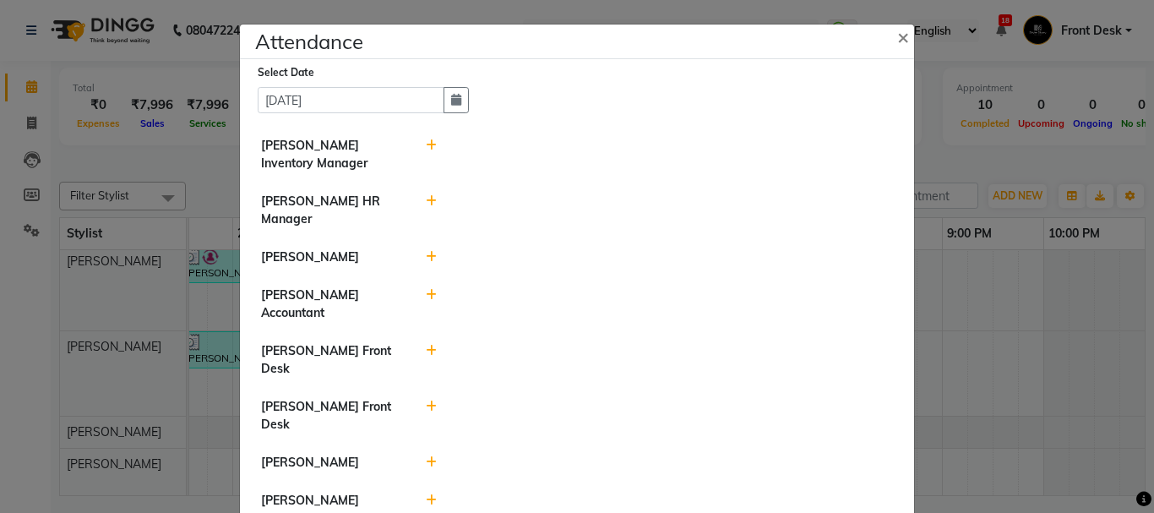
click at [426, 251] on icon at bounding box center [431, 257] width 11 height 12
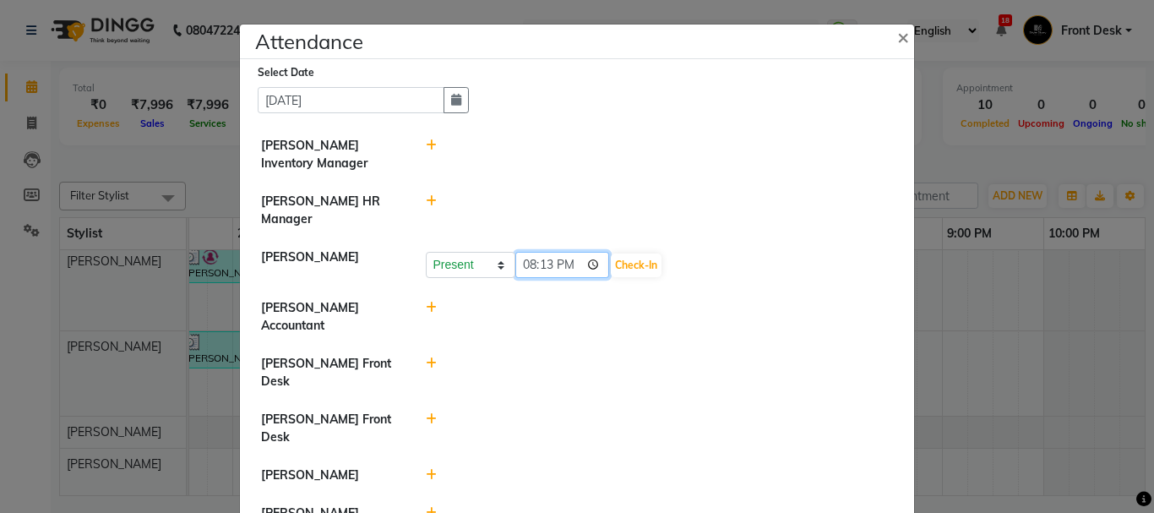
click at [531, 267] on input "20:13" at bounding box center [562, 265] width 95 height 26
type input "10:45"
click at [614, 263] on button "Check-In" at bounding box center [636, 266] width 51 height 24
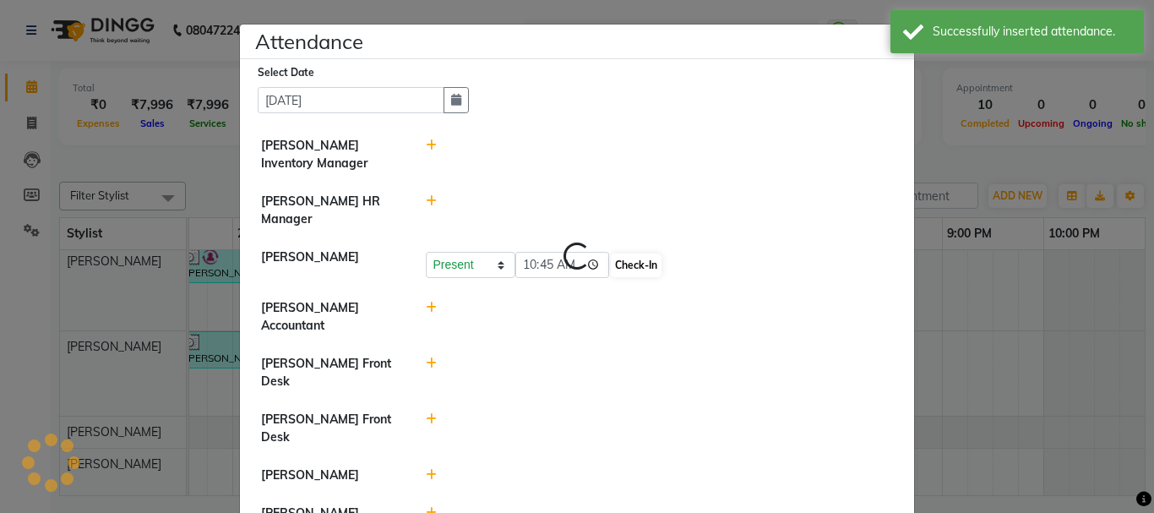
select select "W"
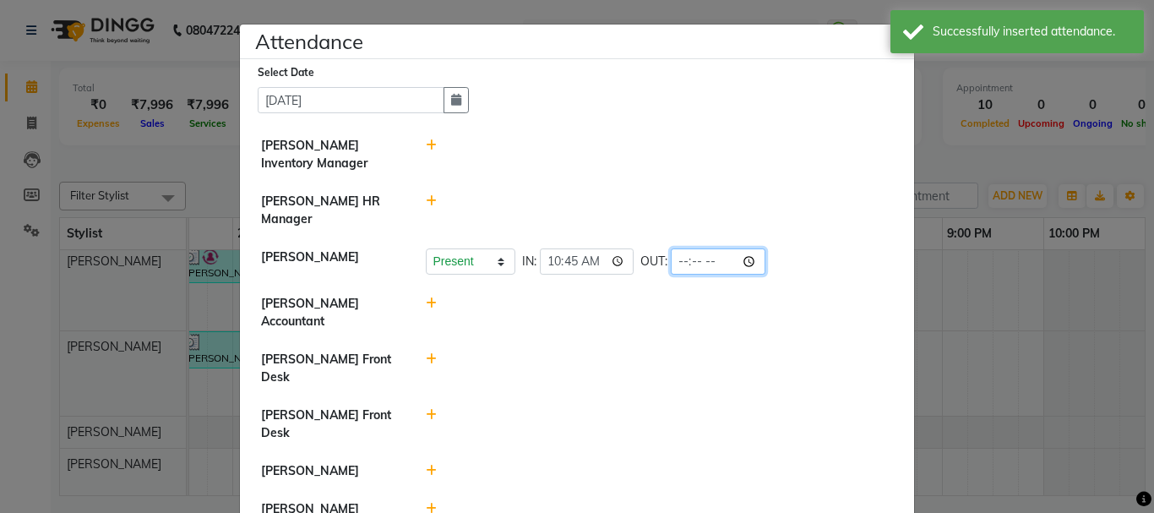
click at [704, 259] on input "time" at bounding box center [718, 261] width 95 height 26
type input "20:13"
click at [810, 276] on li "Ritesh Pande Present Absent Late Half Day Weekly Off IN: 10:45 OUT: 20:13" at bounding box center [577, 261] width 666 height 47
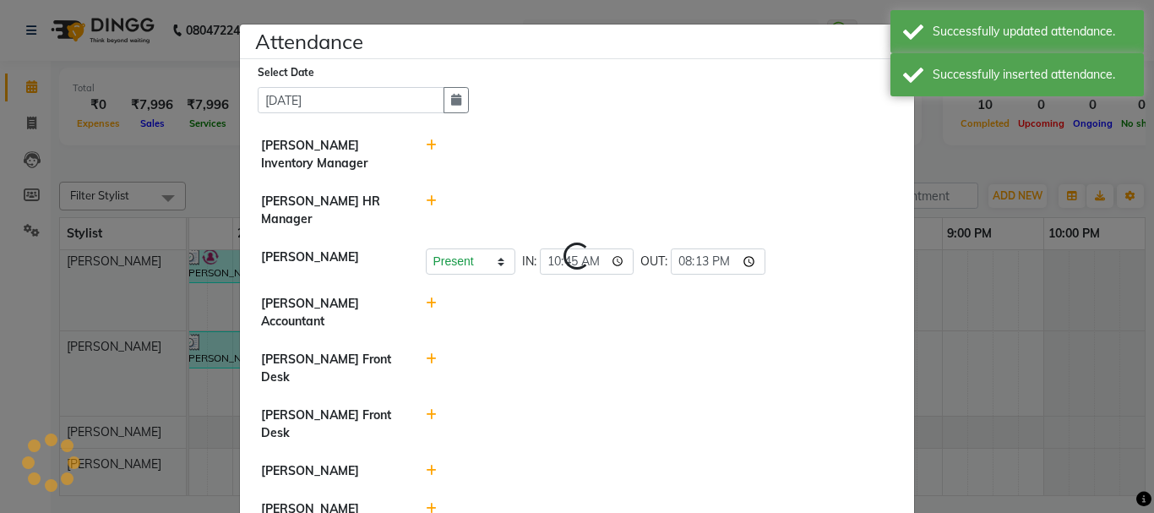
select select "W"
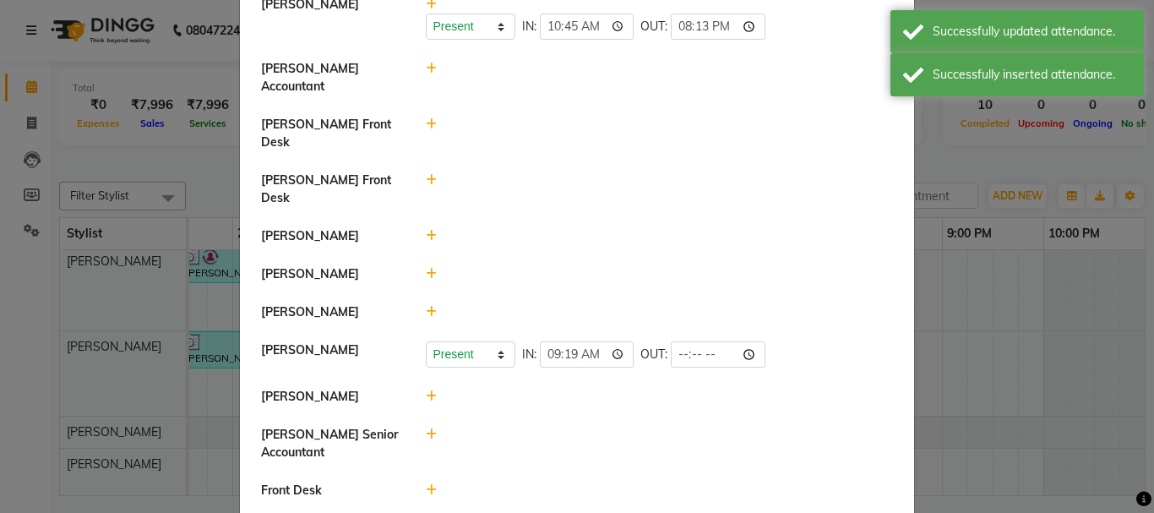
scroll to position [254, 0]
click at [701, 341] on input "time" at bounding box center [718, 354] width 95 height 26
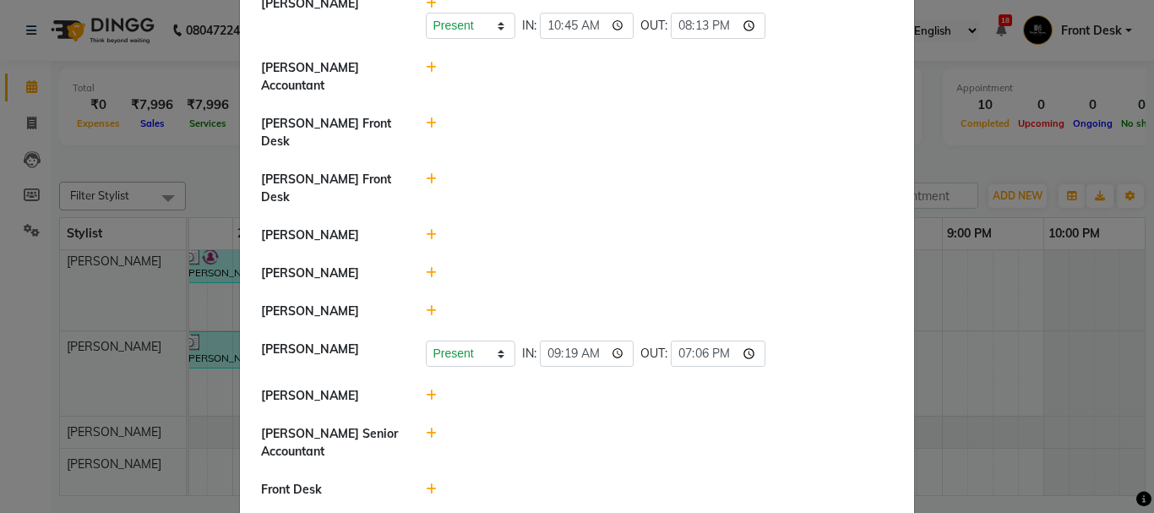
type input "19:06"
click at [816, 265] on div at bounding box center [660, 274] width 494 height 18
select select "W"
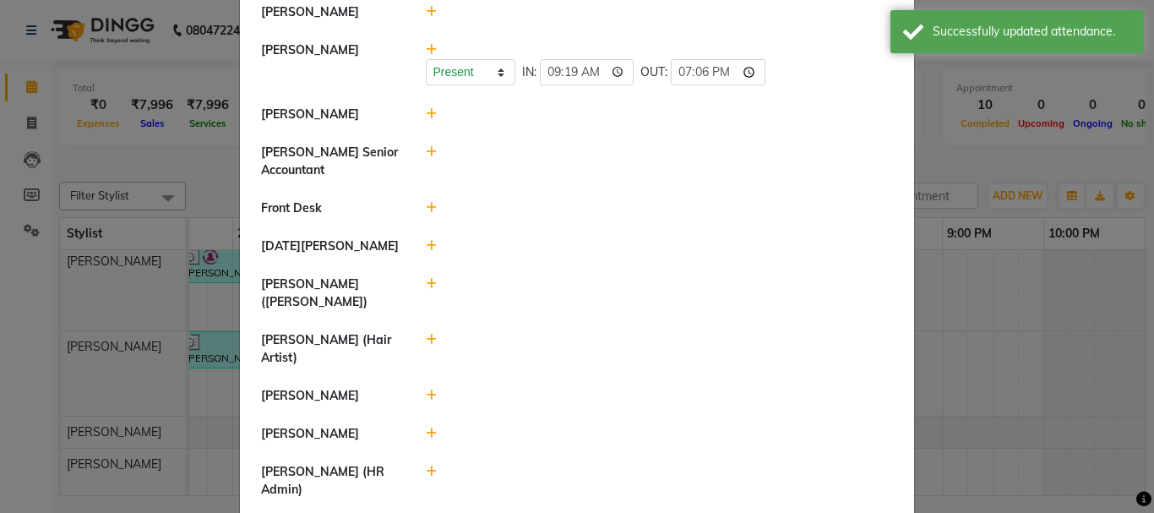
scroll to position [592, 0]
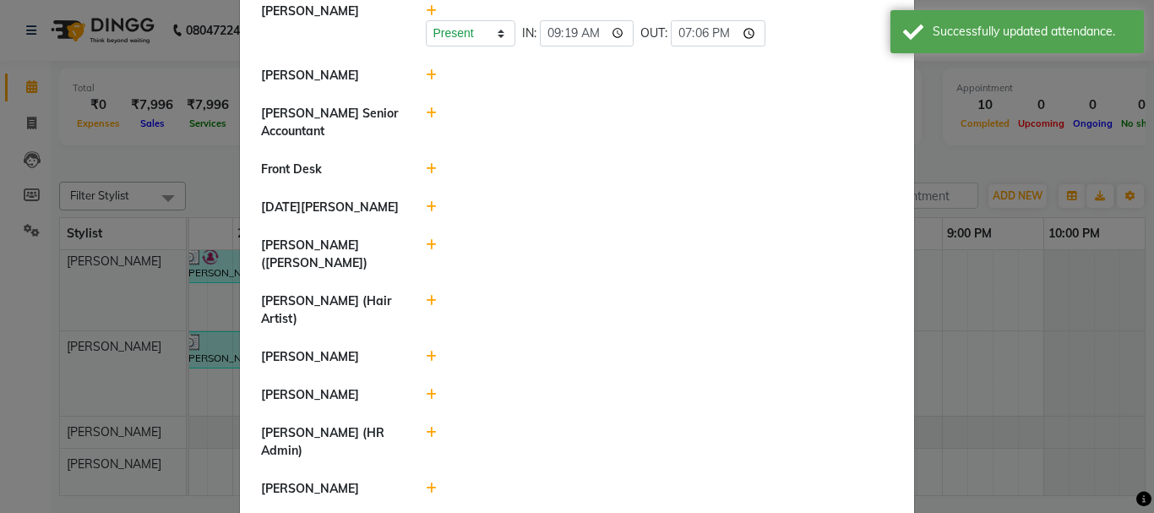
click at [426, 427] on icon at bounding box center [431, 433] width 11 height 12
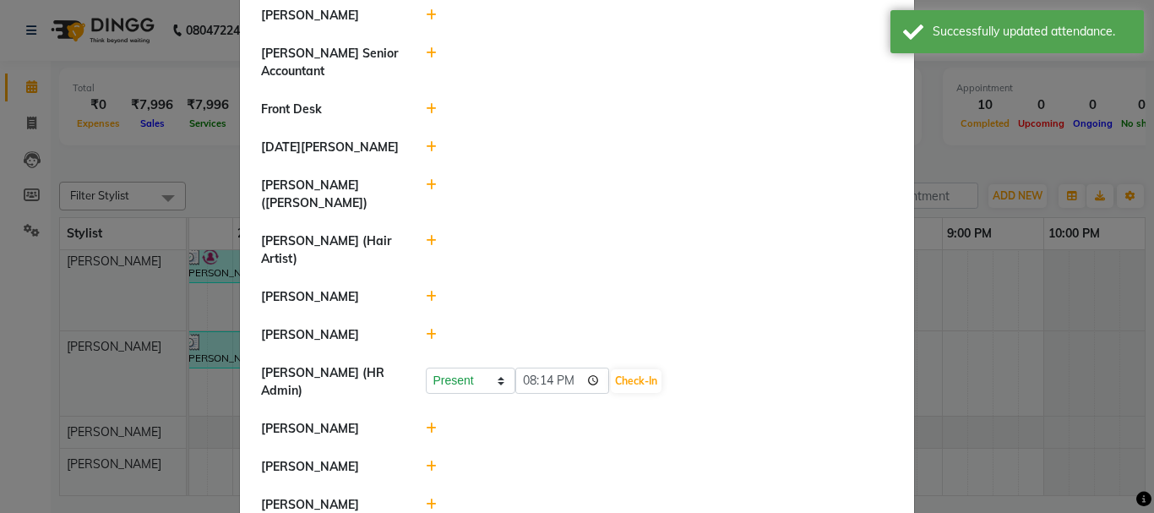
scroll to position [676, 0]
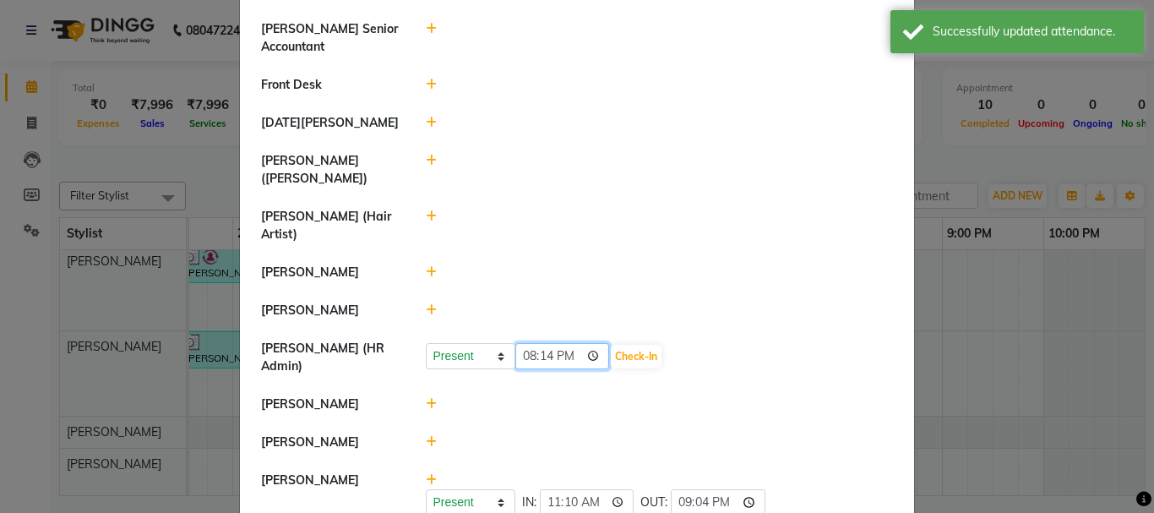
click at [520, 343] on input "20:14" at bounding box center [562, 356] width 95 height 26
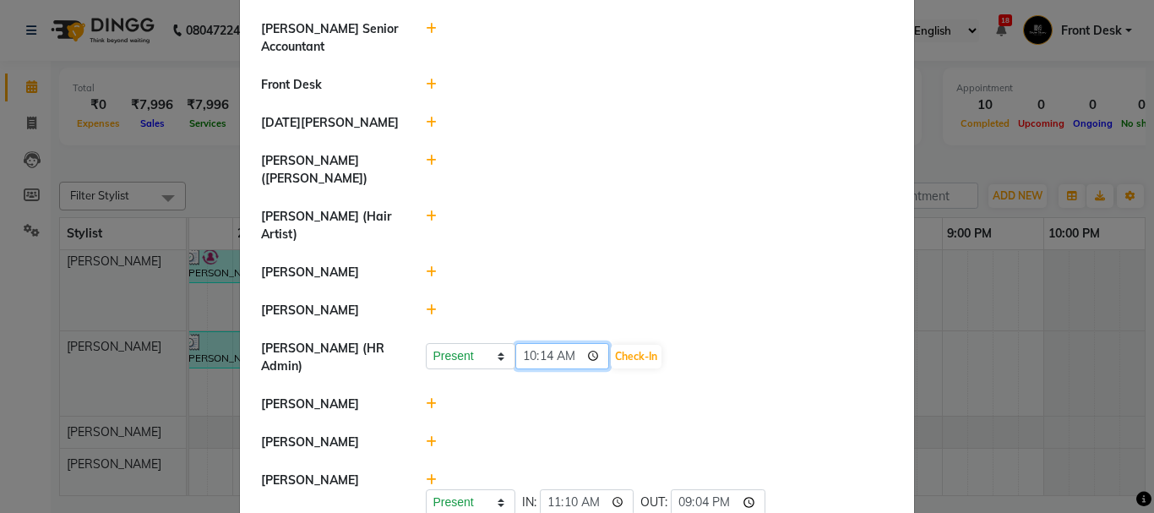
click at [541, 343] on input "10:14" at bounding box center [562, 356] width 95 height 26
click at [562, 343] on input "10:14" at bounding box center [562, 356] width 95 height 26
type input "10:08"
click at [832, 198] on li "Prathm Chaudhari (Hair Artist)" at bounding box center [577, 226] width 666 height 57
click at [611, 345] on button "Check-In" at bounding box center [636, 357] width 51 height 24
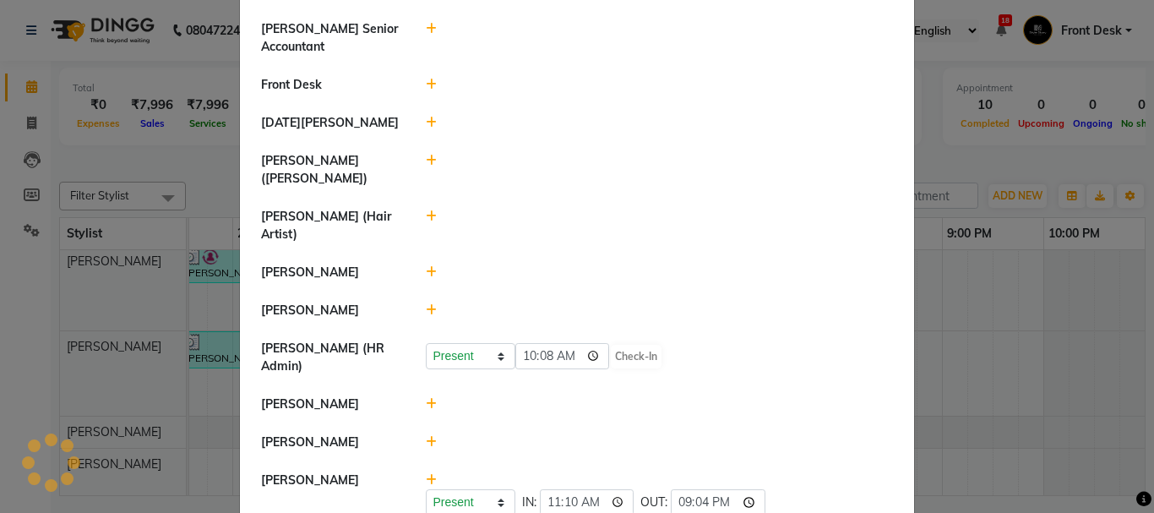
select select "W"
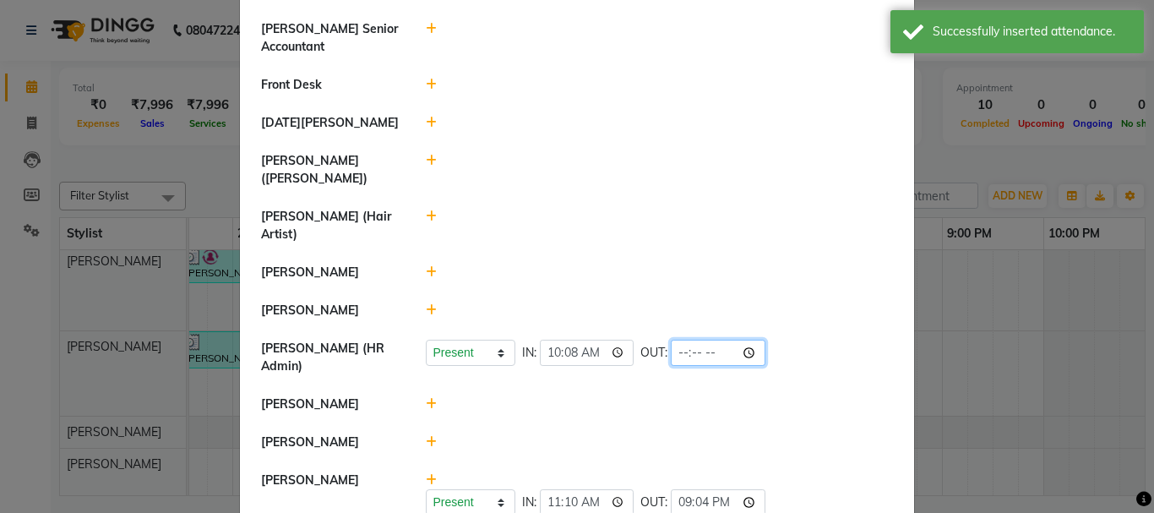
click at [702, 340] on input "time" at bounding box center [718, 353] width 95 height 26
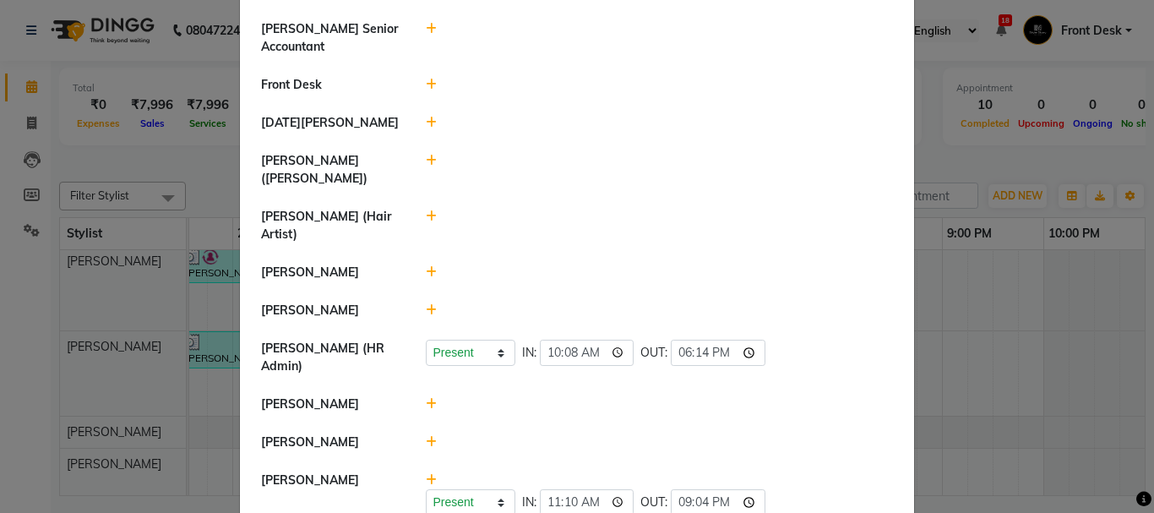
type input "18:14"
click at [803, 208] on div at bounding box center [660, 225] width 494 height 35
select select "W"
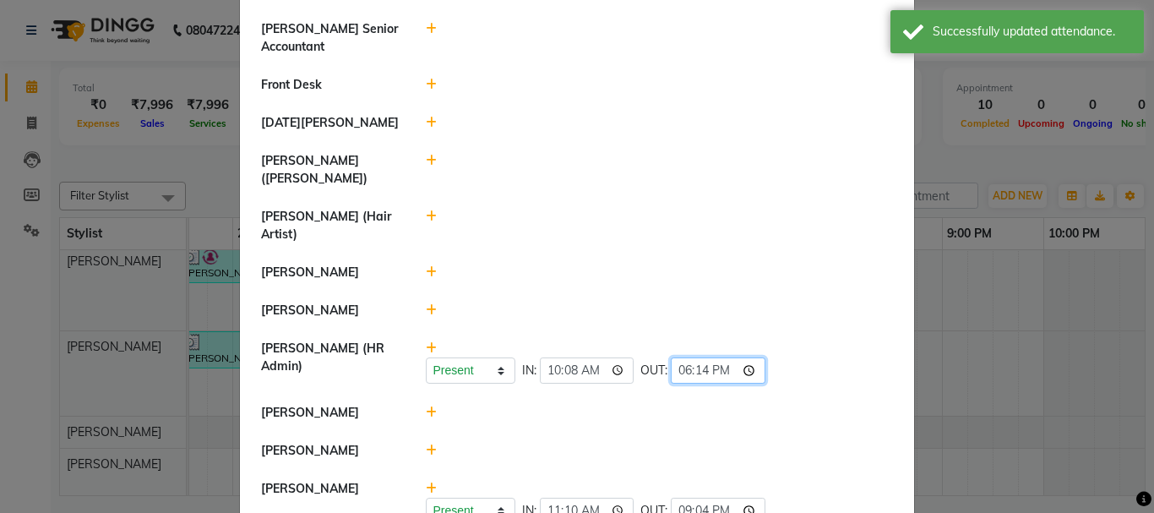
click at [704, 357] on input "18:14" at bounding box center [718, 370] width 95 height 26
type input "18:08"
click at [820, 165] on div at bounding box center [660, 169] width 494 height 35
select select "W"
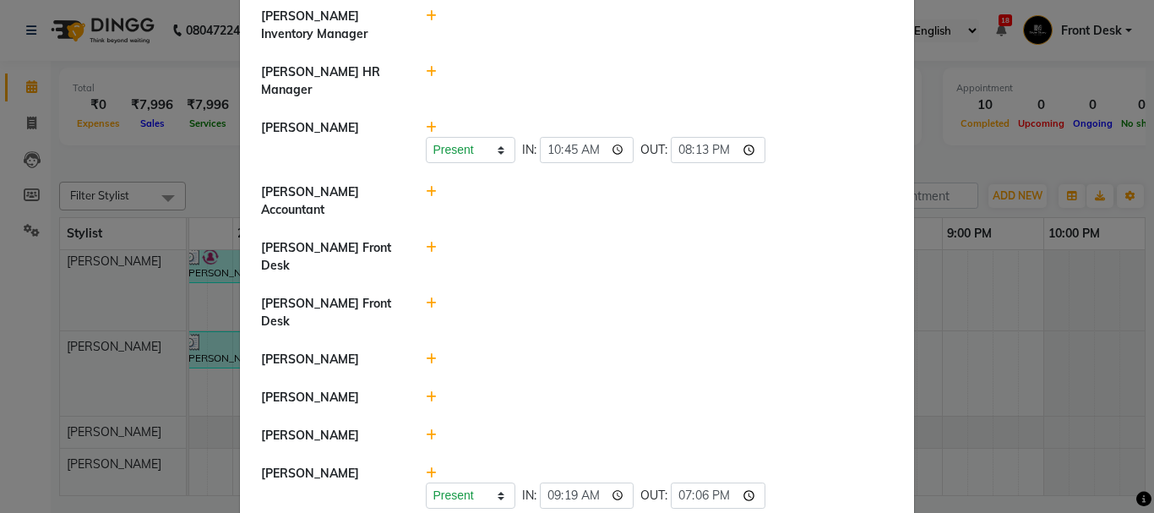
scroll to position [47, 0]
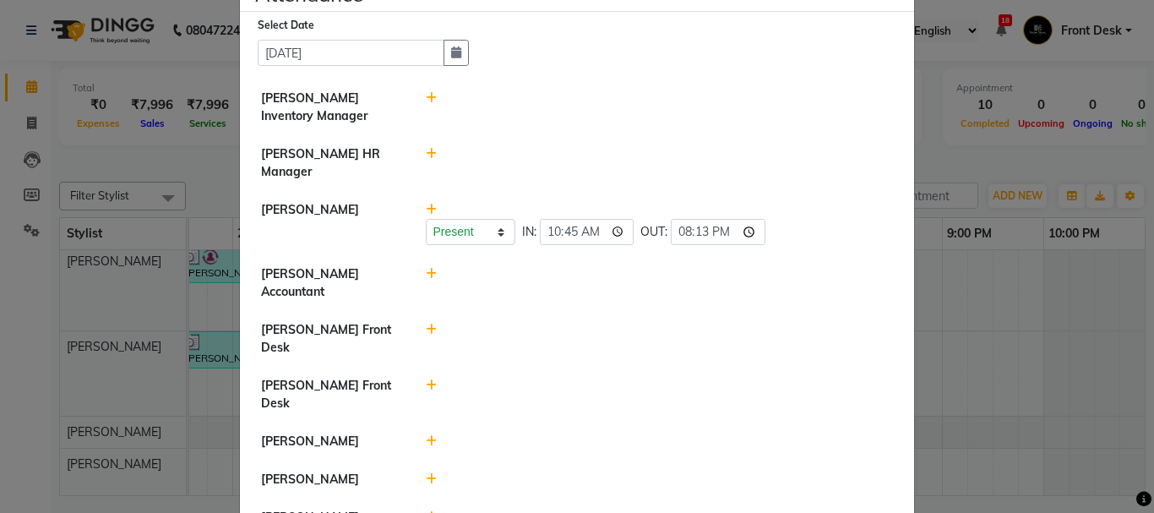
click at [979, 392] on ngb-modal-window "Attendance × Select Date 03-09-2025 Nikhil Pillay Inventory Manager Sonam Nashi…" at bounding box center [577, 256] width 1154 height 513
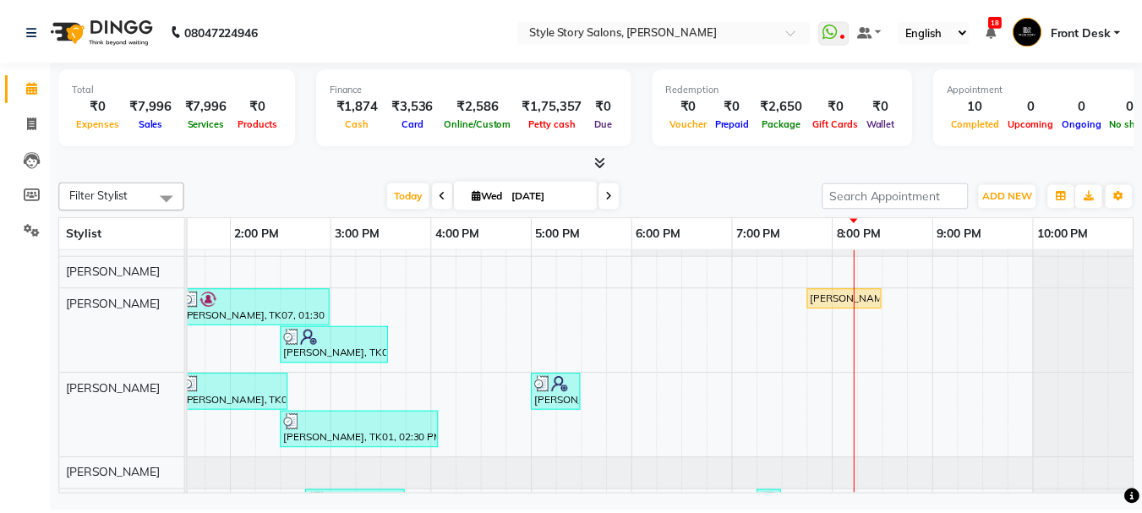
scroll to position [12, 0]
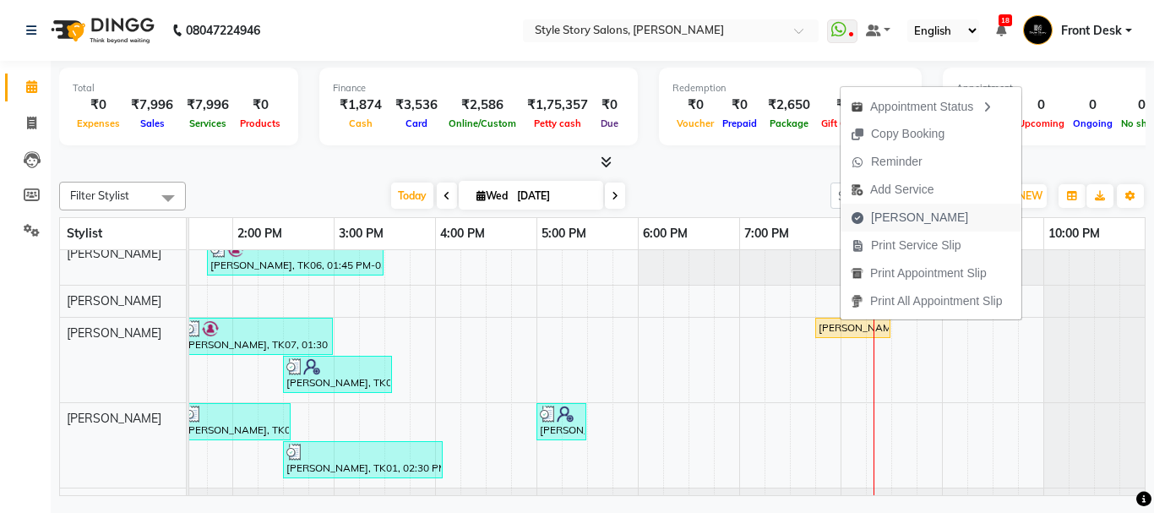
click at [915, 220] on span "Mark Done" at bounding box center [919, 218] width 97 height 18
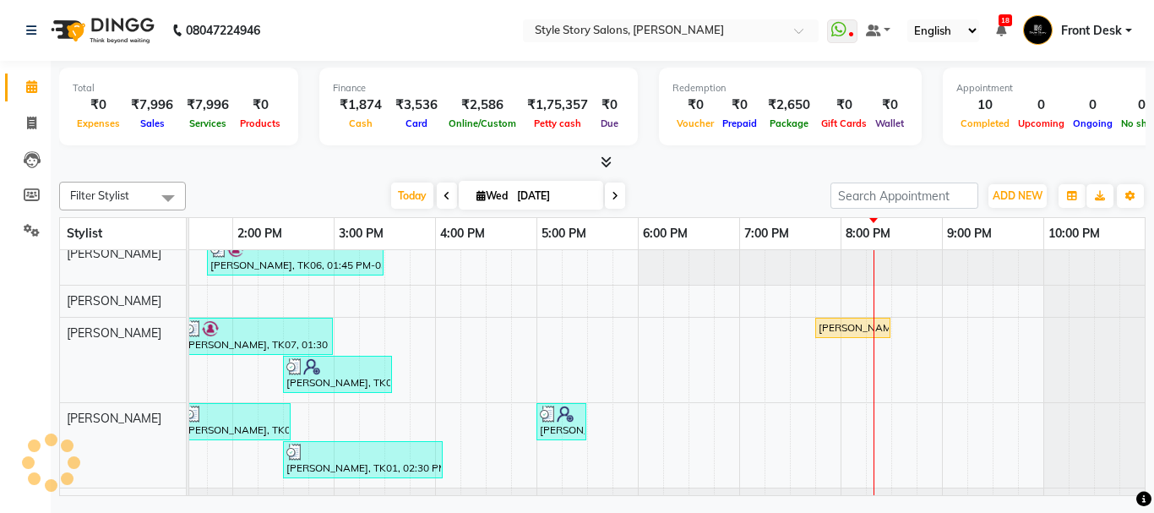
select select "service"
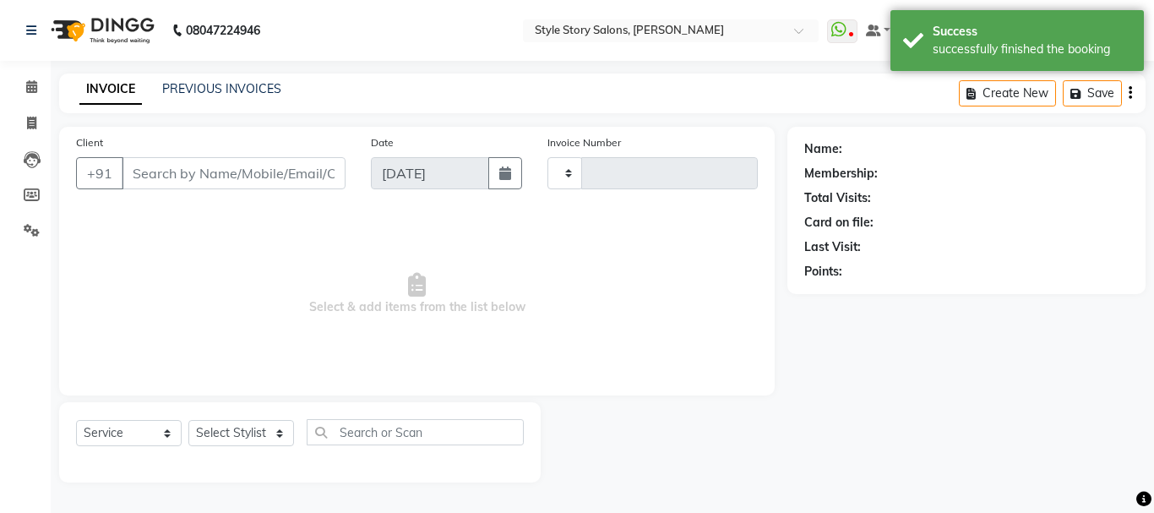
type input "1517"
select select "6249"
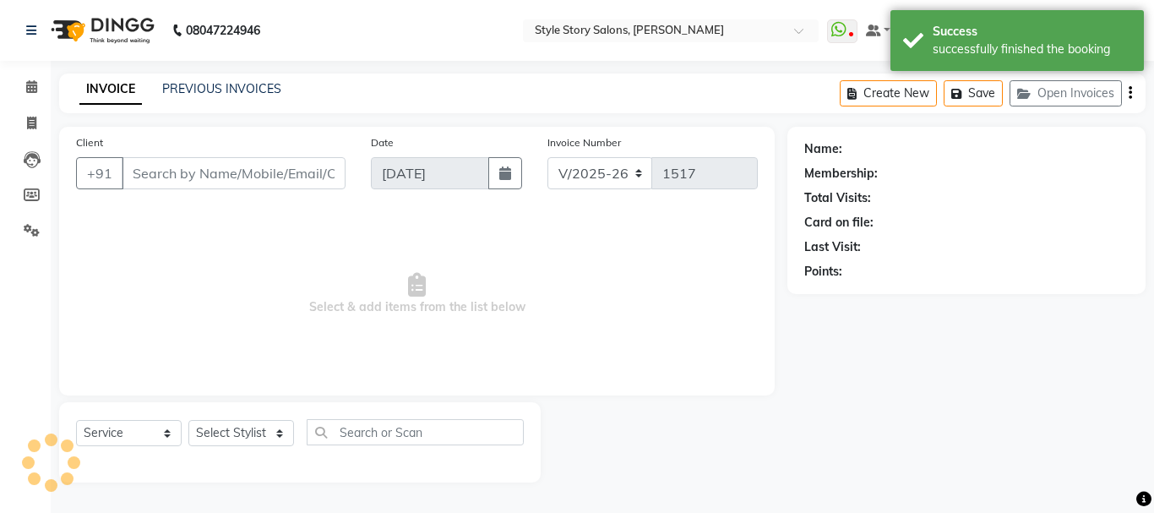
type input "9765188650"
select select "62113"
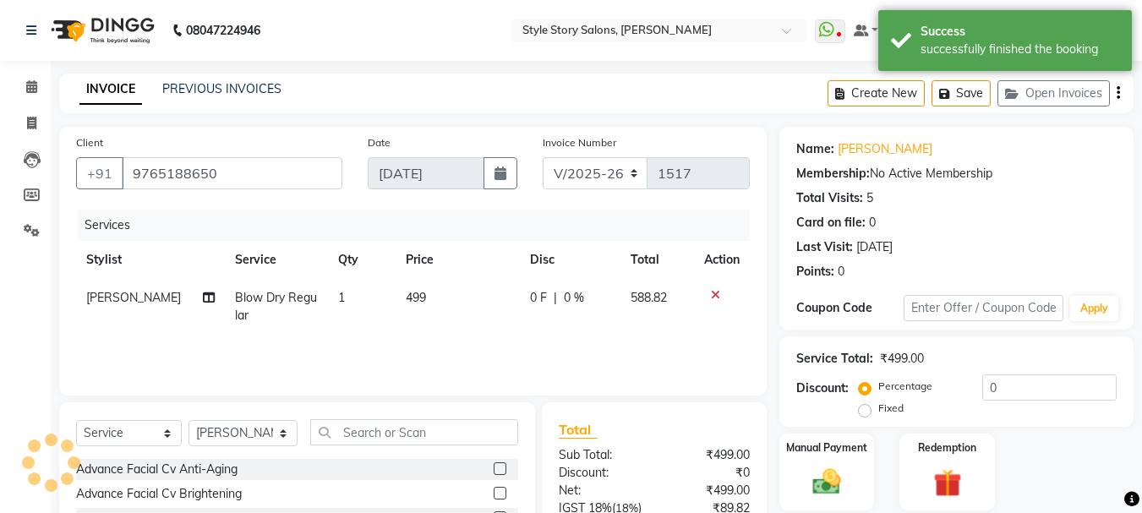
scroll to position [164, 0]
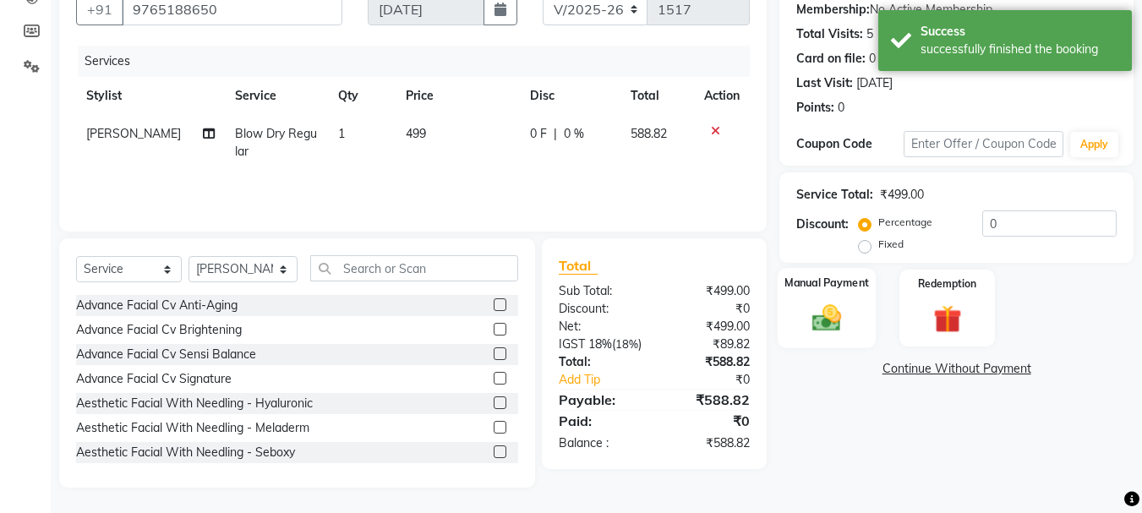
click at [841, 343] on div "Manual Payment" at bounding box center [826, 308] width 99 height 80
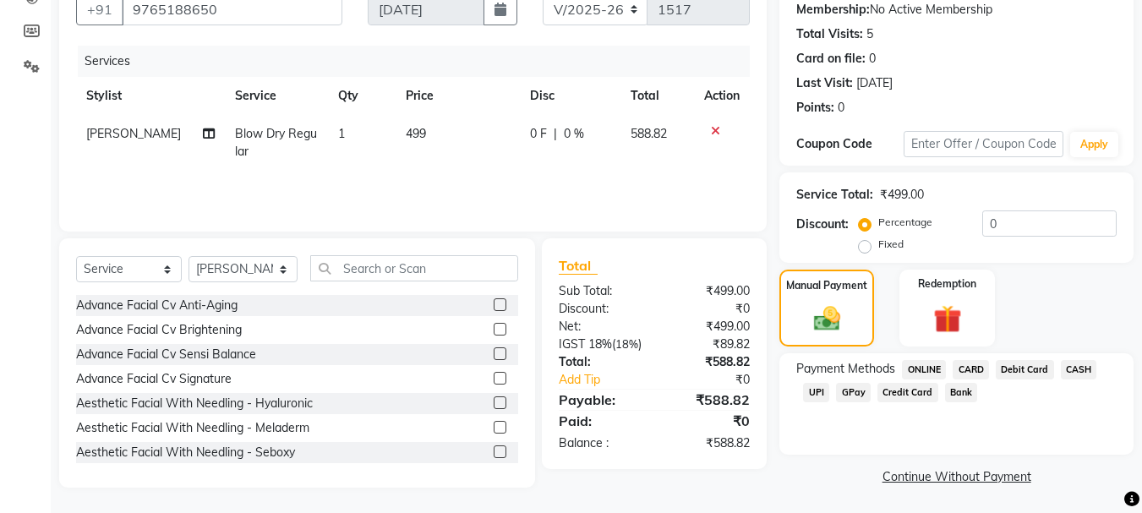
click at [813, 395] on span "UPI" at bounding box center [816, 392] width 26 height 19
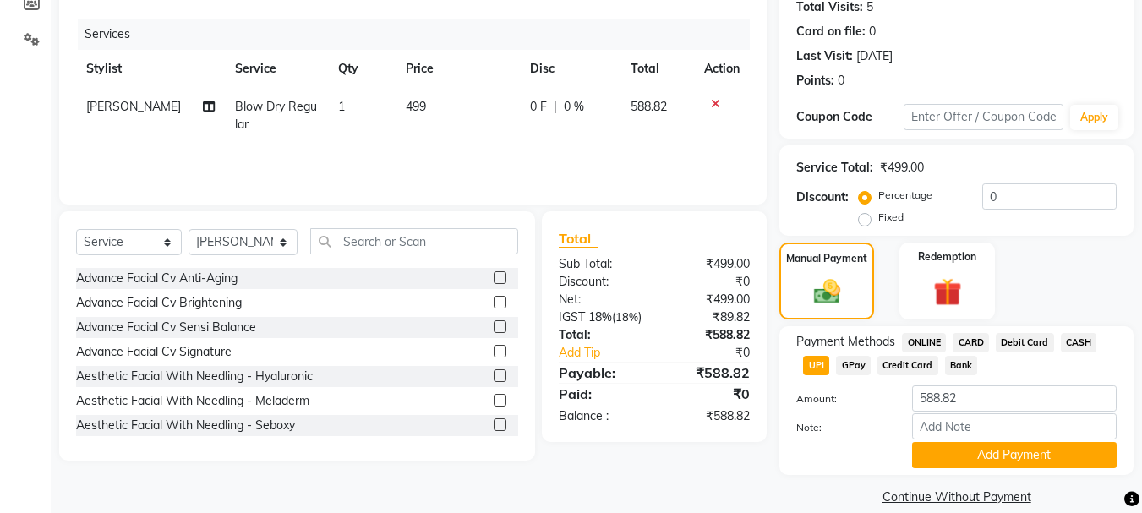
scroll to position [213, 0]
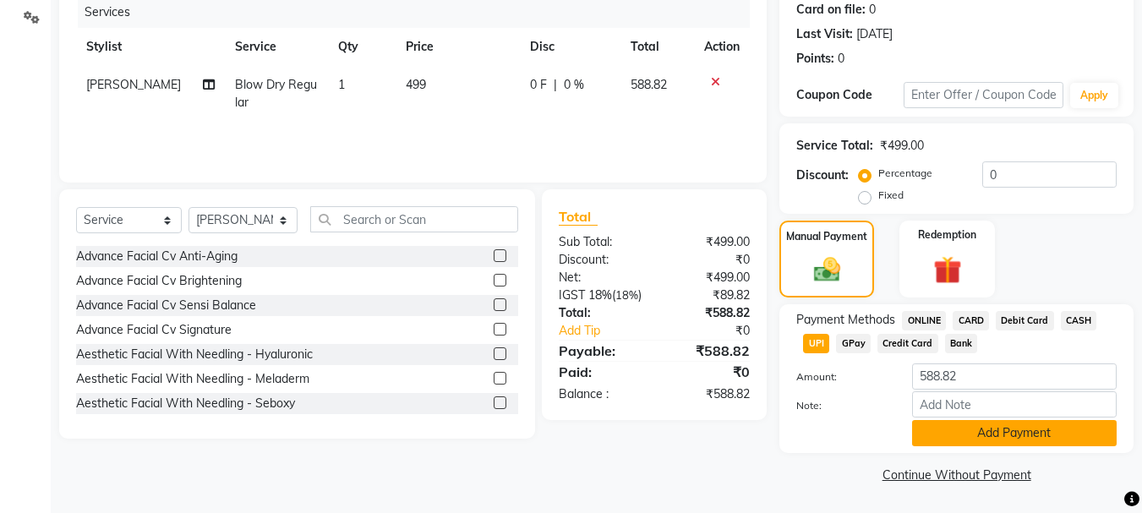
click at [1051, 435] on button "Add Payment" at bounding box center [1014, 433] width 205 height 26
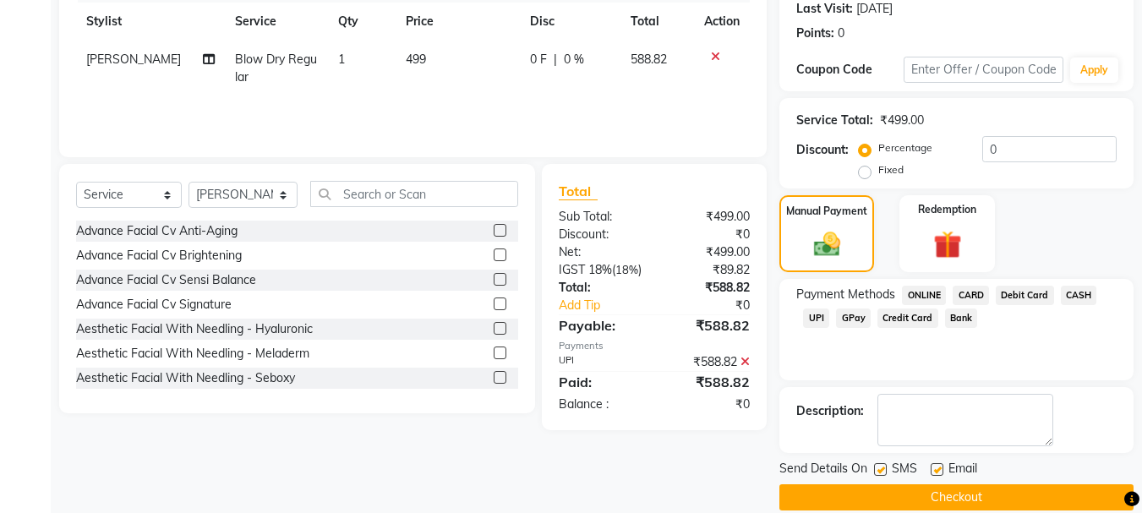
scroll to position [261, 0]
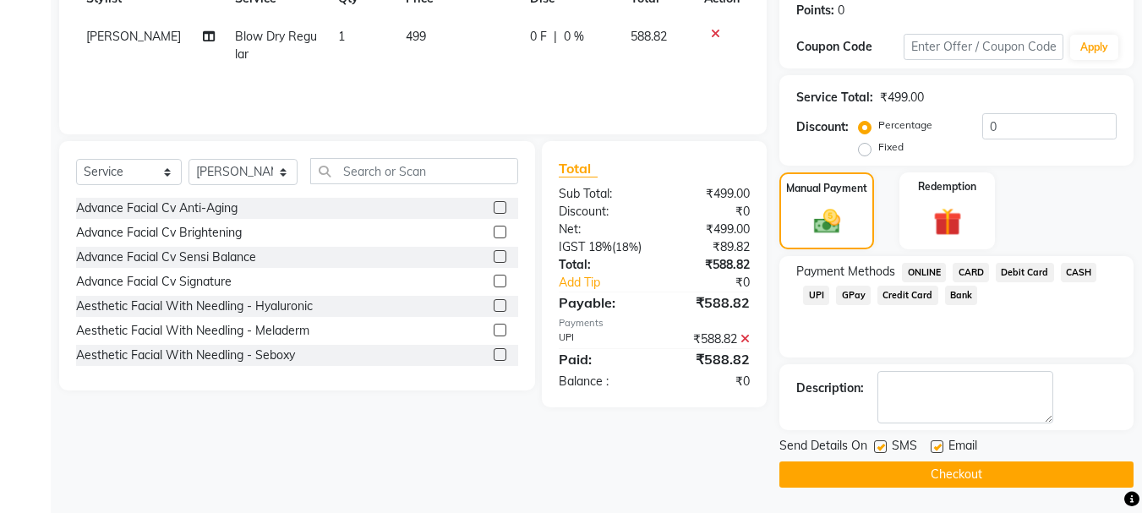
click at [1041, 476] on button "Checkout" at bounding box center [956, 474] width 354 height 26
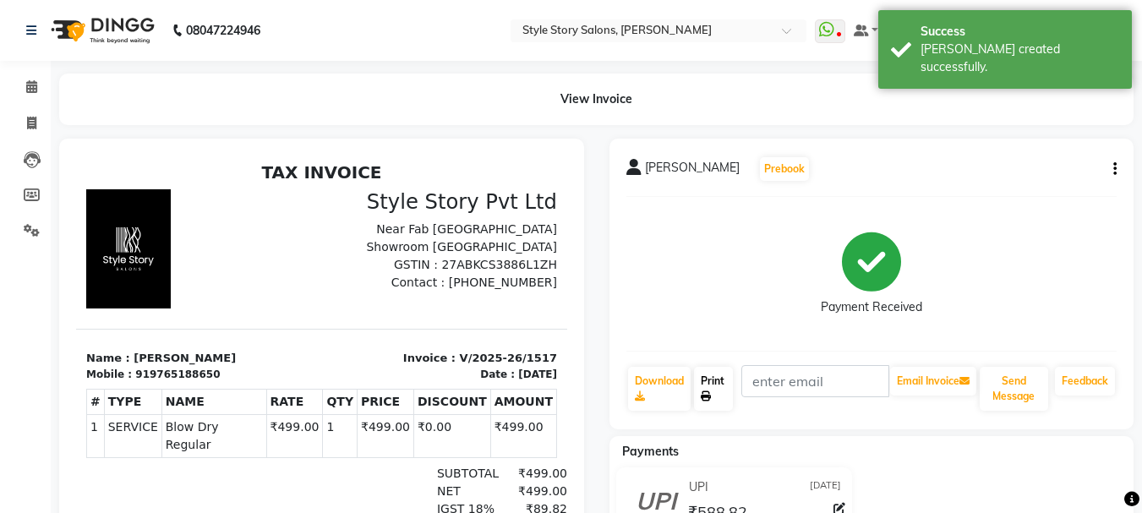
click at [706, 393] on icon at bounding box center [706, 396] width 10 height 10
click at [26, 90] on icon at bounding box center [31, 86] width 11 height 13
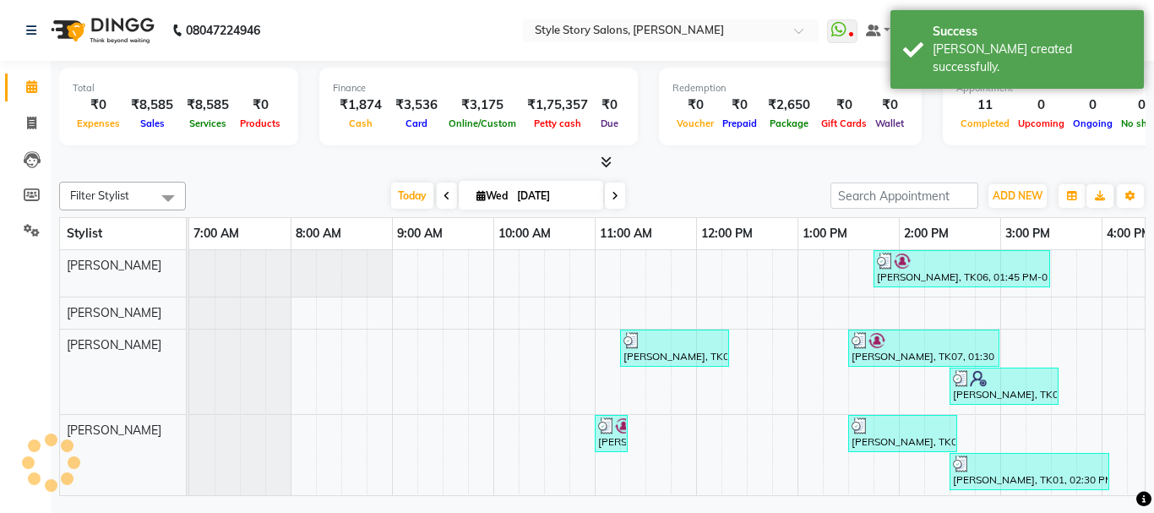
scroll to position [0, 667]
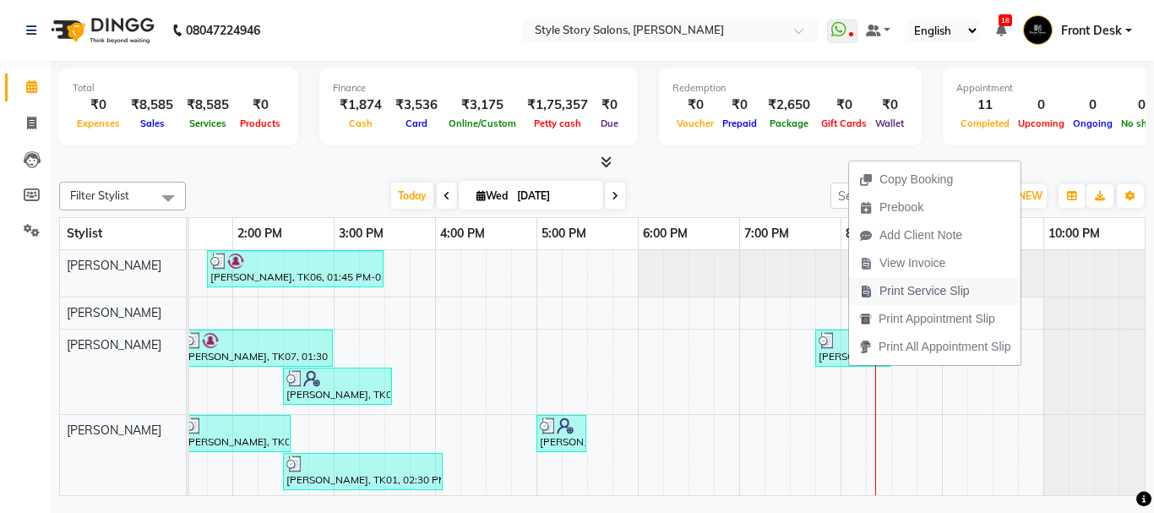
click at [930, 289] on span "Print Service Slip" at bounding box center [925, 291] width 90 height 18
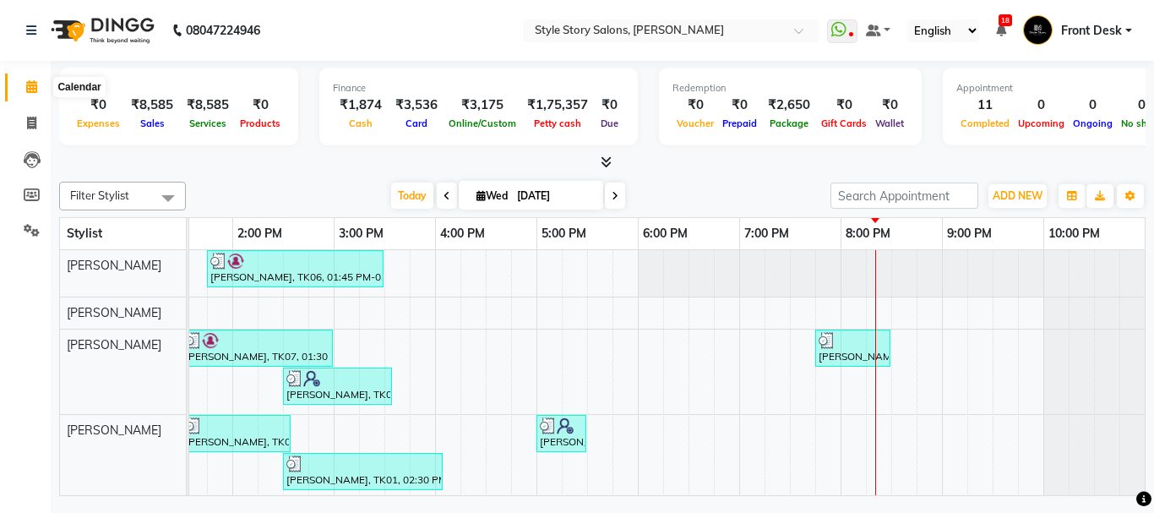
click at [33, 90] on icon at bounding box center [31, 86] width 11 height 13
click at [29, 126] on icon at bounding box center [31, 123] width 9 height 13
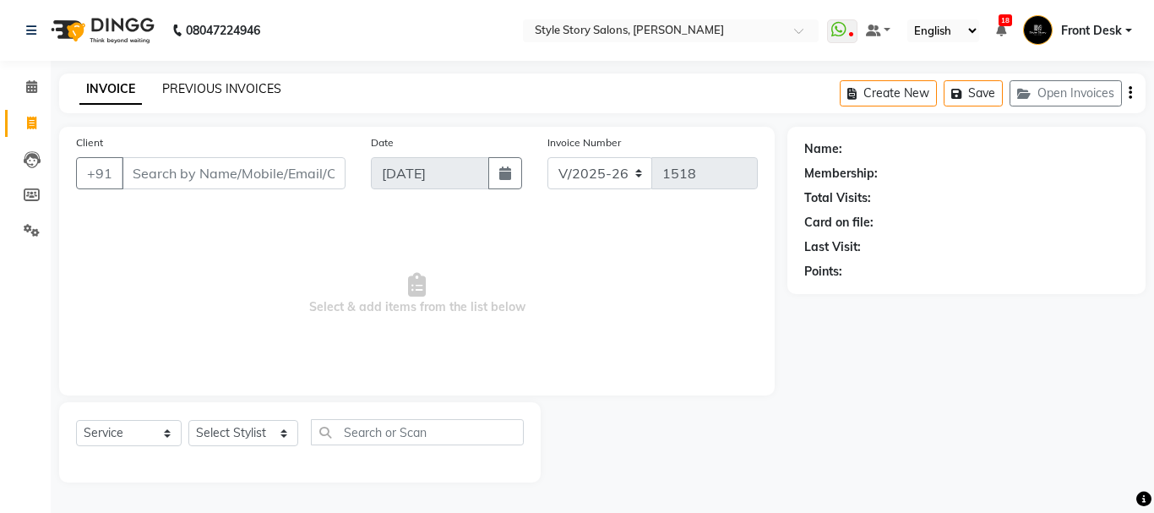
click at [229, 89] on link "PREVIOUS INVOICES" at bounding box center [221, 88] width 119 height 15
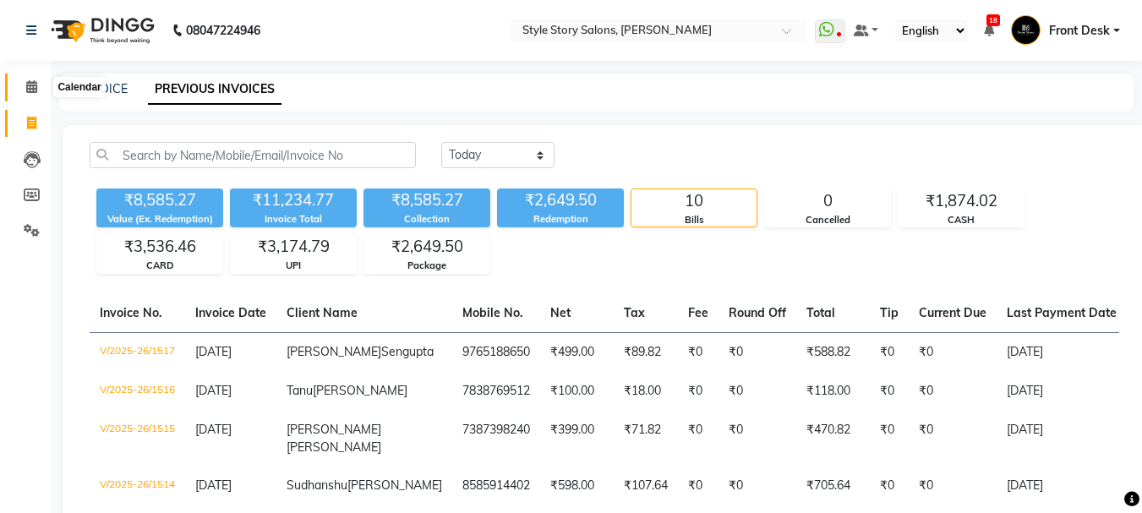
click at [28, 85] on icon at bounding box center [31, 86] width 11 height 13
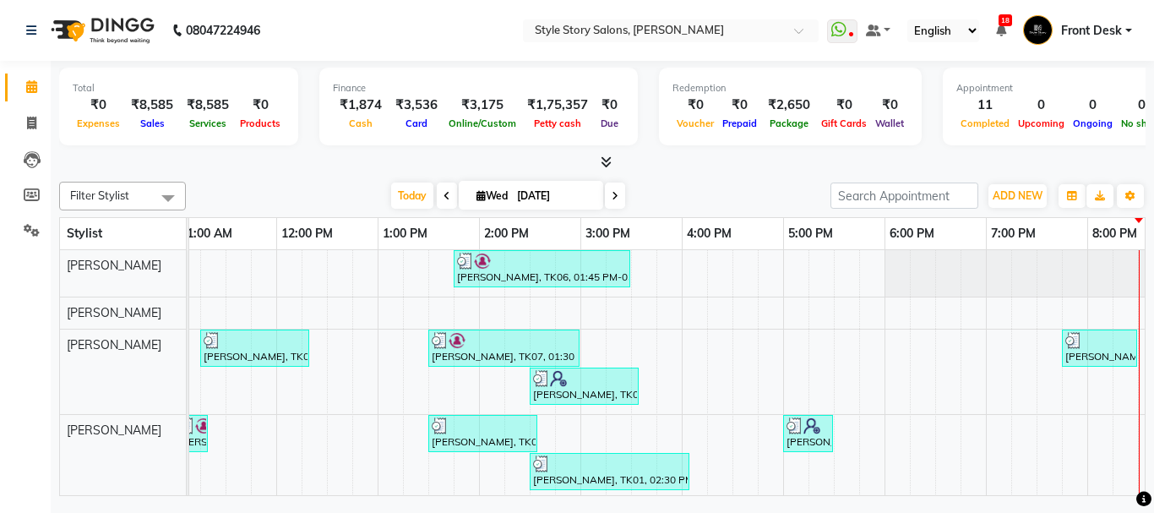
scroll to position [0, 667]
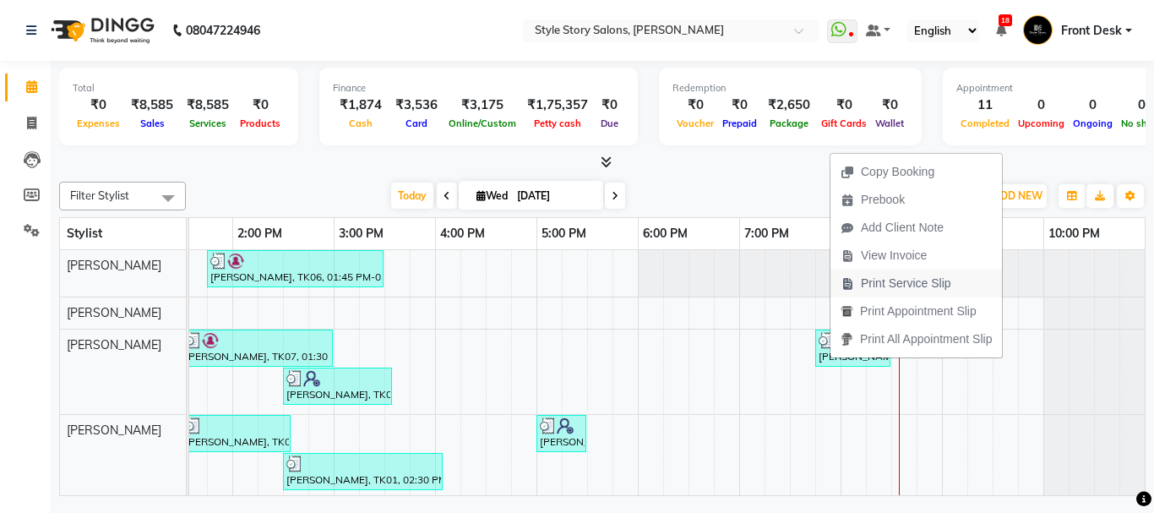
click at [926, 289] on span "Print Service Slip" at bounding box center [906, 284] width 90 height 18
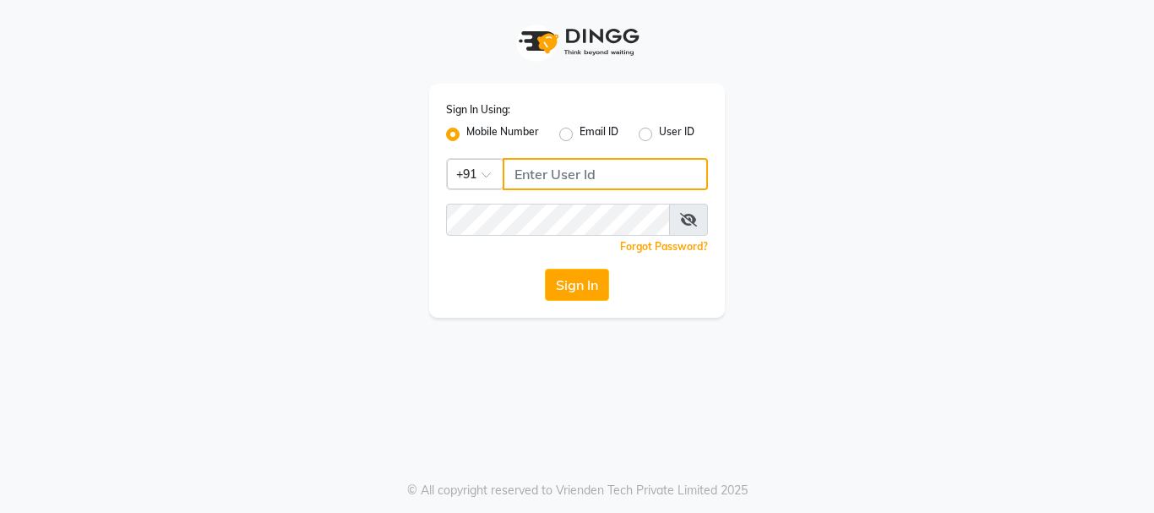
click at [593, 175] on input "Username" at bounding box center [605, 174] width 205 height 32
type input "3344221100"
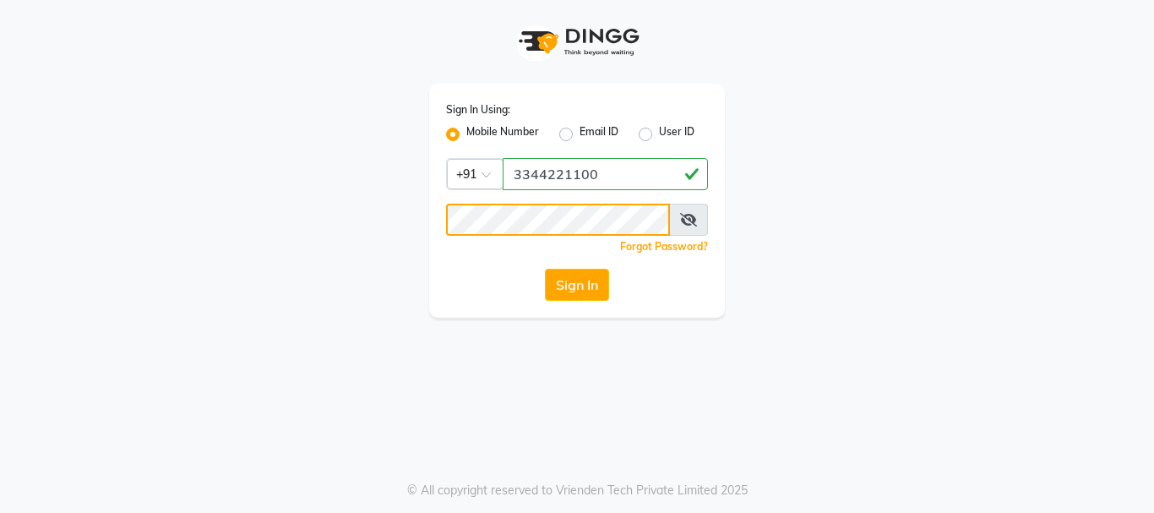
click at [545, 269] on button "Sign In" at bounding box center [577, 285] width 64 height 32
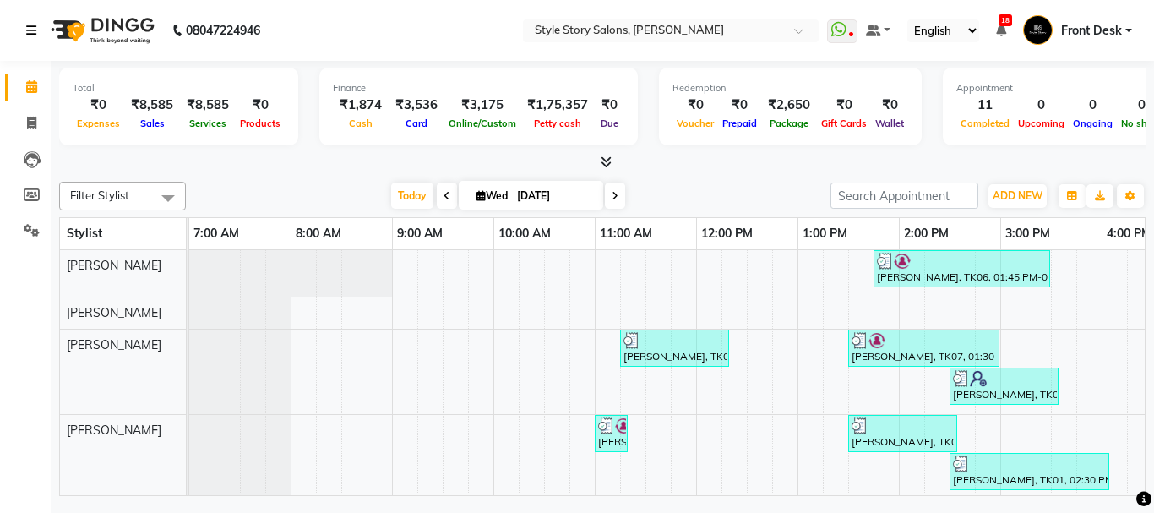
click at [35, 33] on icon at bounding box center [31, 31] width 10 height 12
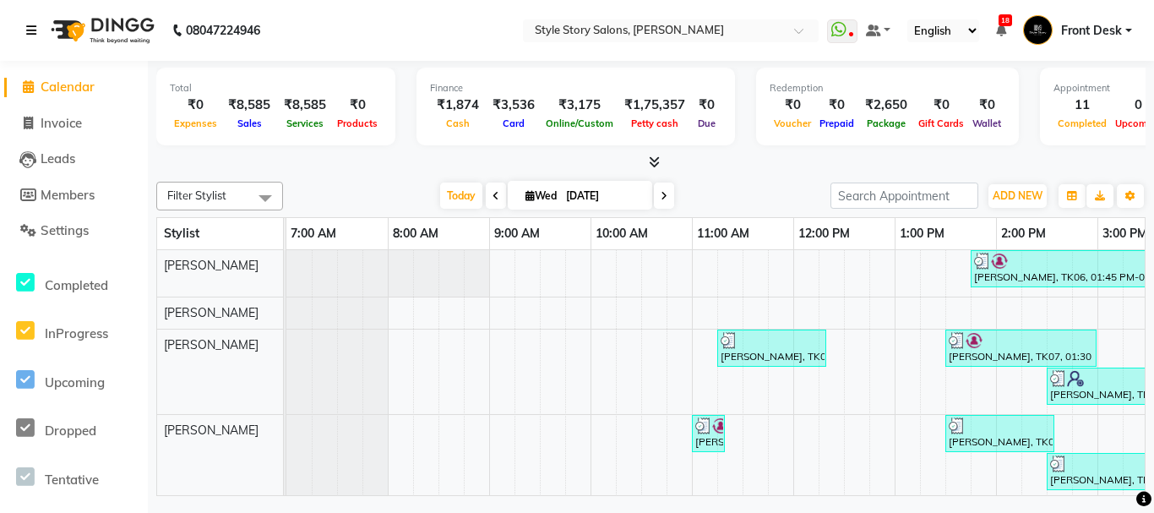
click at [35, 33] on icon at bounding box center [31, 31] width 10 height 12
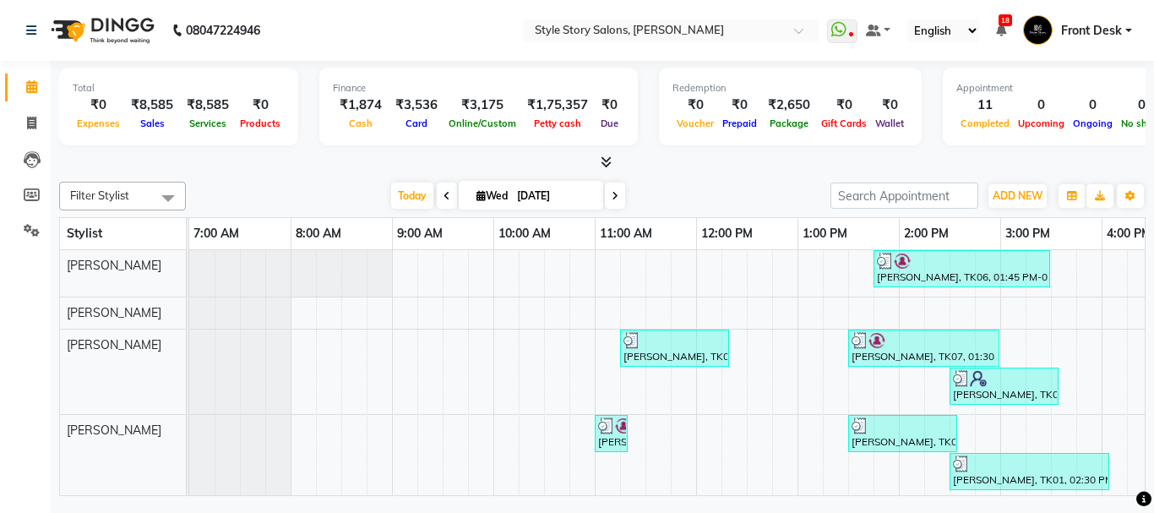
click at [1115, 30] on span "Front Desk" at bounding box center [1091, 31] width 61 height 18
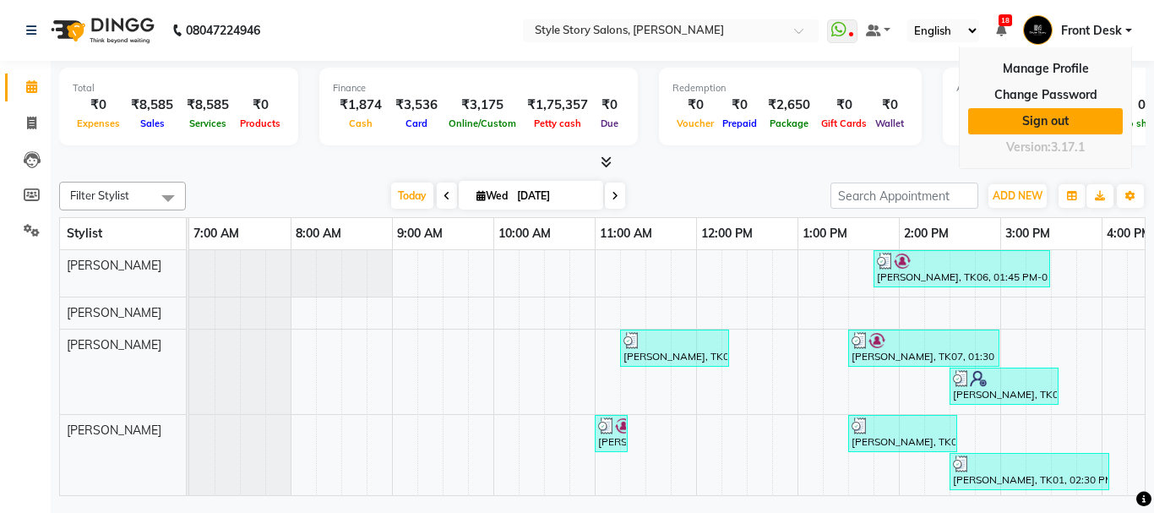
click at [1050, 125] on link "Sign out" at bounding box center [1045, 121] width 155 height 26
